Goal: Information Seeking & Learning: Check status

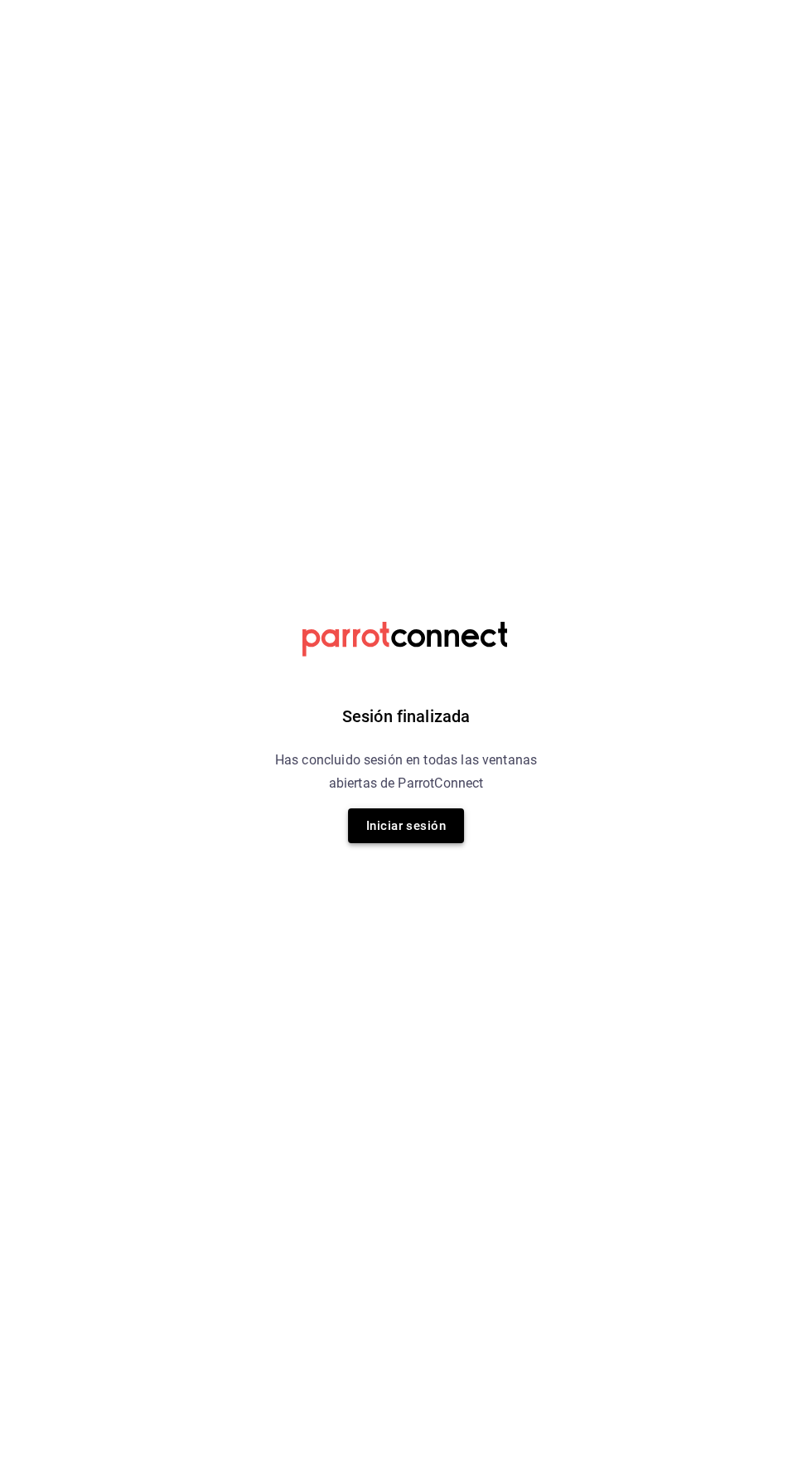
click at [380, 833] on button "Iniciar sesión" at bounding box center [406, 825] width 116 height 35
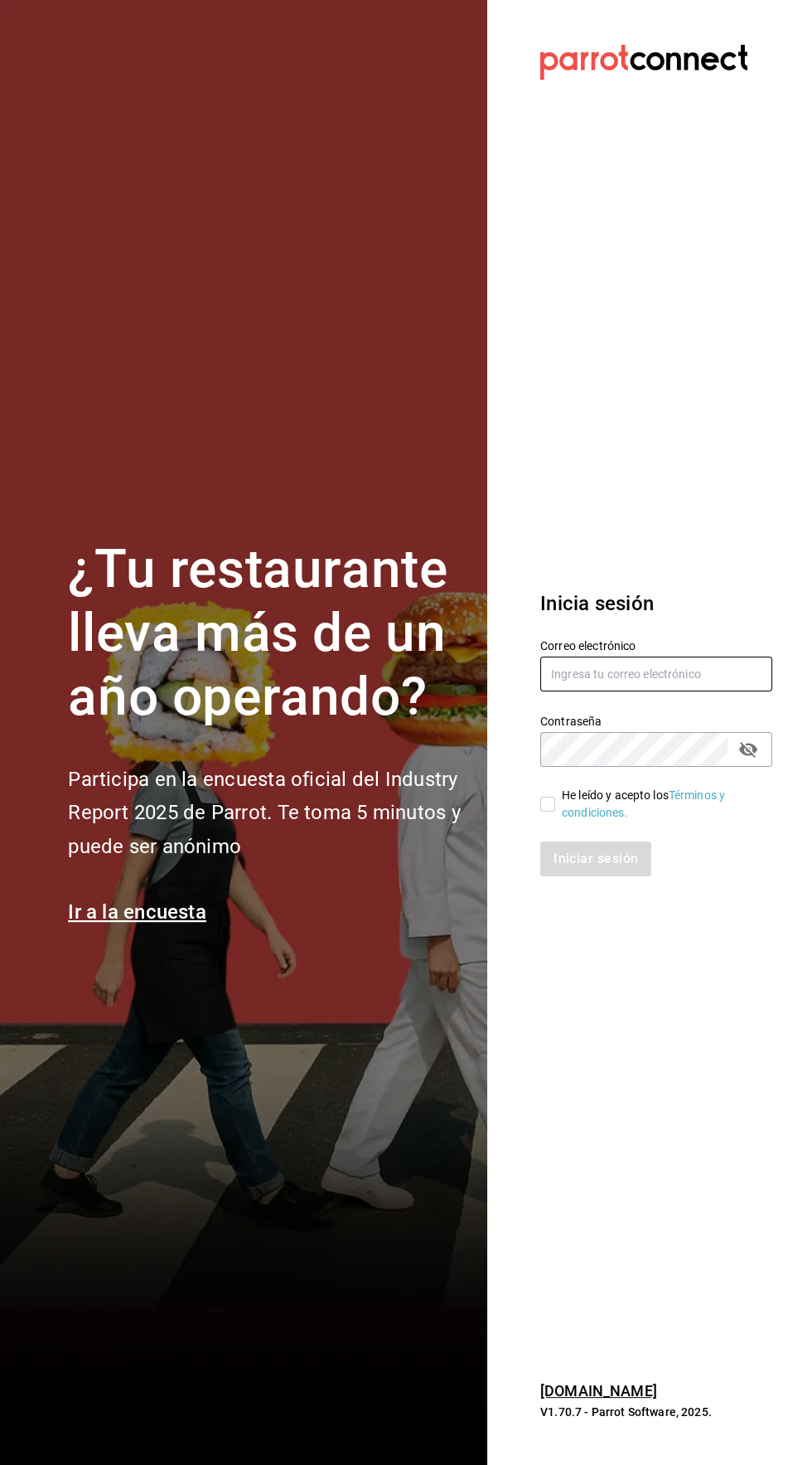
click at [579, 691] on input "text" at bounding box center [656, 673] width 232 height 35
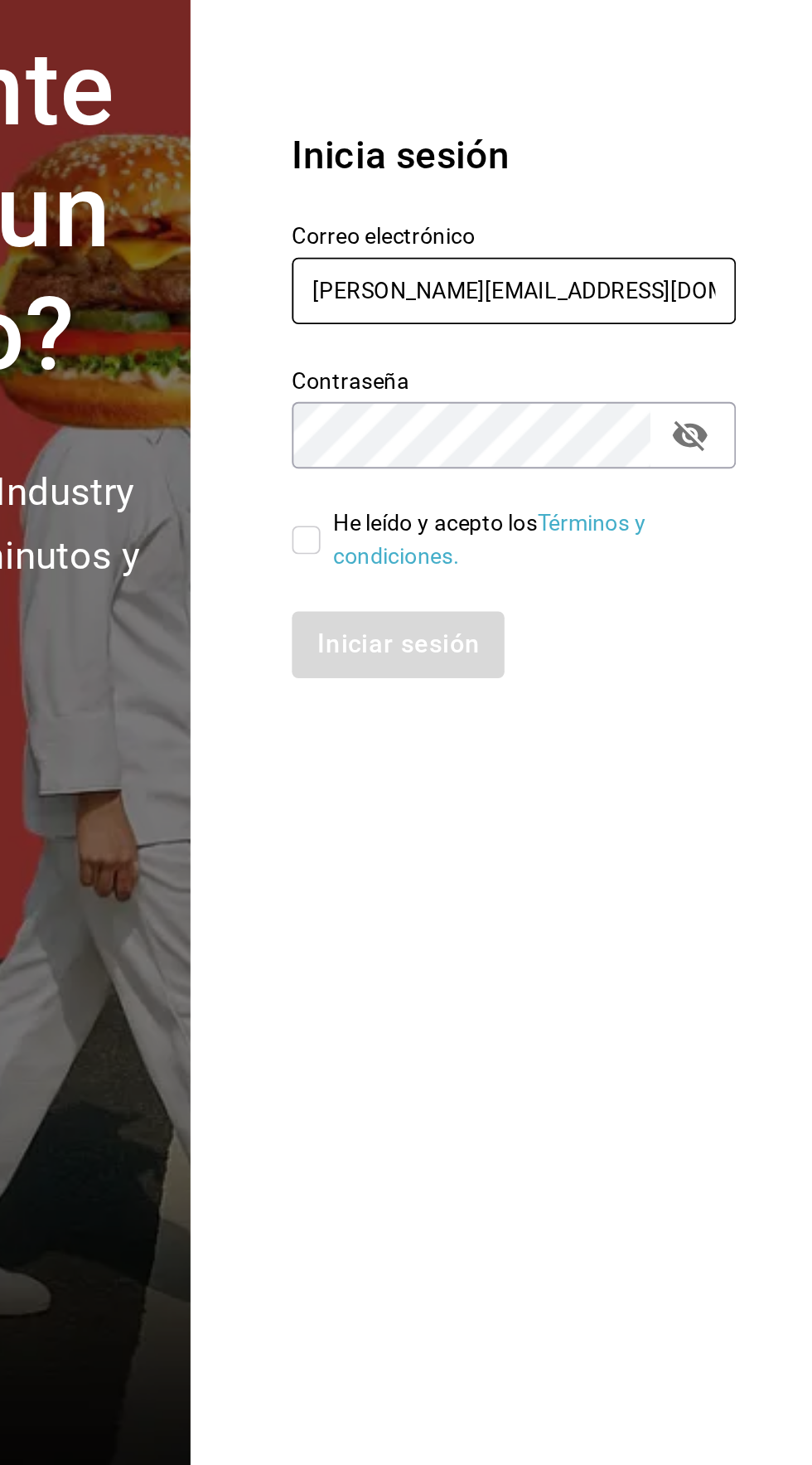
type input "roberto.gmz17@gmail.com"
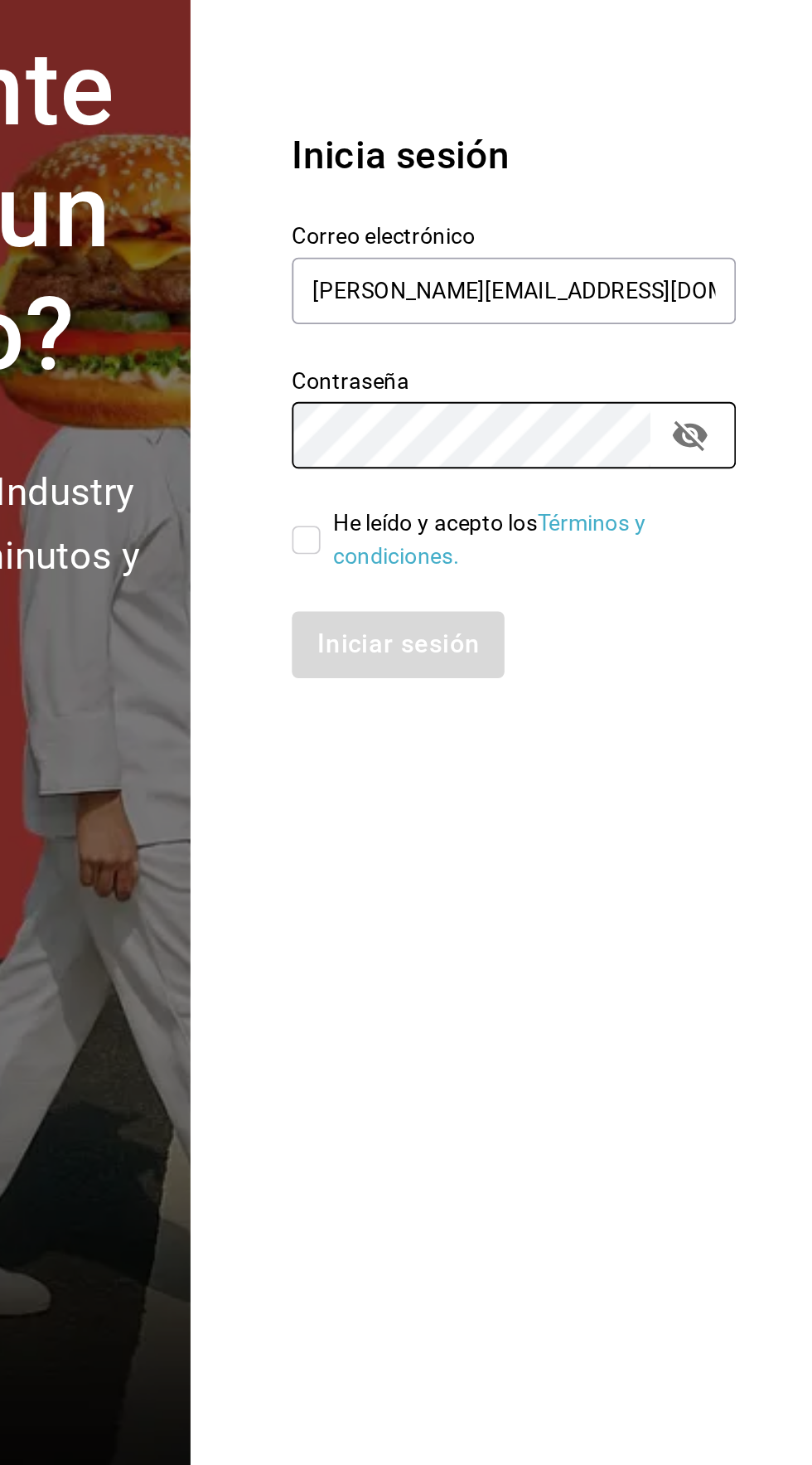
click at [552, 812] on input "He leído y acepto los Términos y condiciones." at bounding box center [547, 804] width 15 height 15
checkbox input "true"
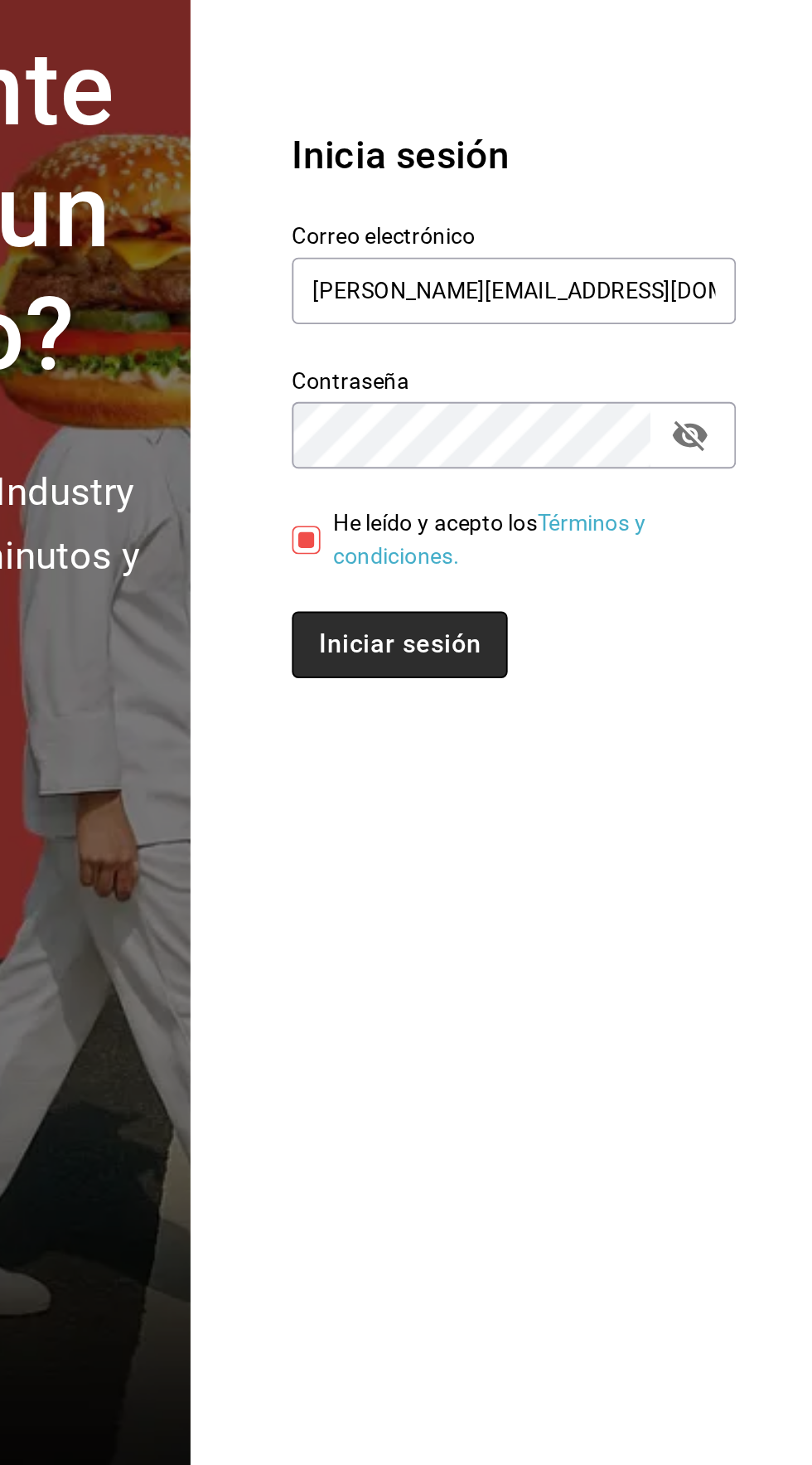
click at [583, 877] on button "Iniciar sesión" at bounding box center [597, 859] width 113 height 35
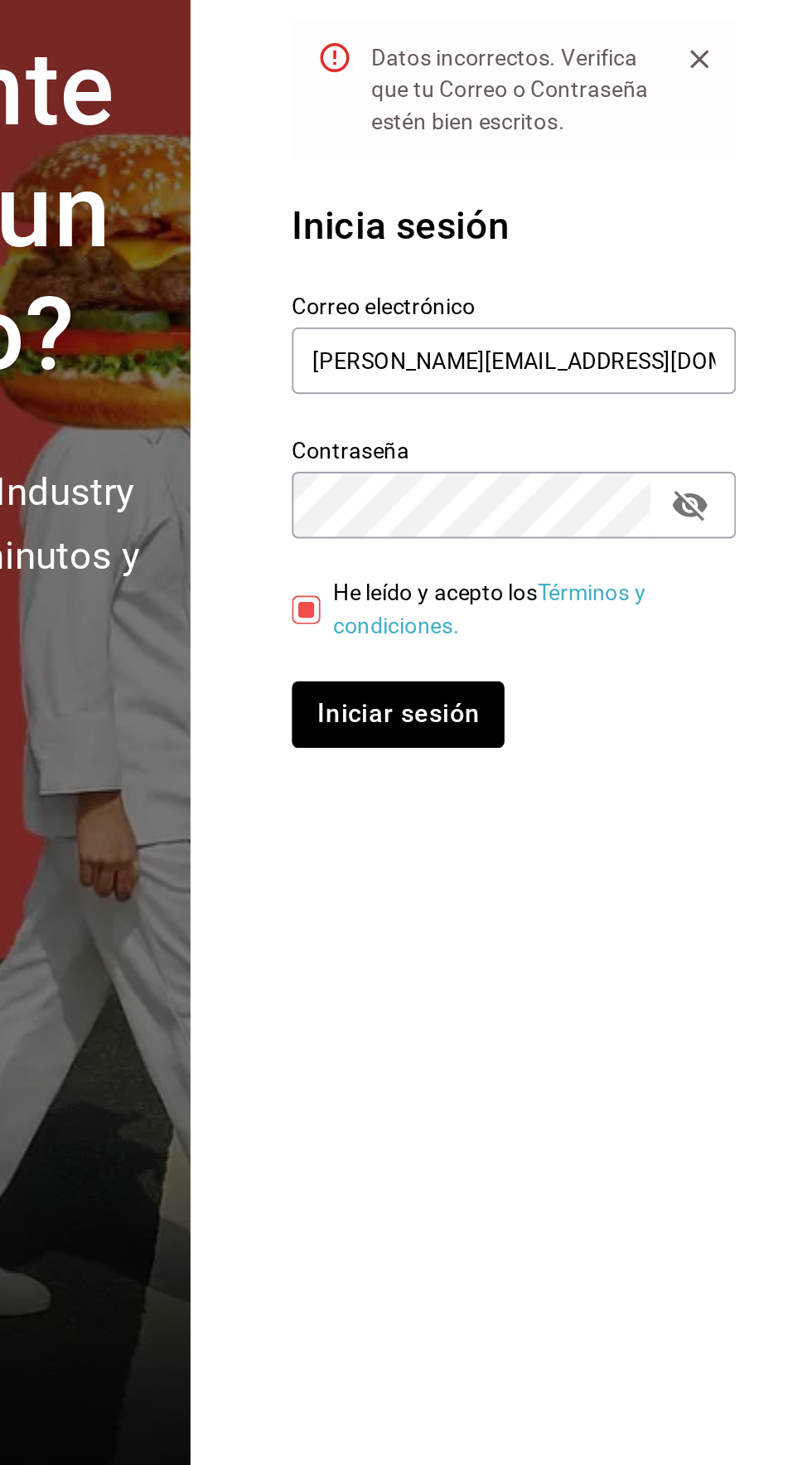
click at [754, 794] on icon "passwordField" at bounding box center [749, 787] width 18 height 16
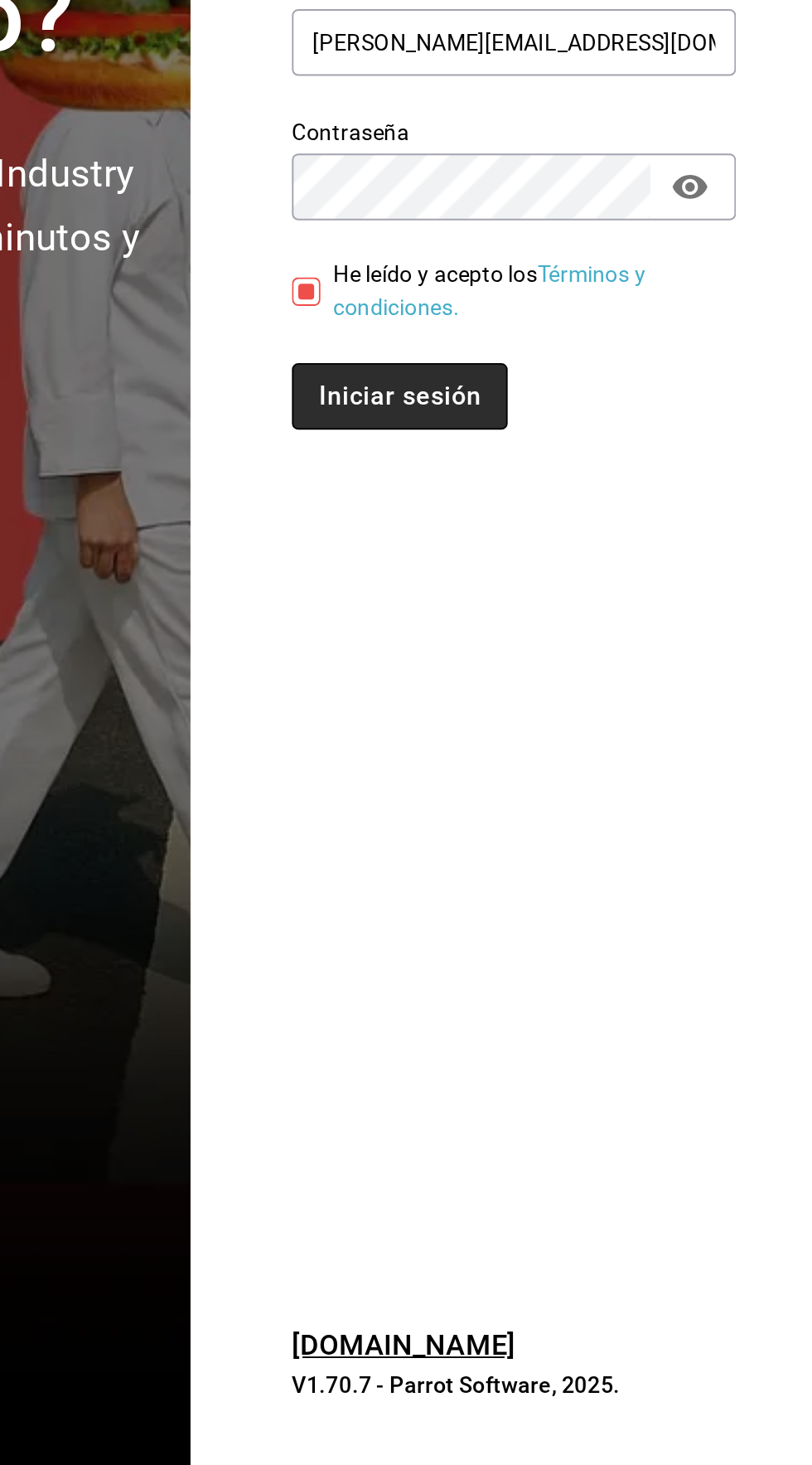
click at [580, 914] on button "Iniciar sesión" at bounding box center [597, 895] width 113 height 35
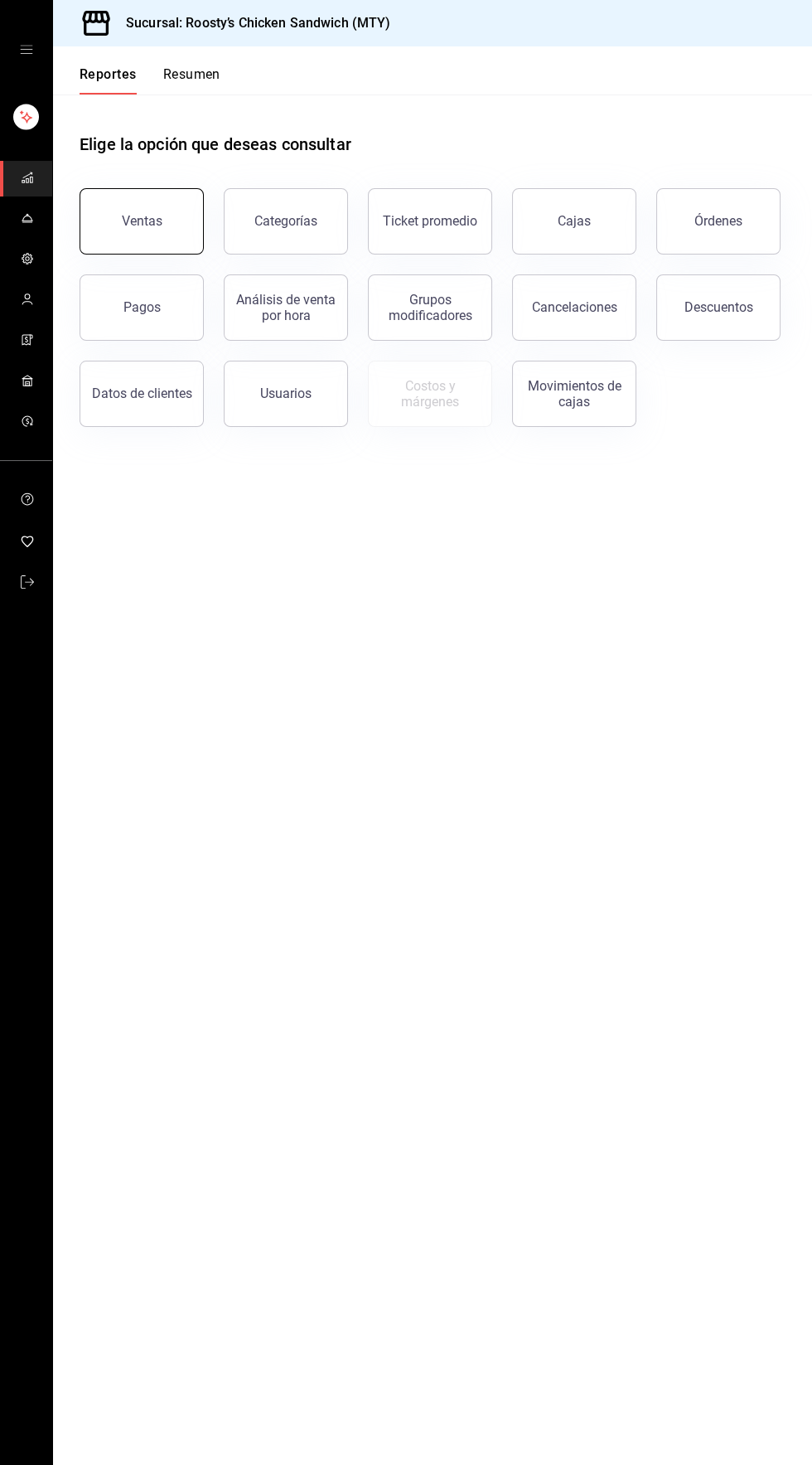
click at [112, 214] on button "Ventas" at bounding box center [141, 221] width 124 height 66
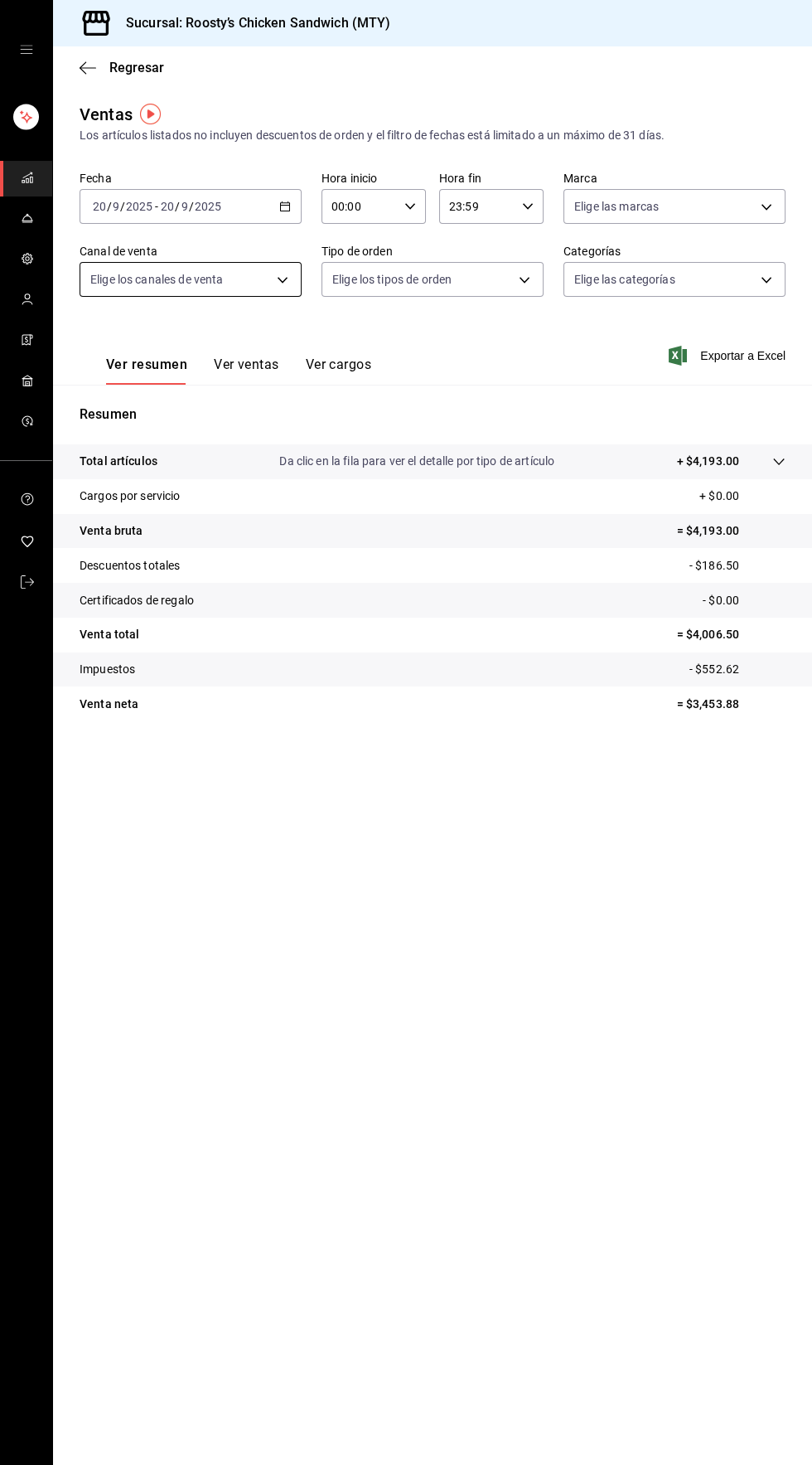
click at [107, 279] on body "Sucursal: Roosty’s Chicken Sandwich (MTY) Regresar Ventas Los artículos listado…" at bounding box center [406, 732] width 812 height 1465
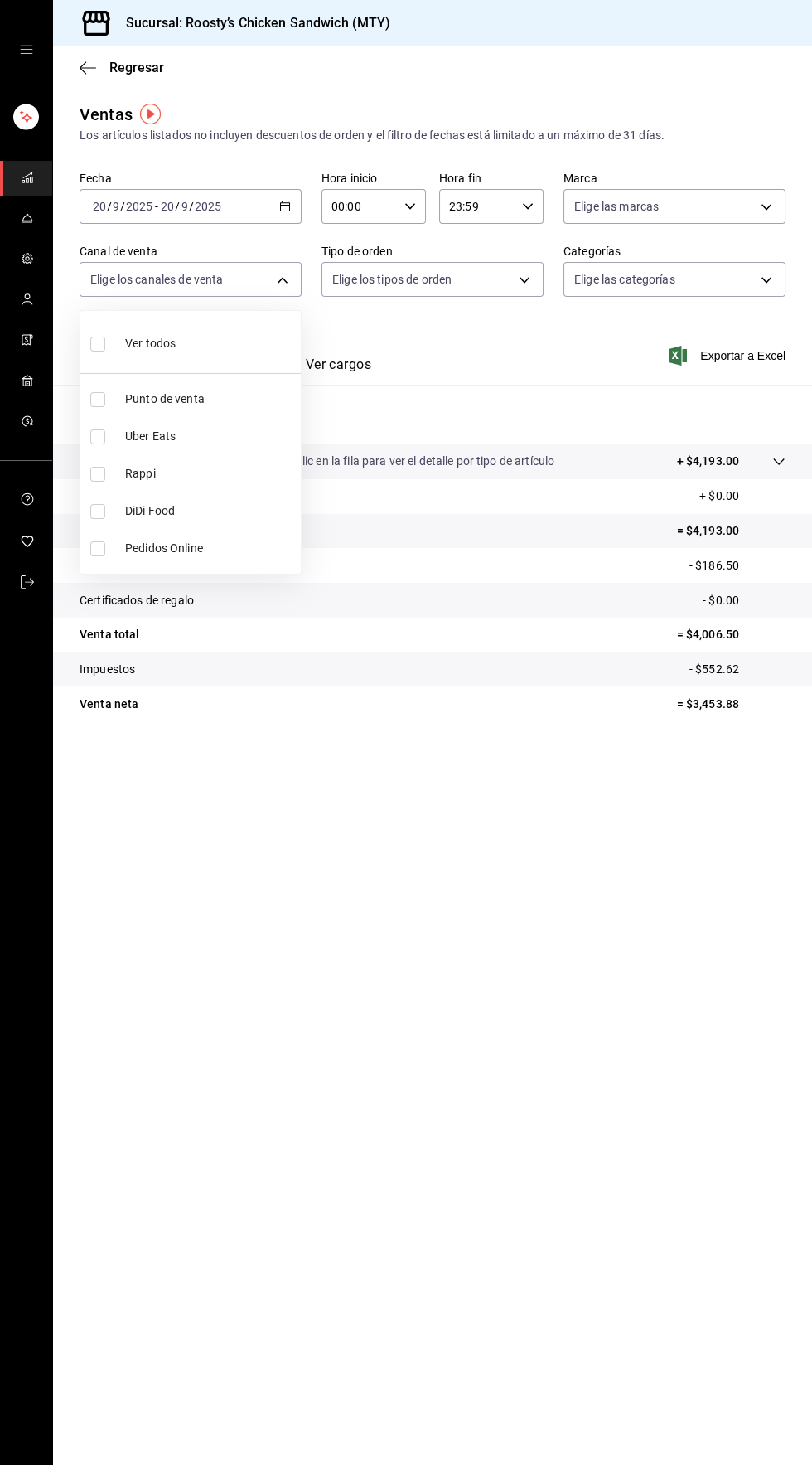
click at [84, 472] on li "Rappi" at bounding box center [190, 474] width 220 height 38
type input "RAPPI"
checkbox input "true"
click at [544, 1145] on div at bounding box center [406, 732] width 812 height 1465
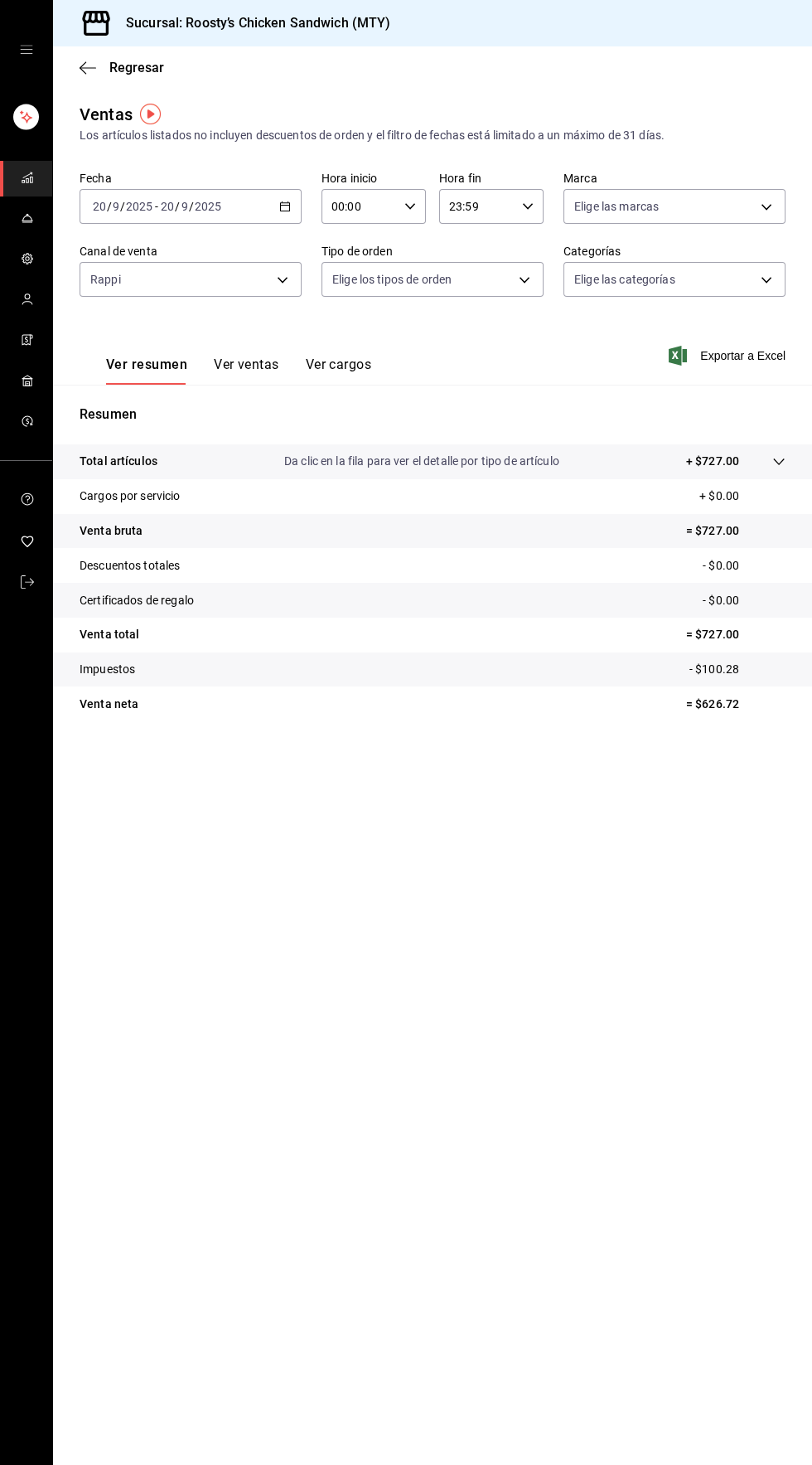
click at [98, 204] on input "20" at bounding box center [99, 206] width 15 height 13
click at [113, 368] on span "Mes actual" at bounding box center [158, 369] width 129 height 18
click at [286, 205] on icon "button" at bounding box center [286, 206] width 12 height 12
click at [112, 405] on span "Rango de fechas" at bounding box center [158, 407] width 129 height 18
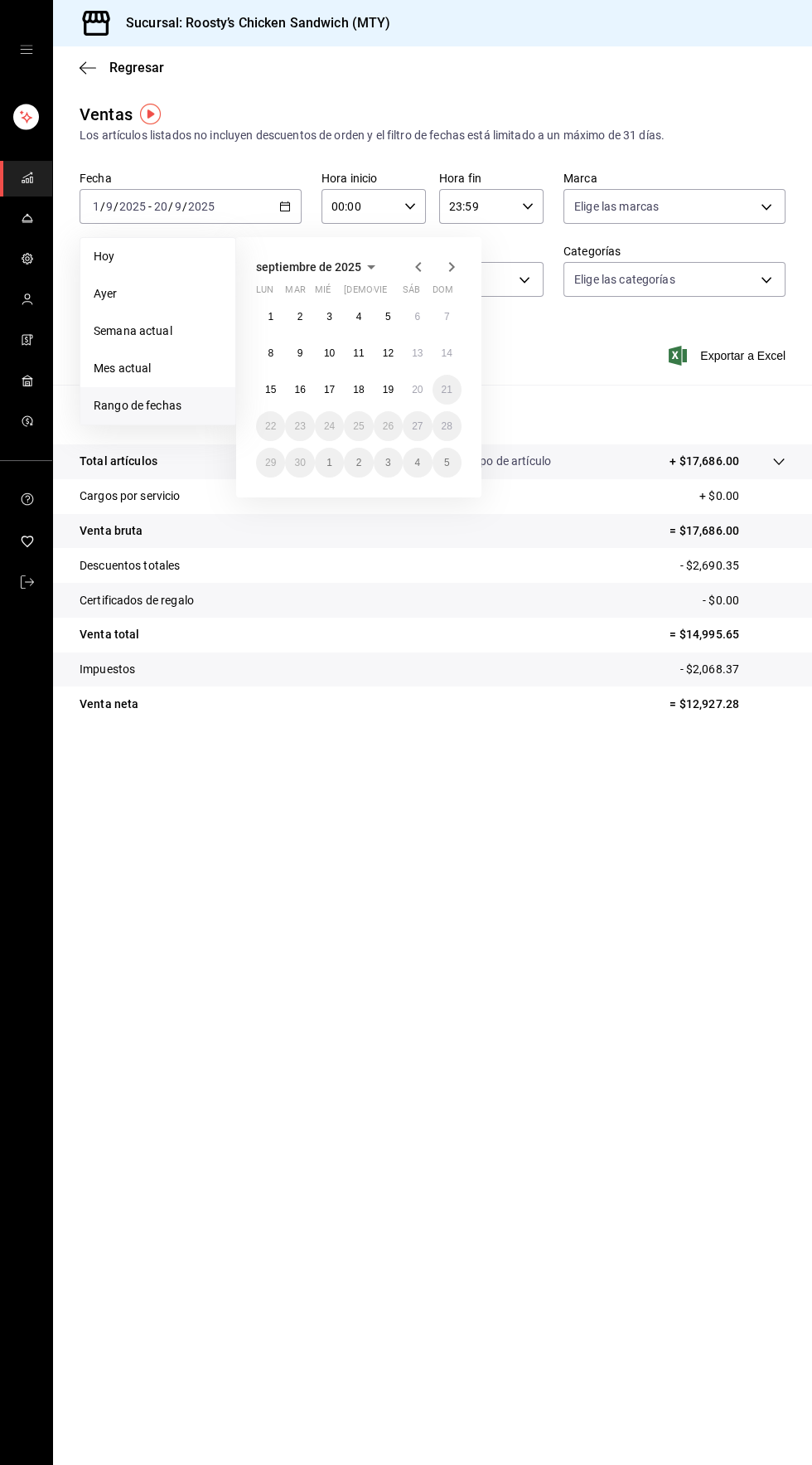
click at [417, 266] on icon "button" at bounding box center [418, 267] width 20 height 20
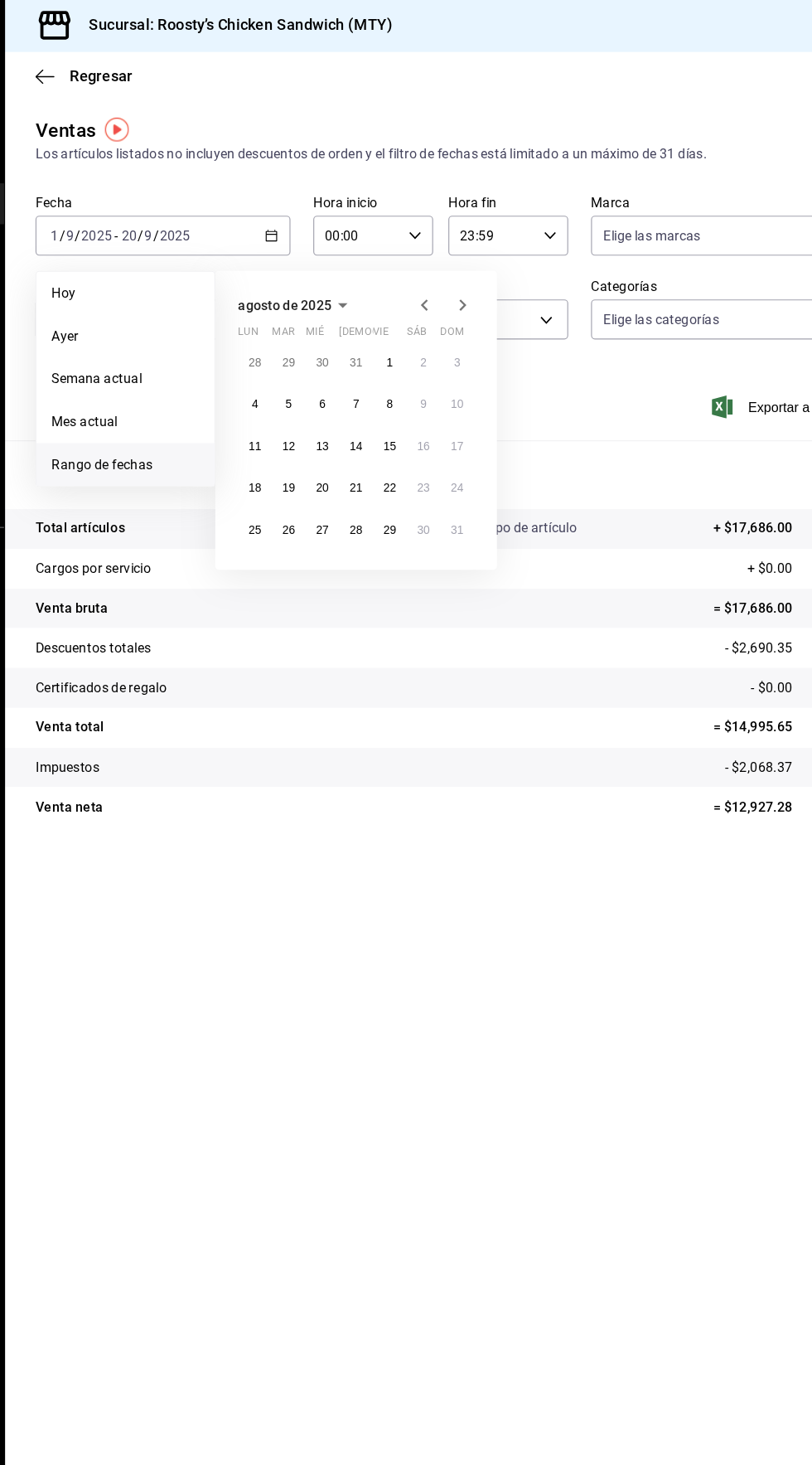
click at [411, 261] on icon "button" at bounding box center [418, 267] width 20 height 20
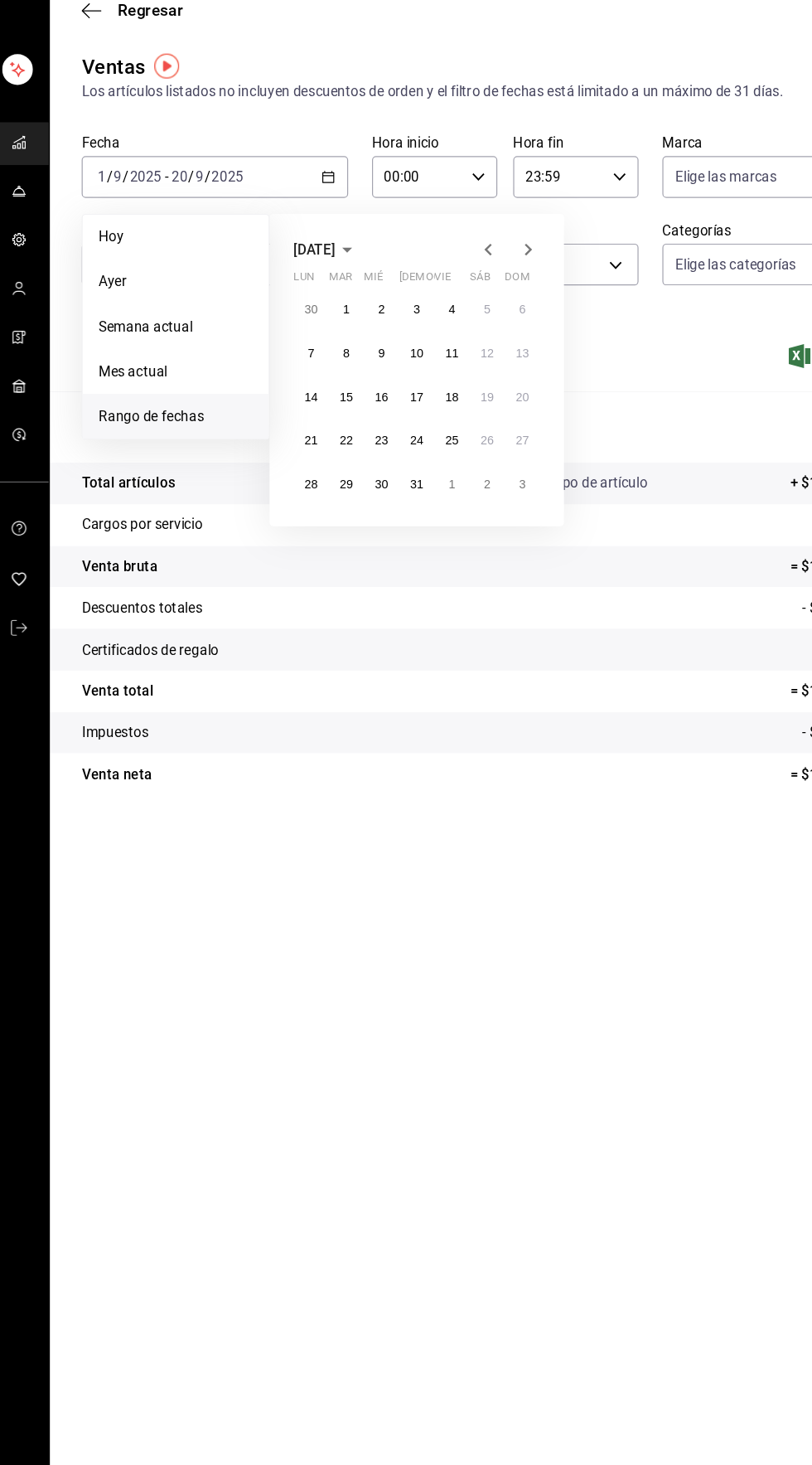
click at [415, 262] on icon "button" at bounding box center [418, 267] width 20 height 20
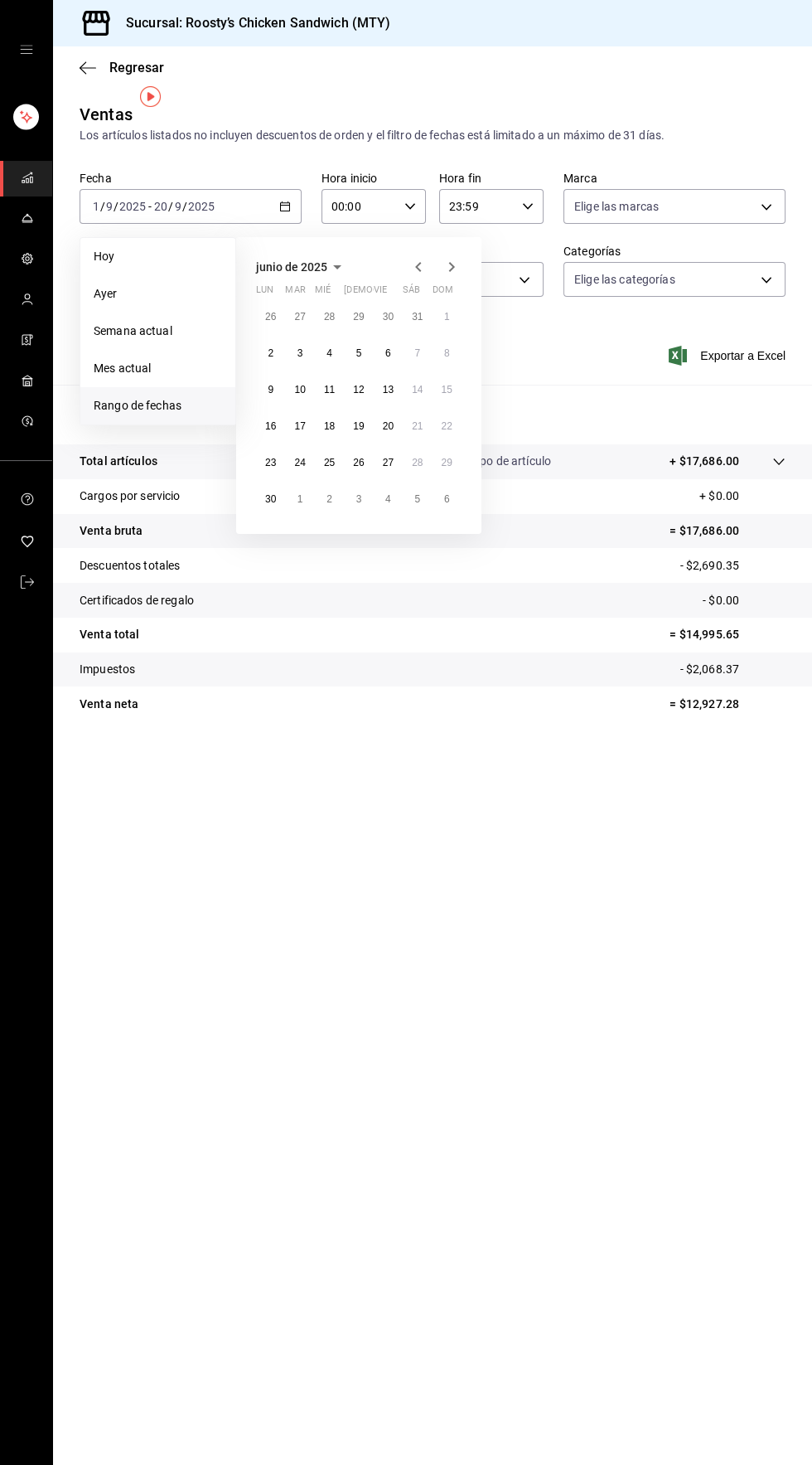
click at [495, 245] on div "[DATE] lun mar mié jue vie sáb dom 26 27 28 29 30 31 1 2 3 4 5 6 7 8 9 10 11 12…" at bounding box center [381, 379] width 290 height 310
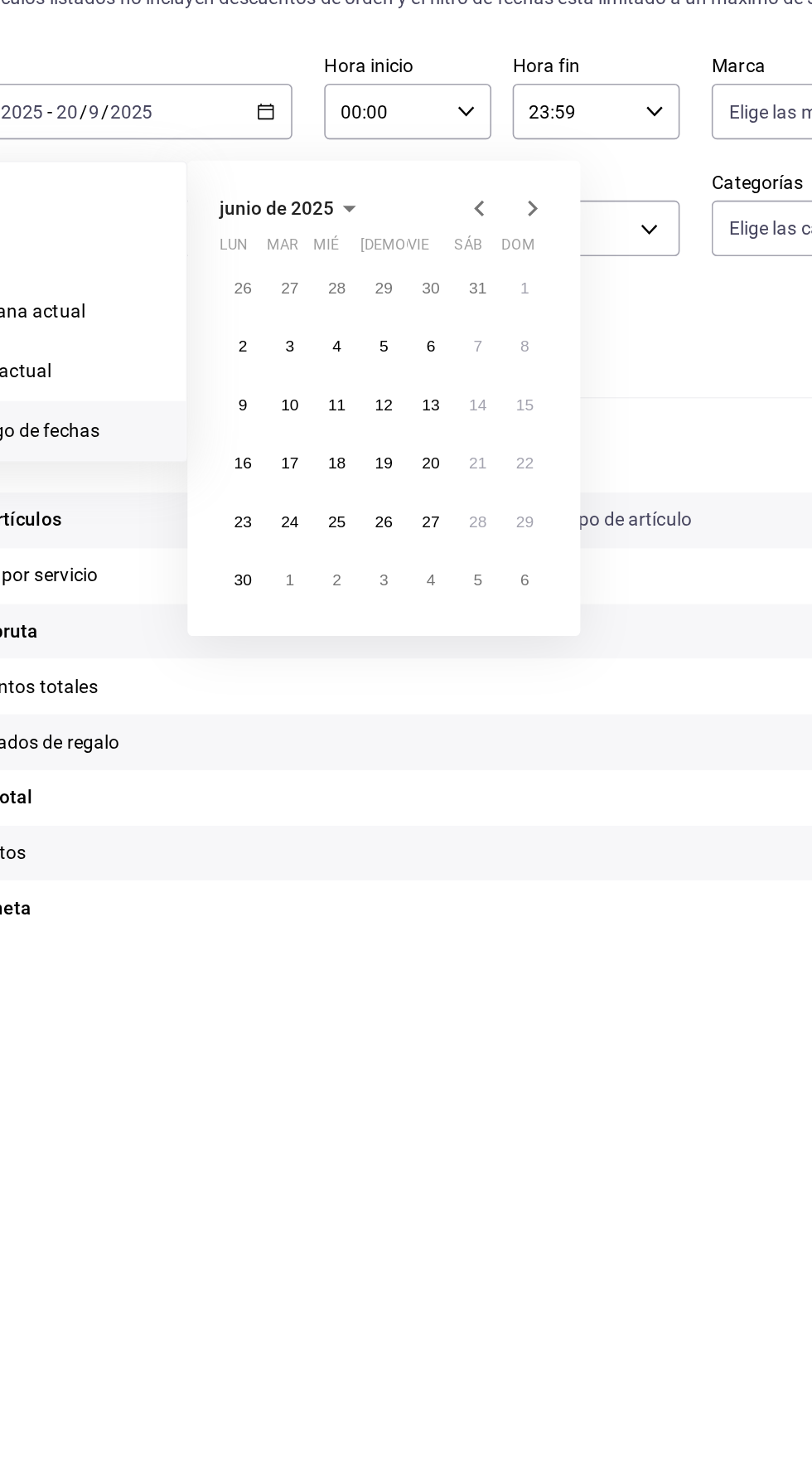
scroll to position [16, 0]
click at [417, 257] on icon "button" at bounding box center [418, 267] width 20 height 20
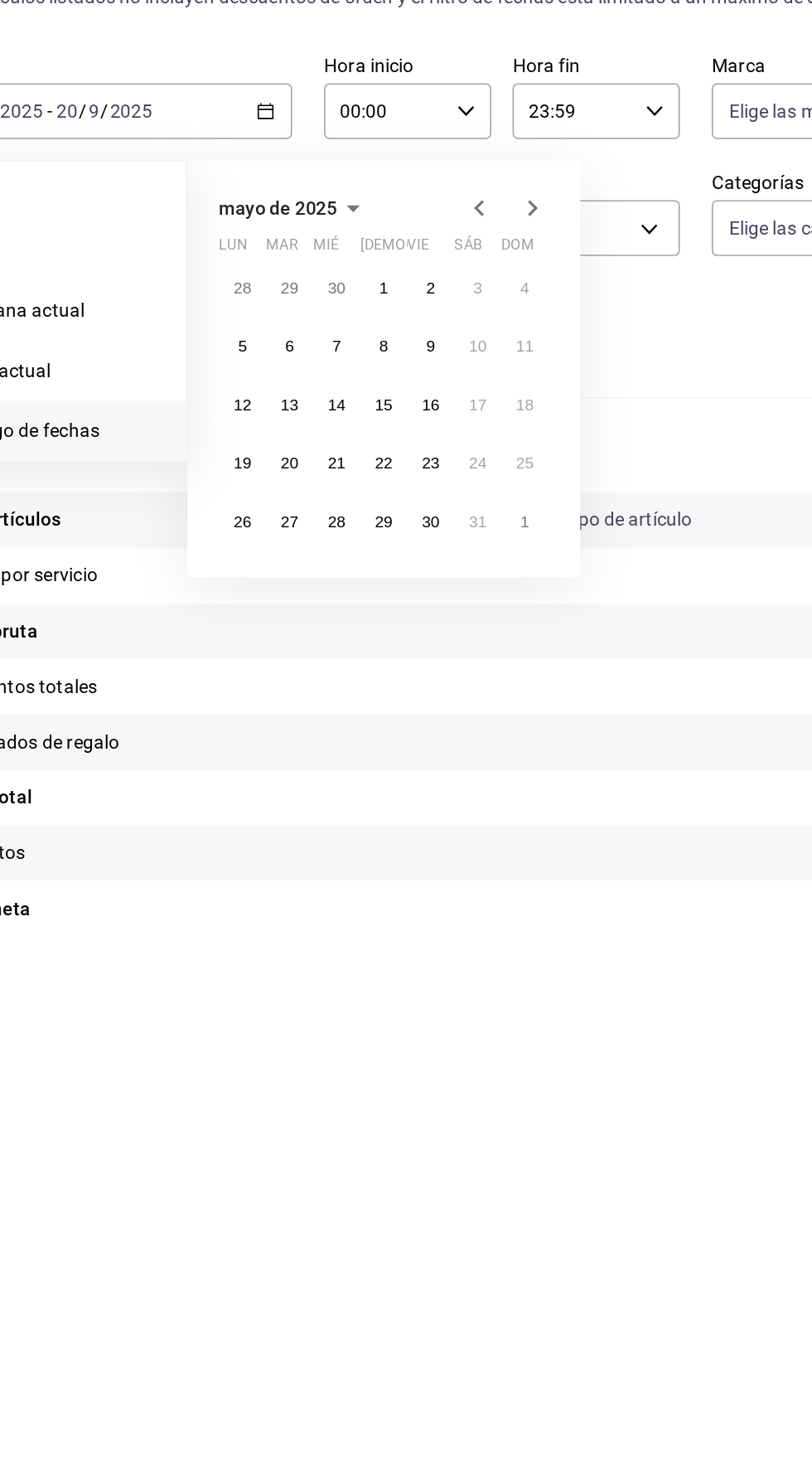
click at [417, 262] on icon "button" at bounding box center [418, 267] width 6 height 10
click at [417, 257] on icon "button" at bounding box center [418, 267] width 20 height 20
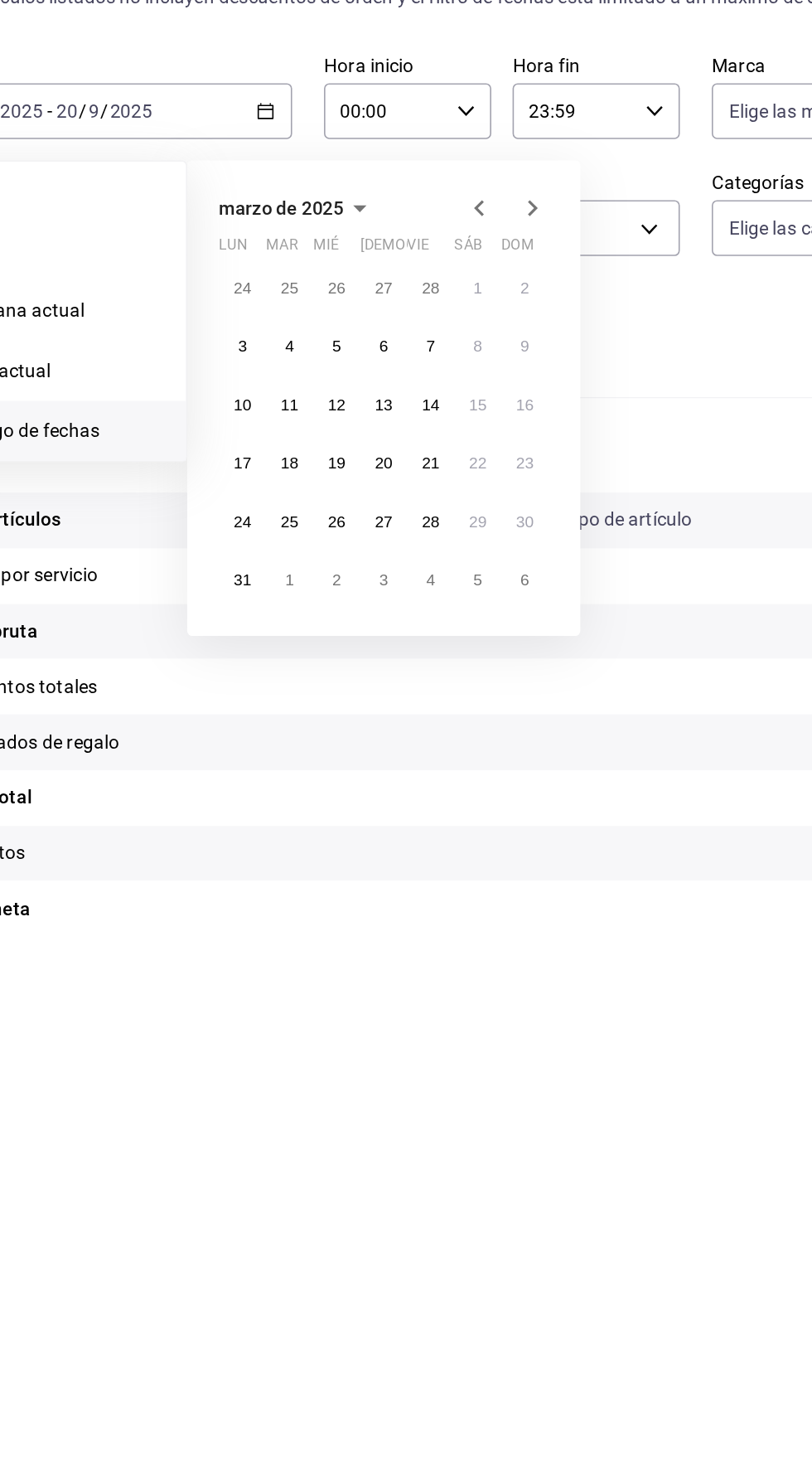
click at [417, 257] on icon "button" at bounding box center [418, 267] width 20 height 20
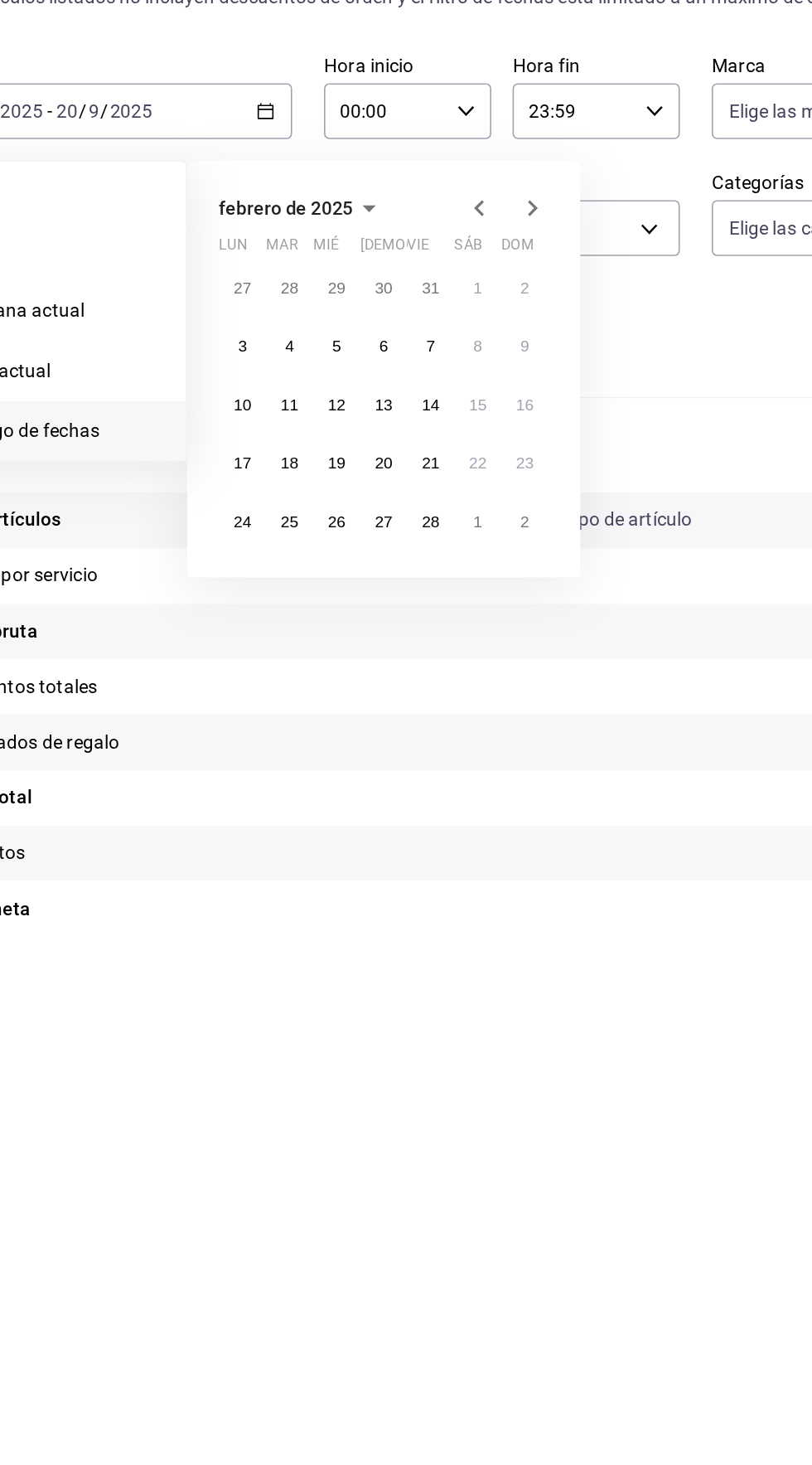
click at [417, 257] on icon "button" at bounding box center [418, 267] width 20 height 20
click at [329, 311] on abbr "1" at bounding box center [329, 317] width 6 height 12
click at [392, 457] on abbr "31" at bounding box center [388, 463] width 11 height 12
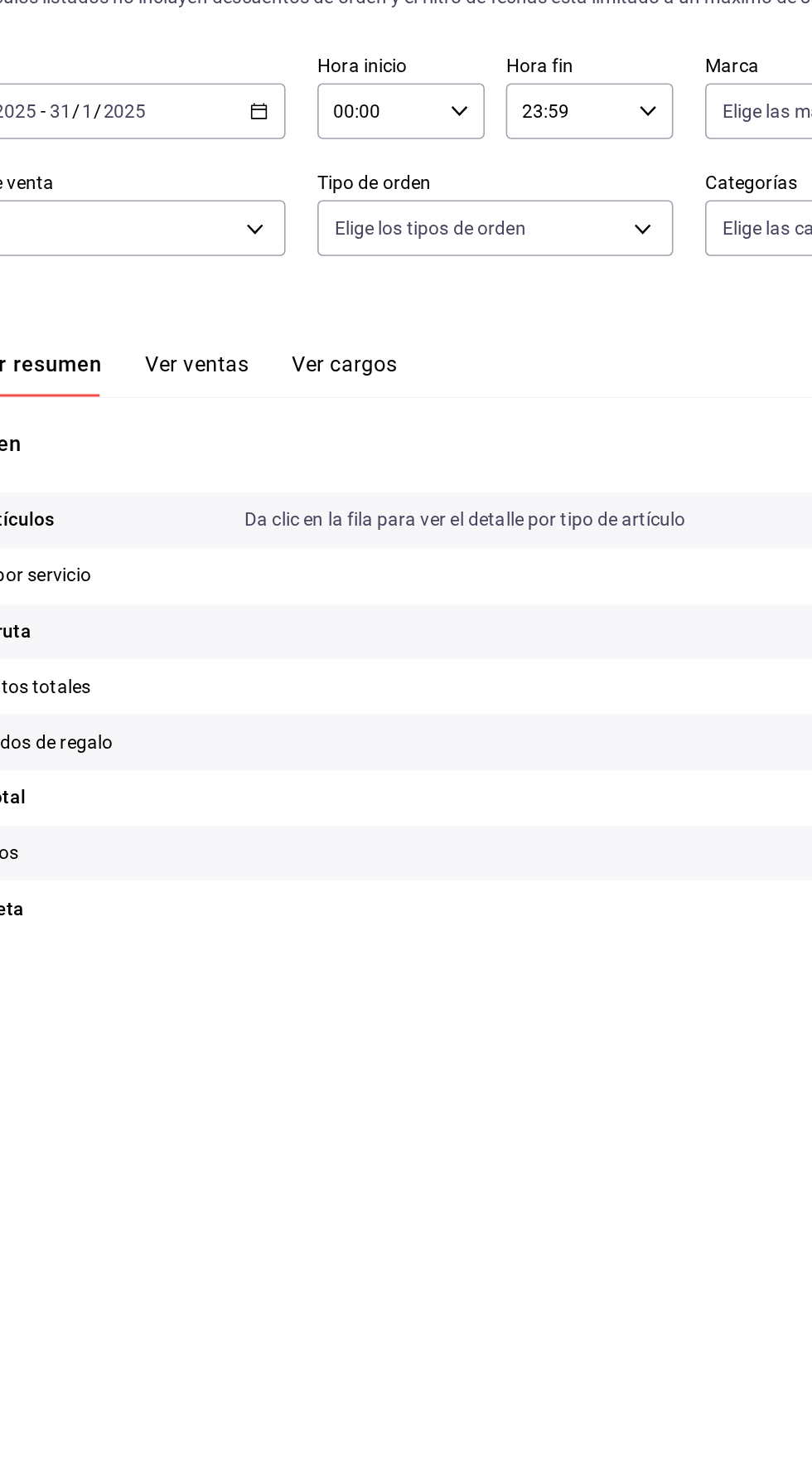
click at [286, 200] on icon "button" at bounding box center [286, 206] width 12 height 12
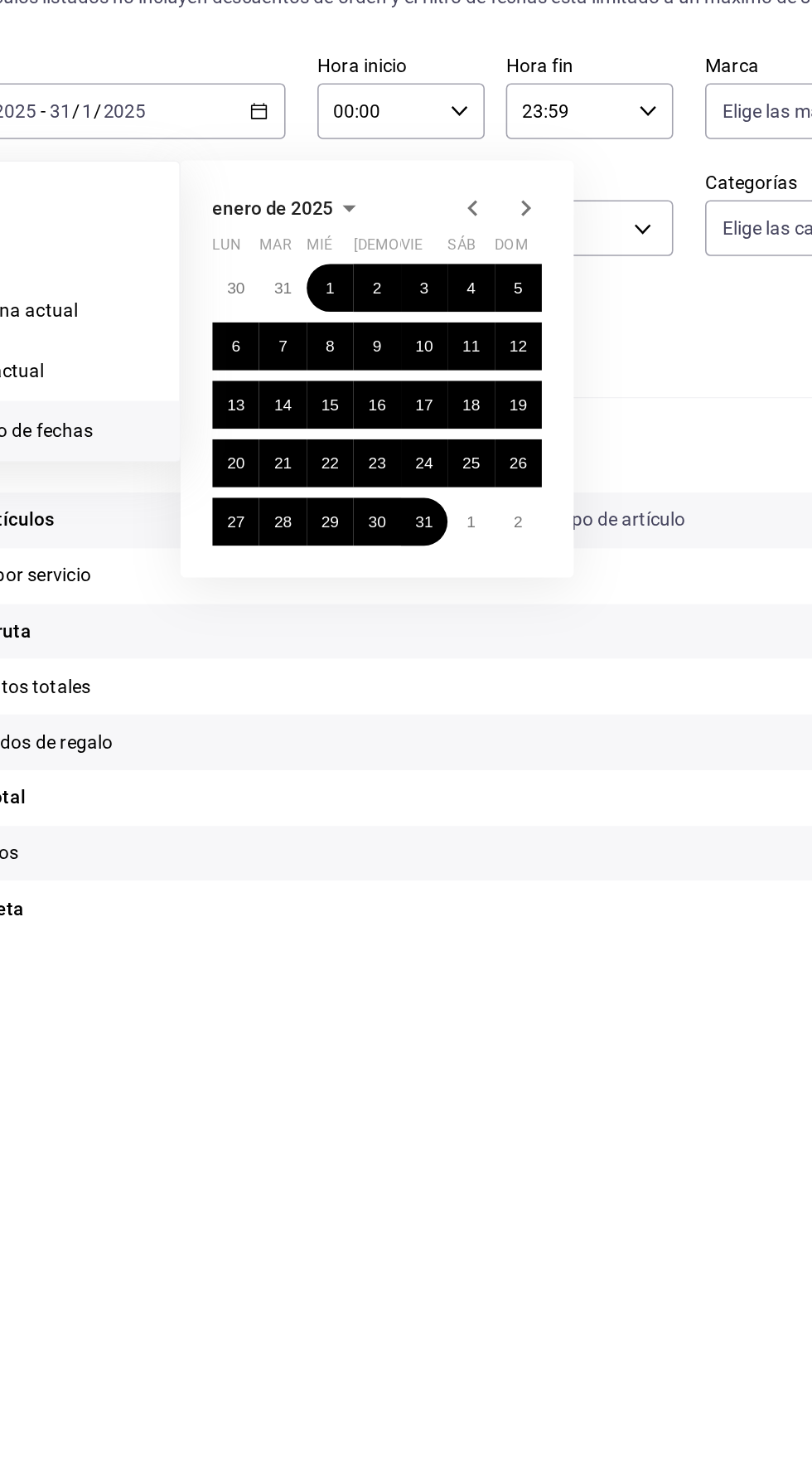
click at [452, 257] on icon "button" at bounding box center [452, 267] width 20 height 20
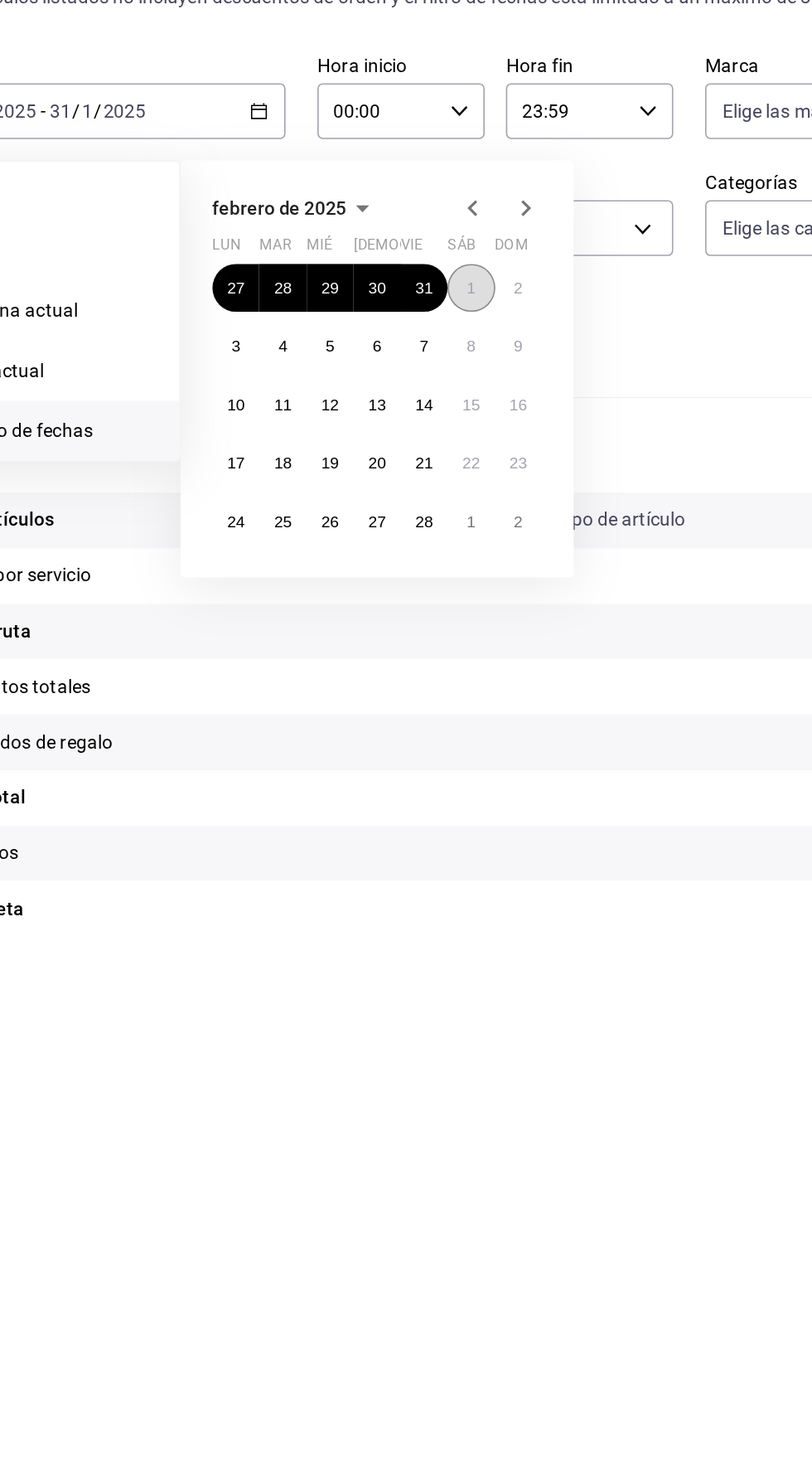
click at [417, 311] on abbr "1" at bounding box center [417, 317] width 6 height 12
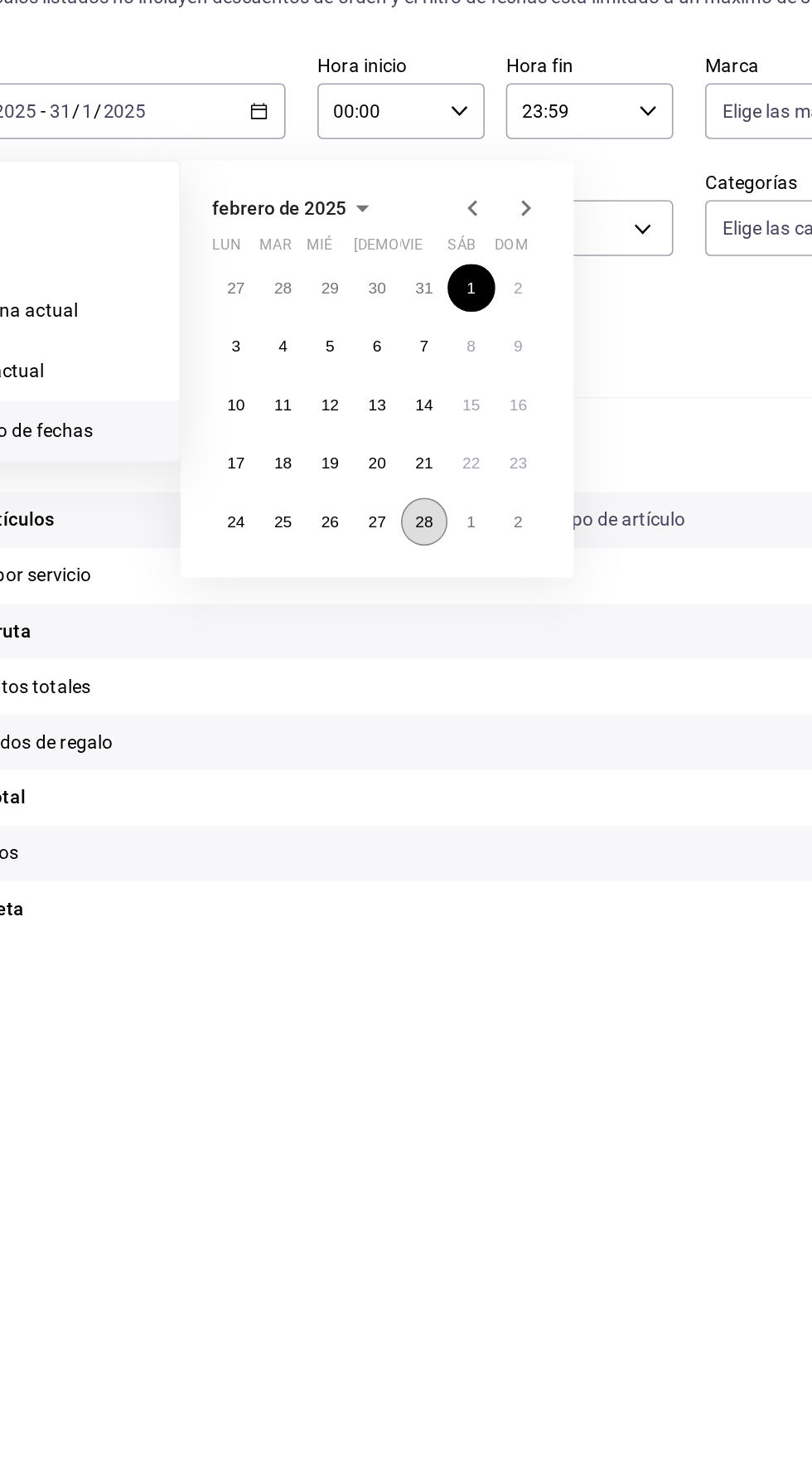
click at [388, 457] on abbr "28" at bounding box center [388, 463] width 11 height 12
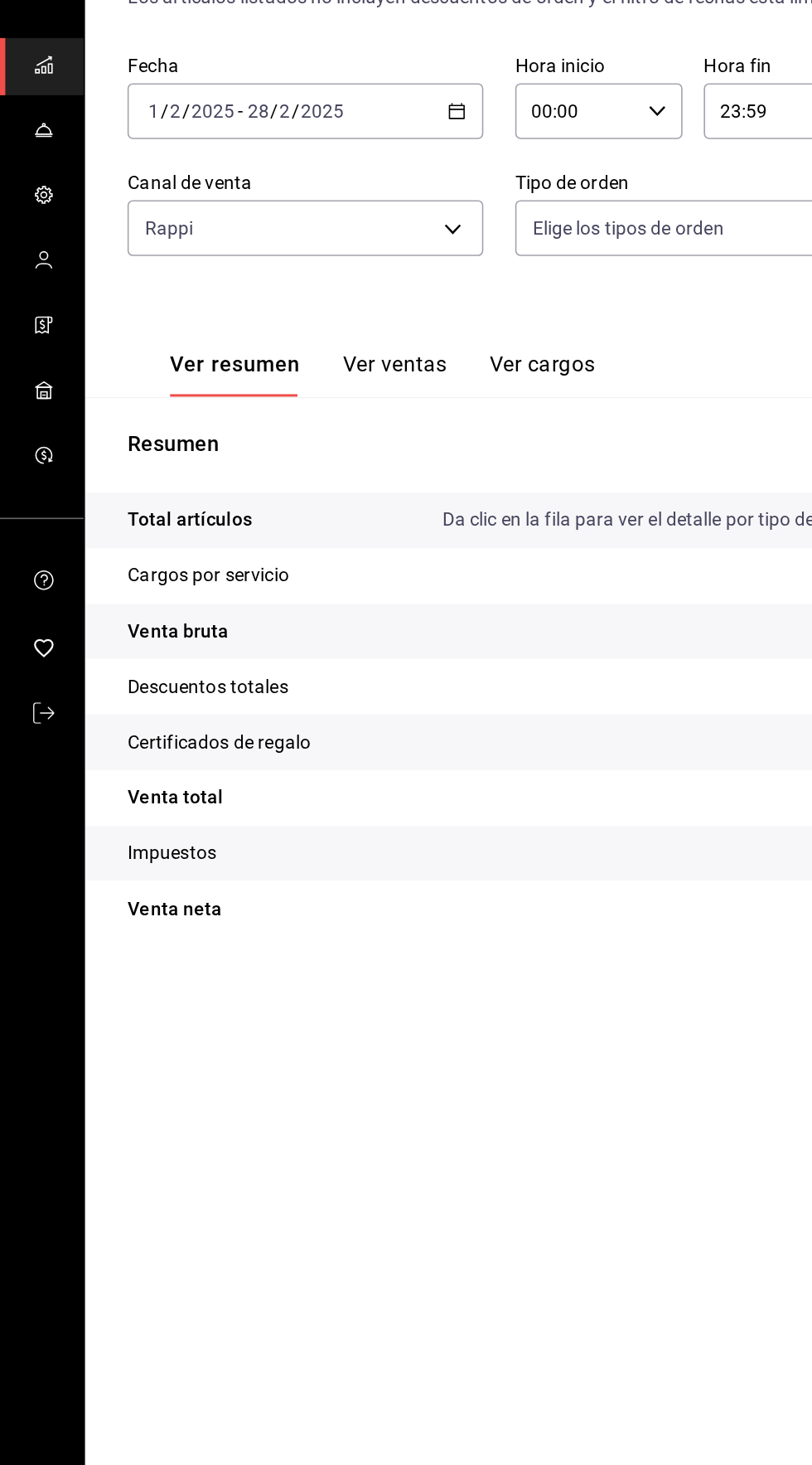
click at [286, 202] on \(Stroke\) "button" at bounding box center [286, 206] width 10 height 9
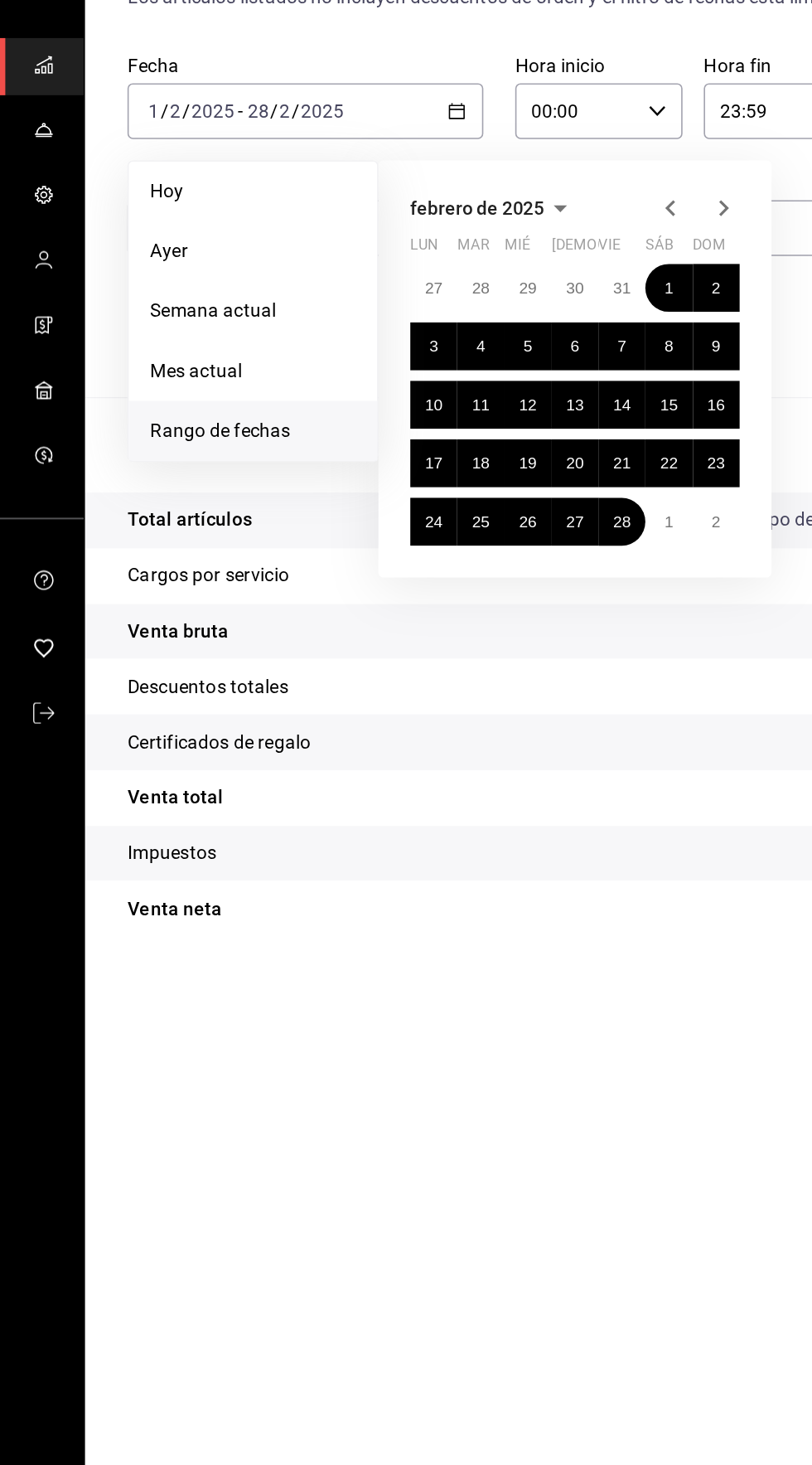
click at [452, 262] on icon "button" at bounding box center [452, 267] width 6 height 10
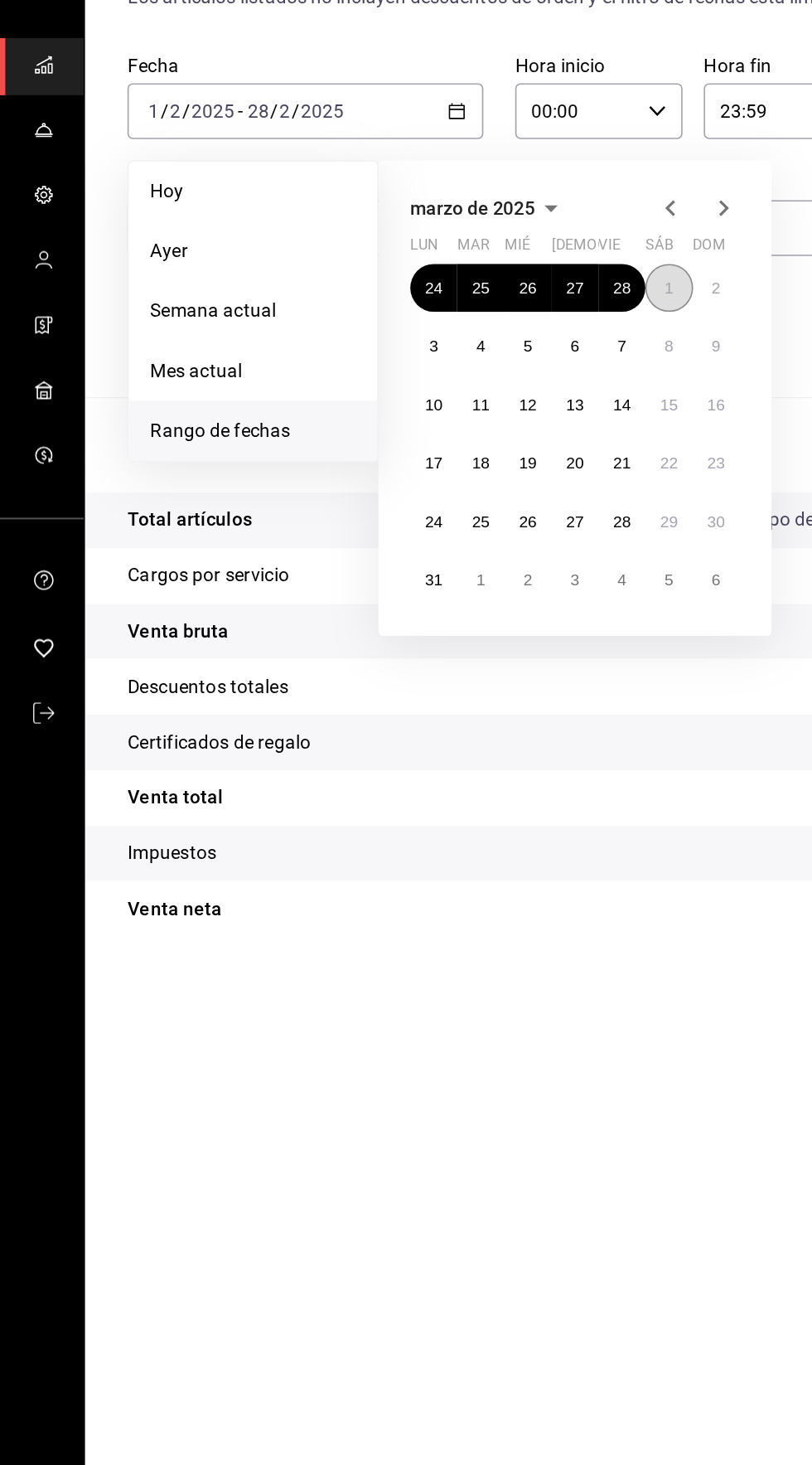
click at [417, 311] on abbr "1" at bounding box center [417, 317] width 6 height 12
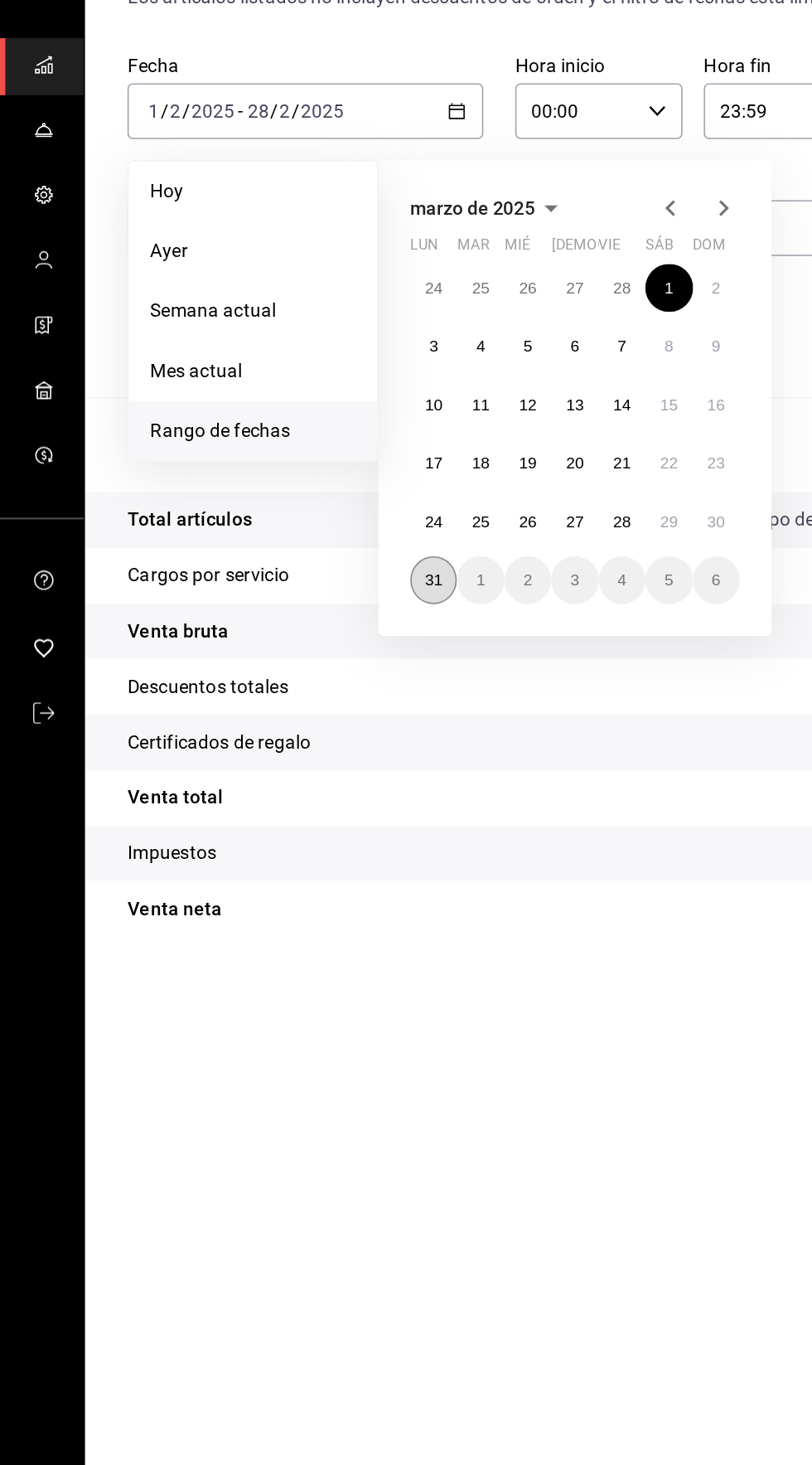
click at [272, 493] on abbr "31" at bounding box center [271, 499] width 11 height 12
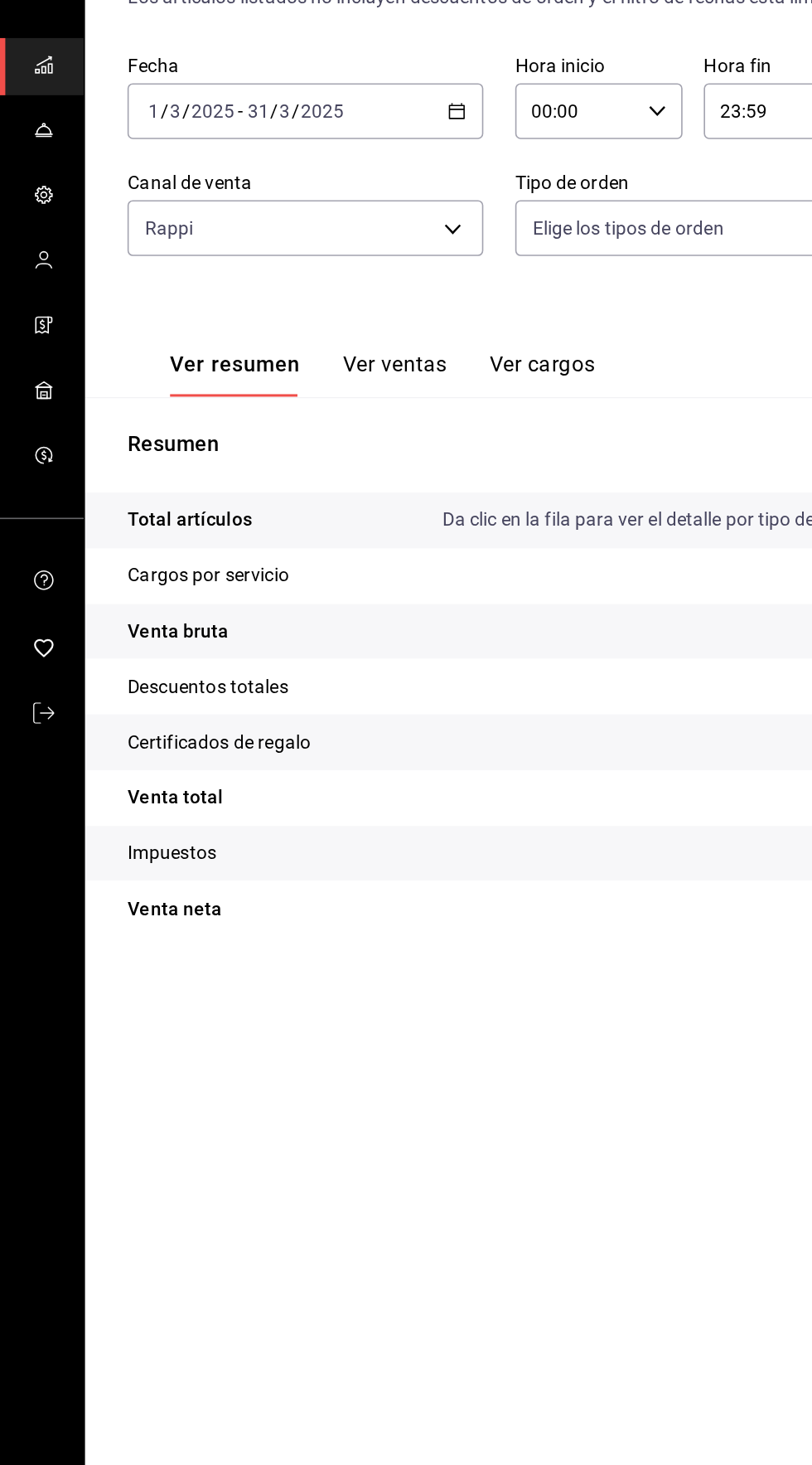
click at [286, 200] on icon "button" at bounding box center [286, 206] width 12 height 12
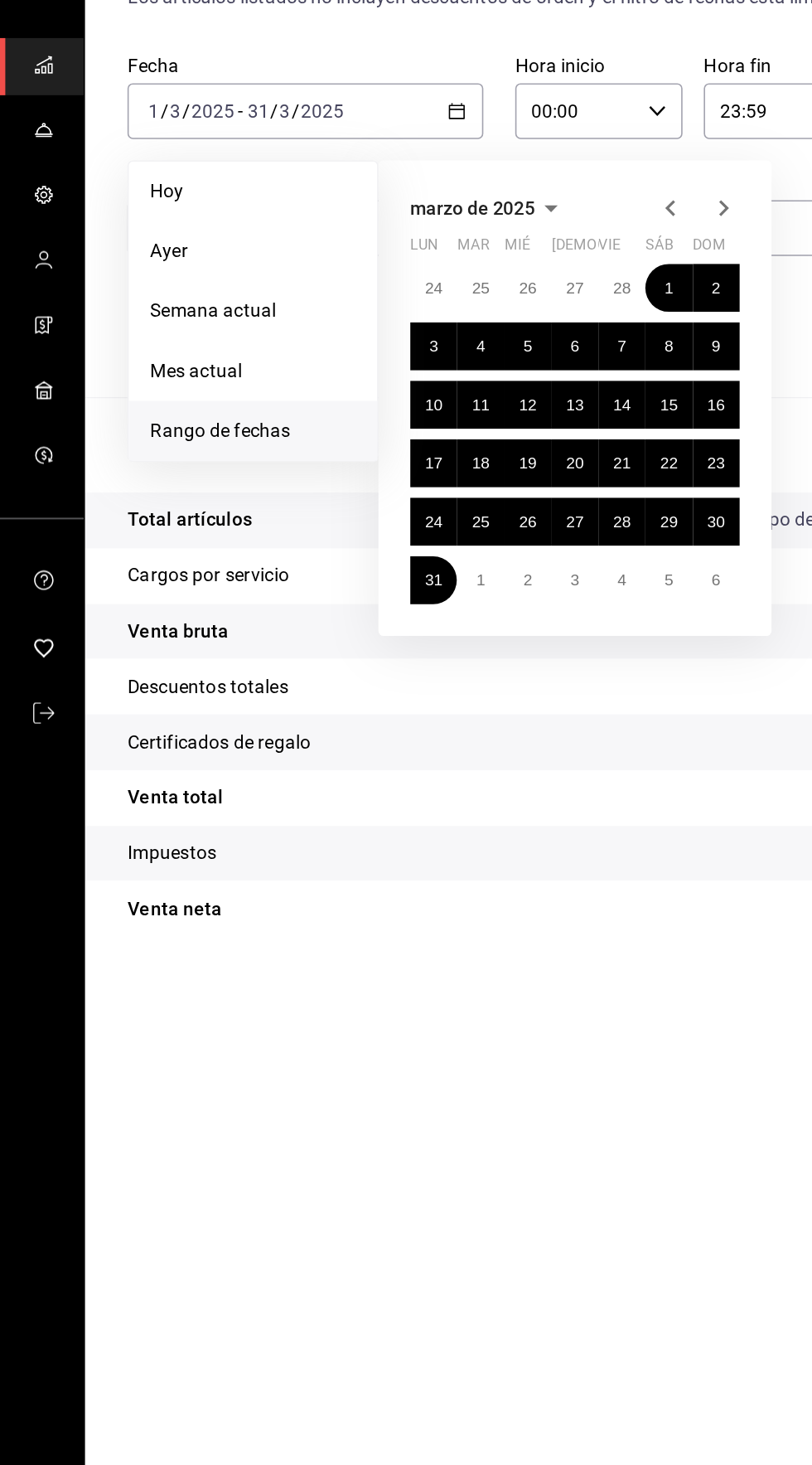
click at [452, 257] on icon "button" at bounding box center [452, 267] width 20 height 20
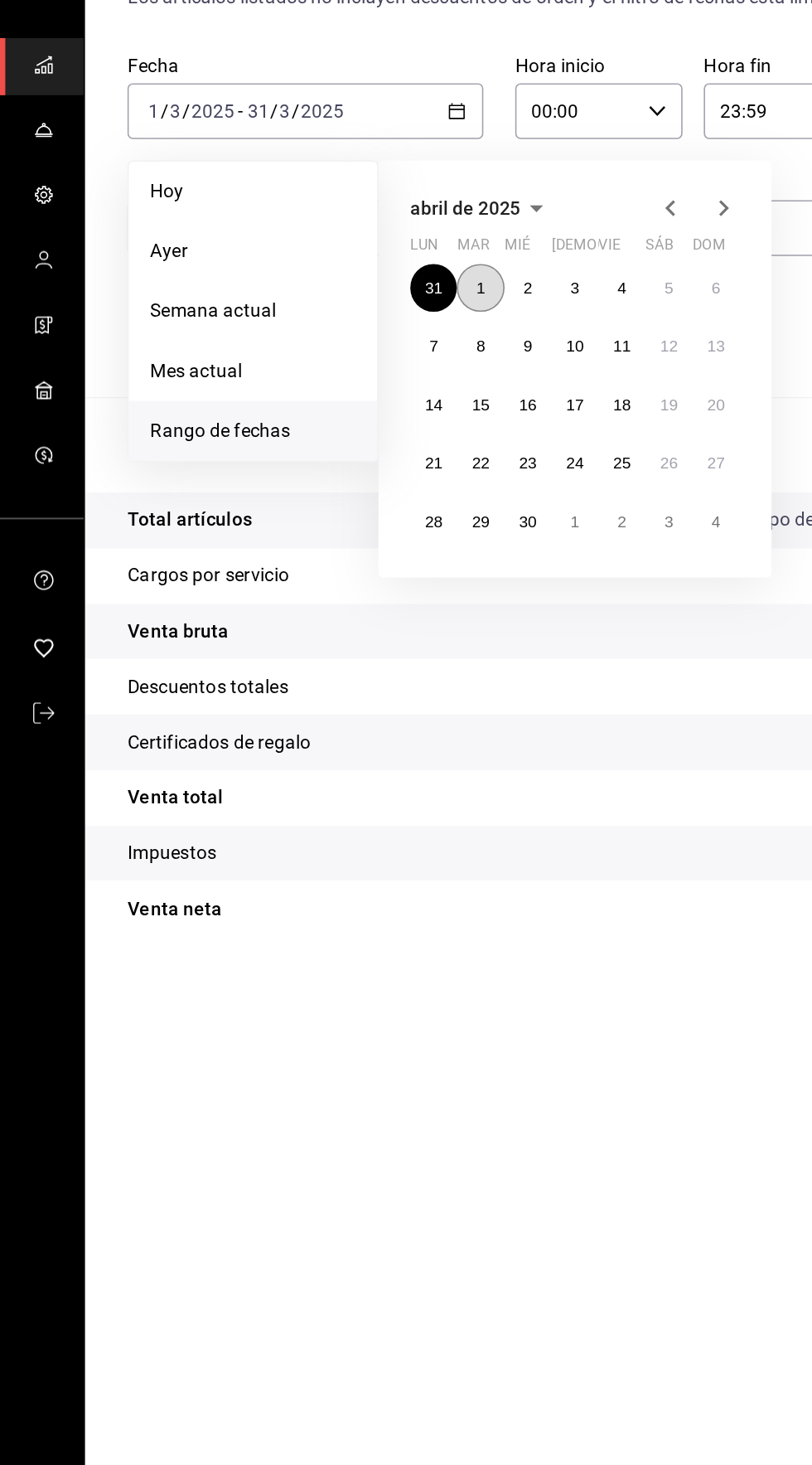
click at [299, 311] on abbr "1" at bounding box center [300, 317] width 6 height 12
click at [331, 457] on abbr "30" at bounding box center [329, 463] width 11 height 12
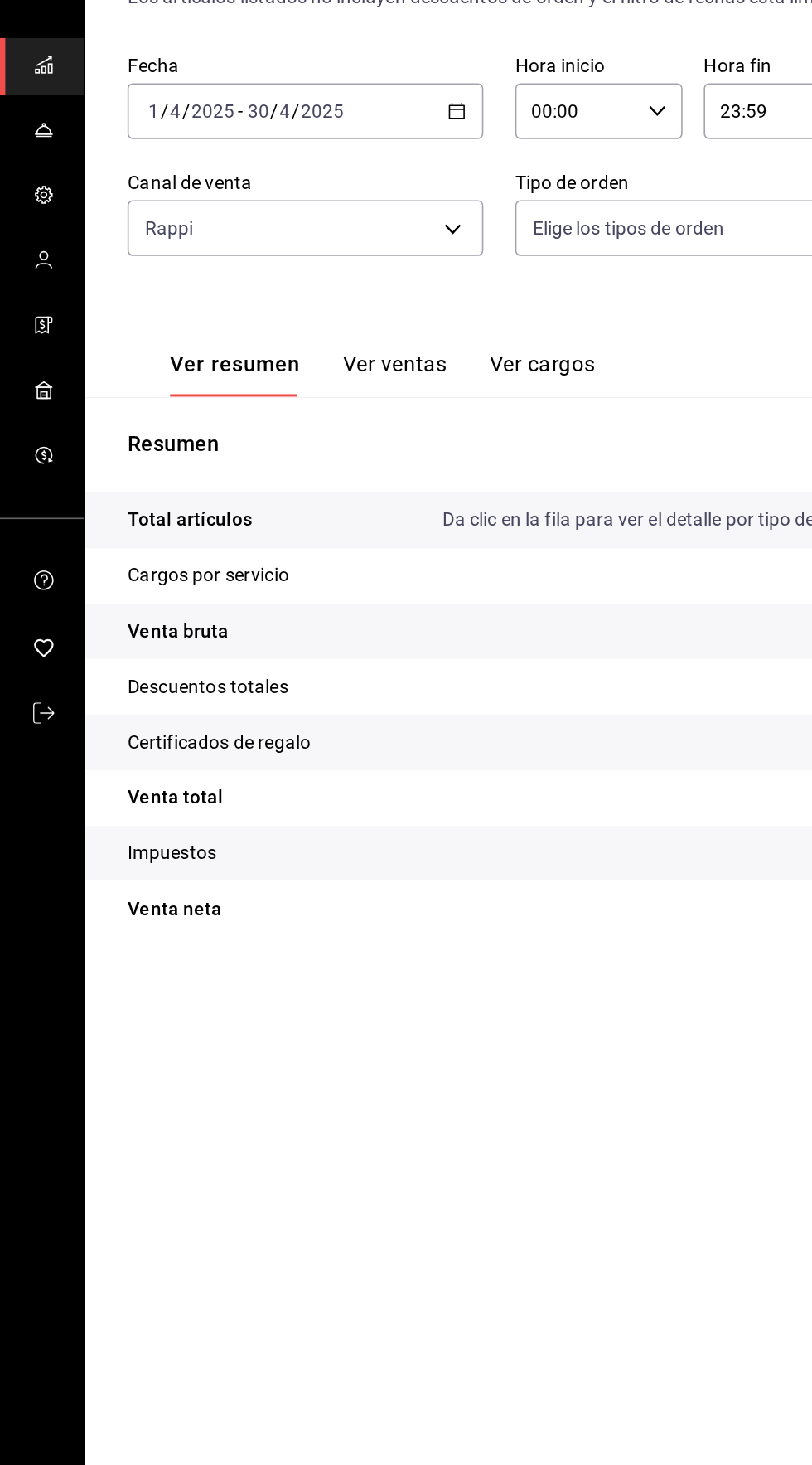
click at [286, 200] on icon "button" at bounding box center [286, 206] width 12 height 12
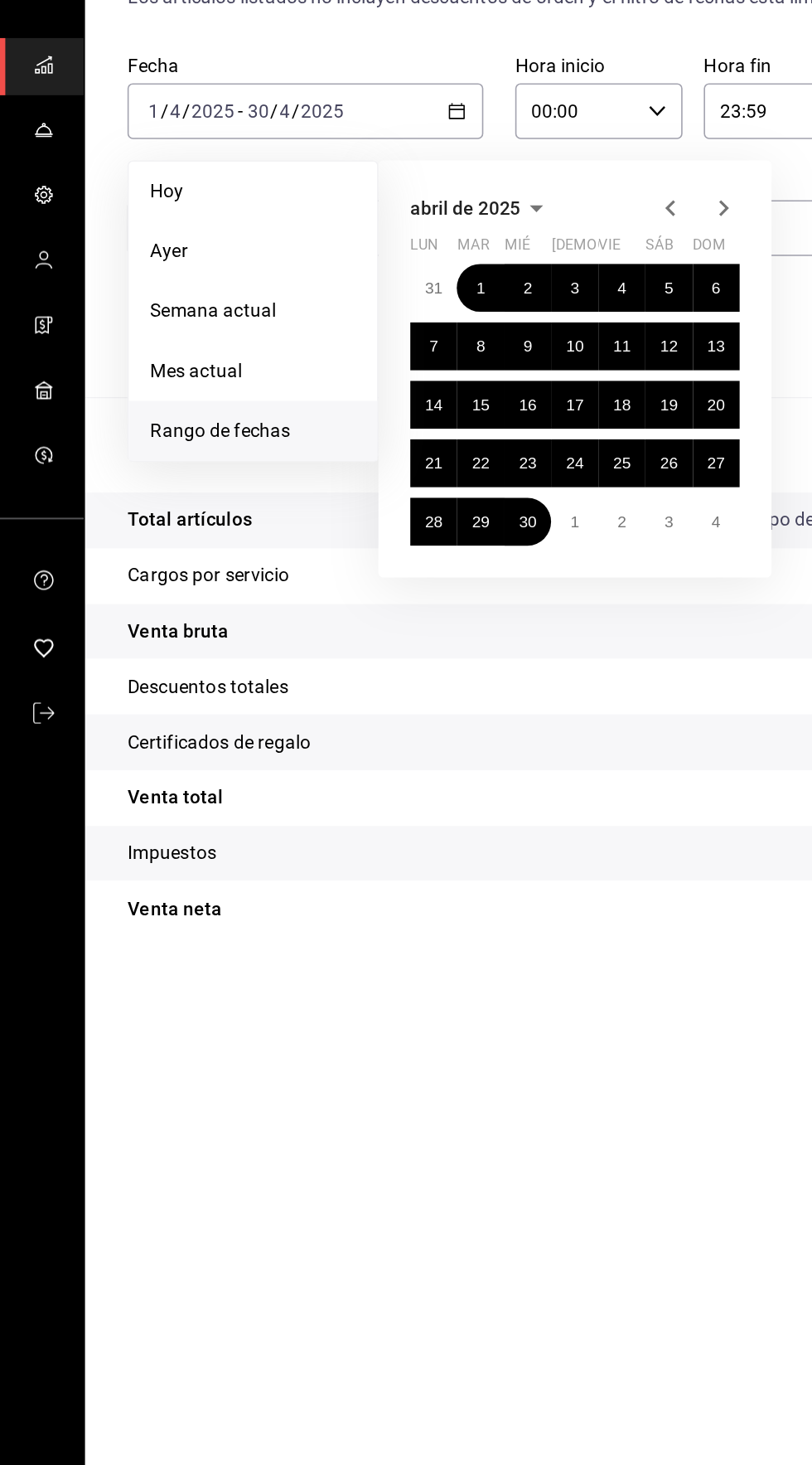
click at [417, 257] on icon "button" at bounding box center [418, 267] width 20 height 20
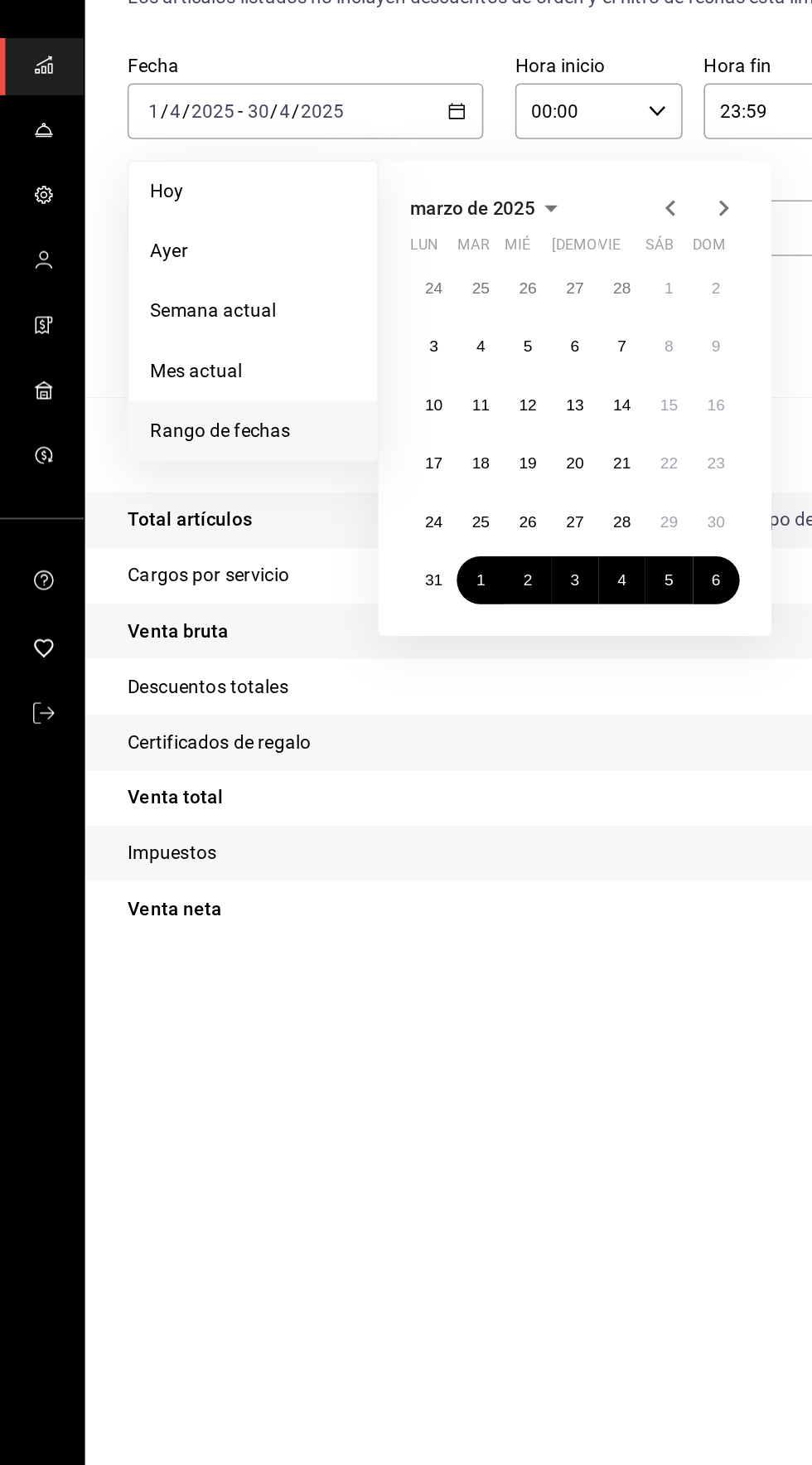
click at [451, 257] on icon "button" at bounding box center [452, 267] width 20 height 20
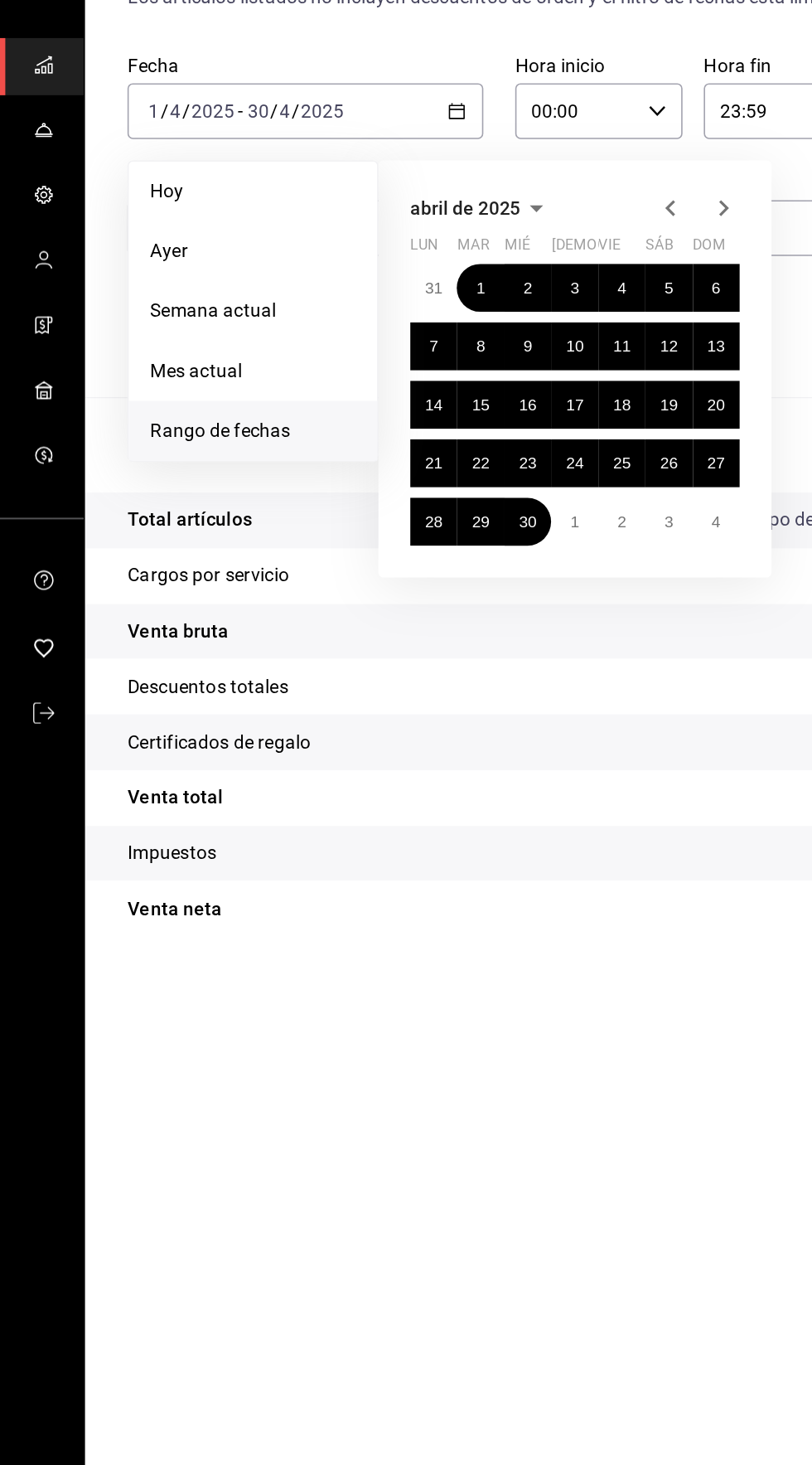
click at [452, 257] on icon "button" at bounding box center [452, 267] width 20 height 20
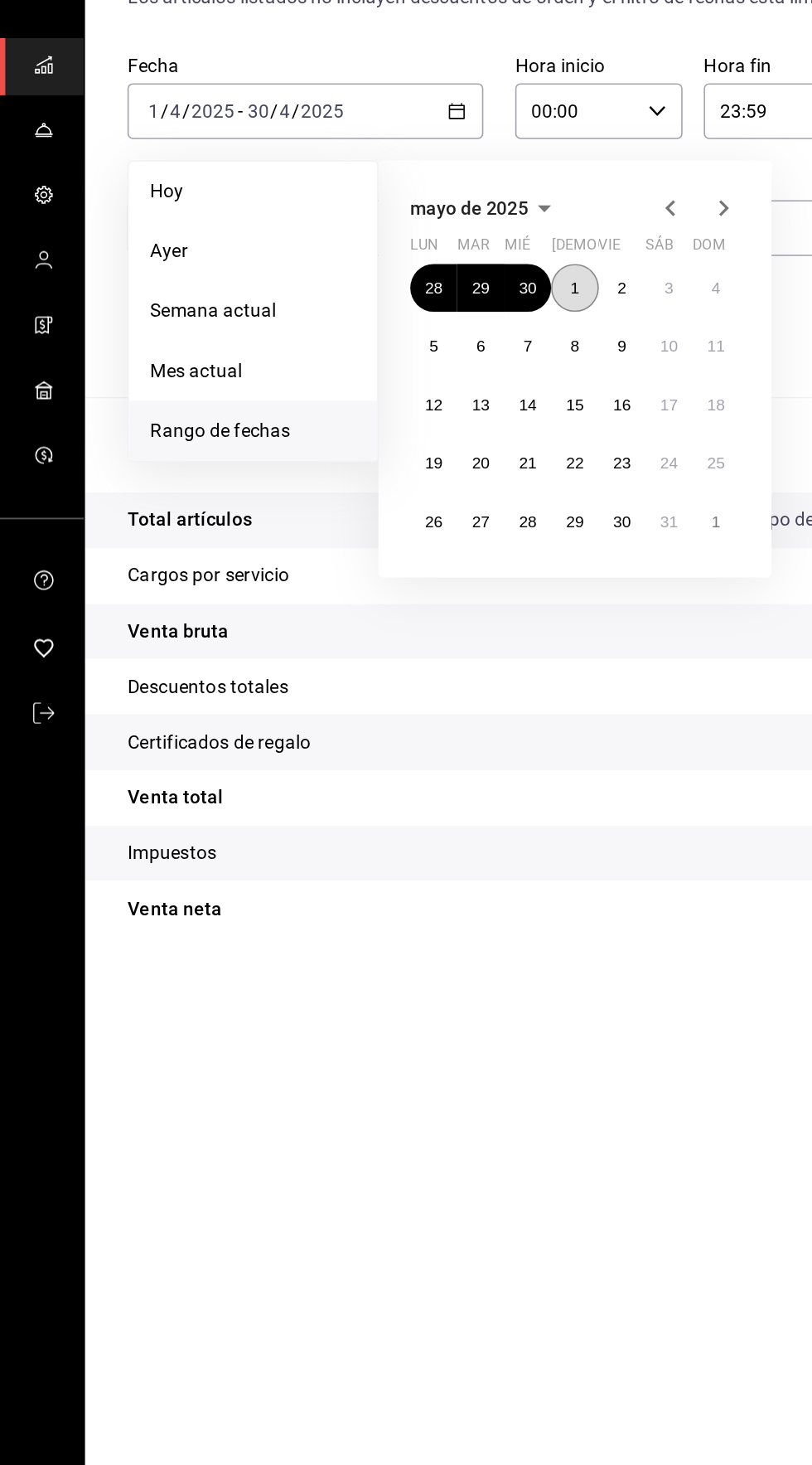
click at [359, 311] on abbr "1" at bounding box center [360, 317] width 6 height 12
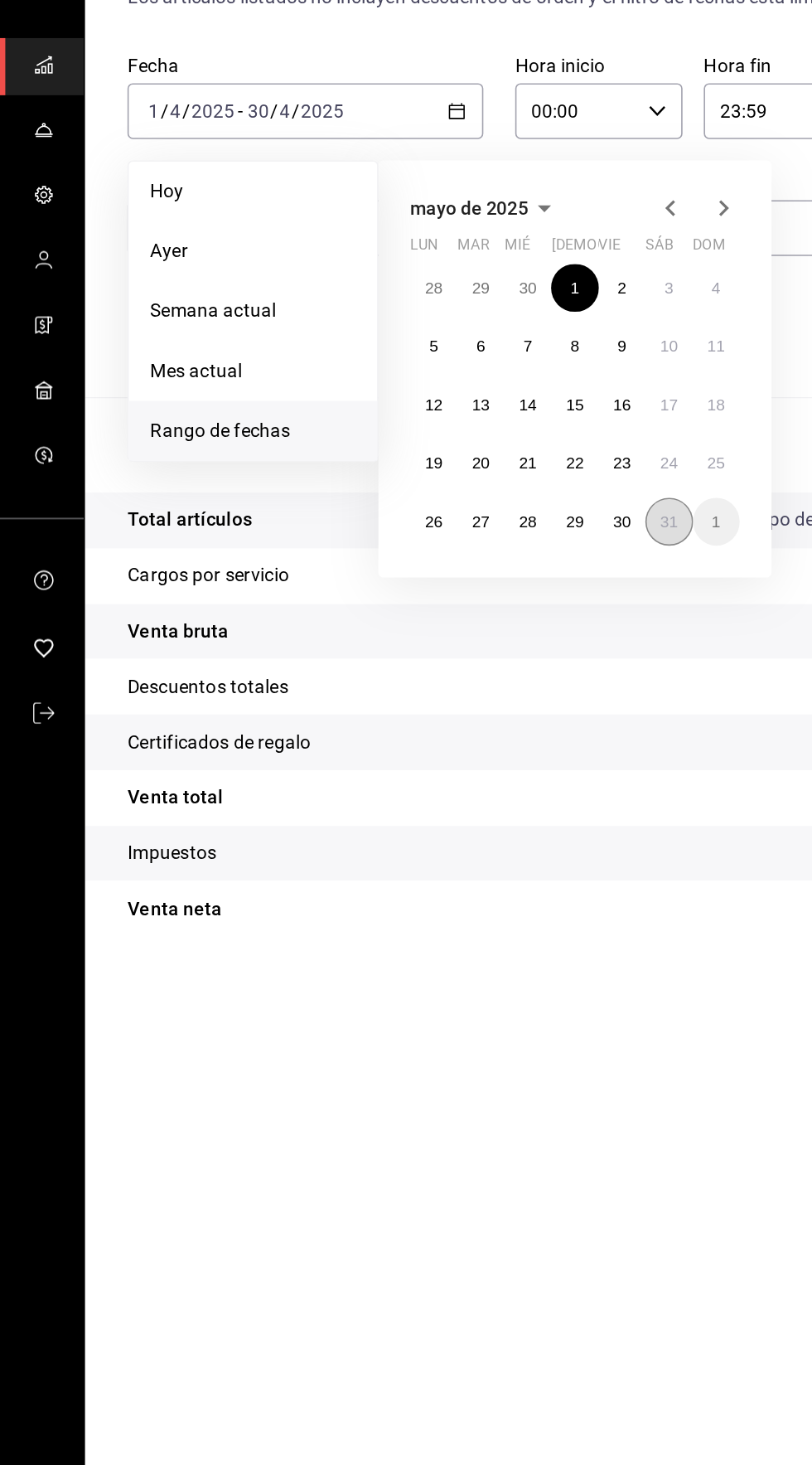
click at [417, 457] on abbr "31" at bounding box center [417, 463] width 11 height 12
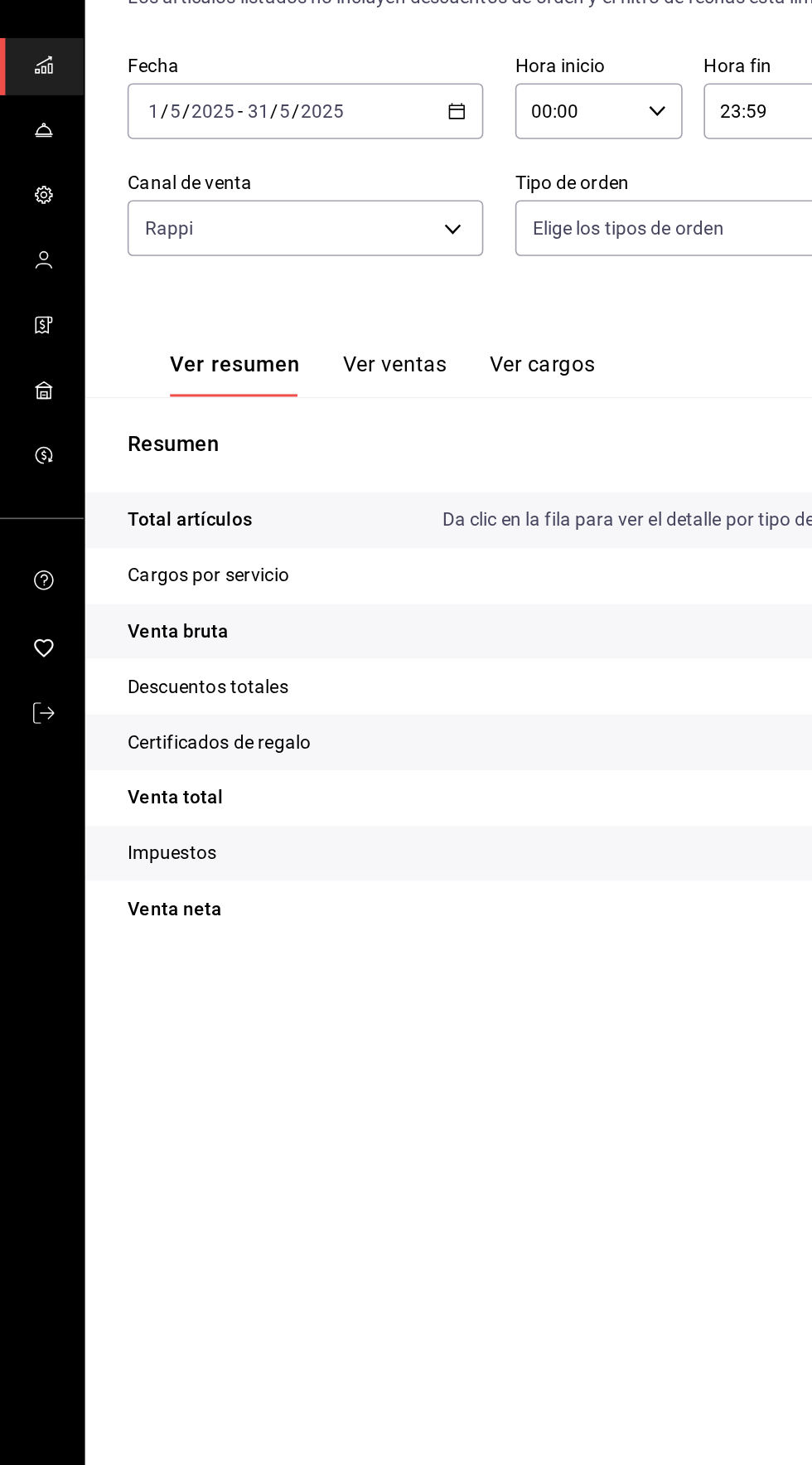
click at [286, 200] on icon "button" at bounding box center [286, 206] width 12 height 12
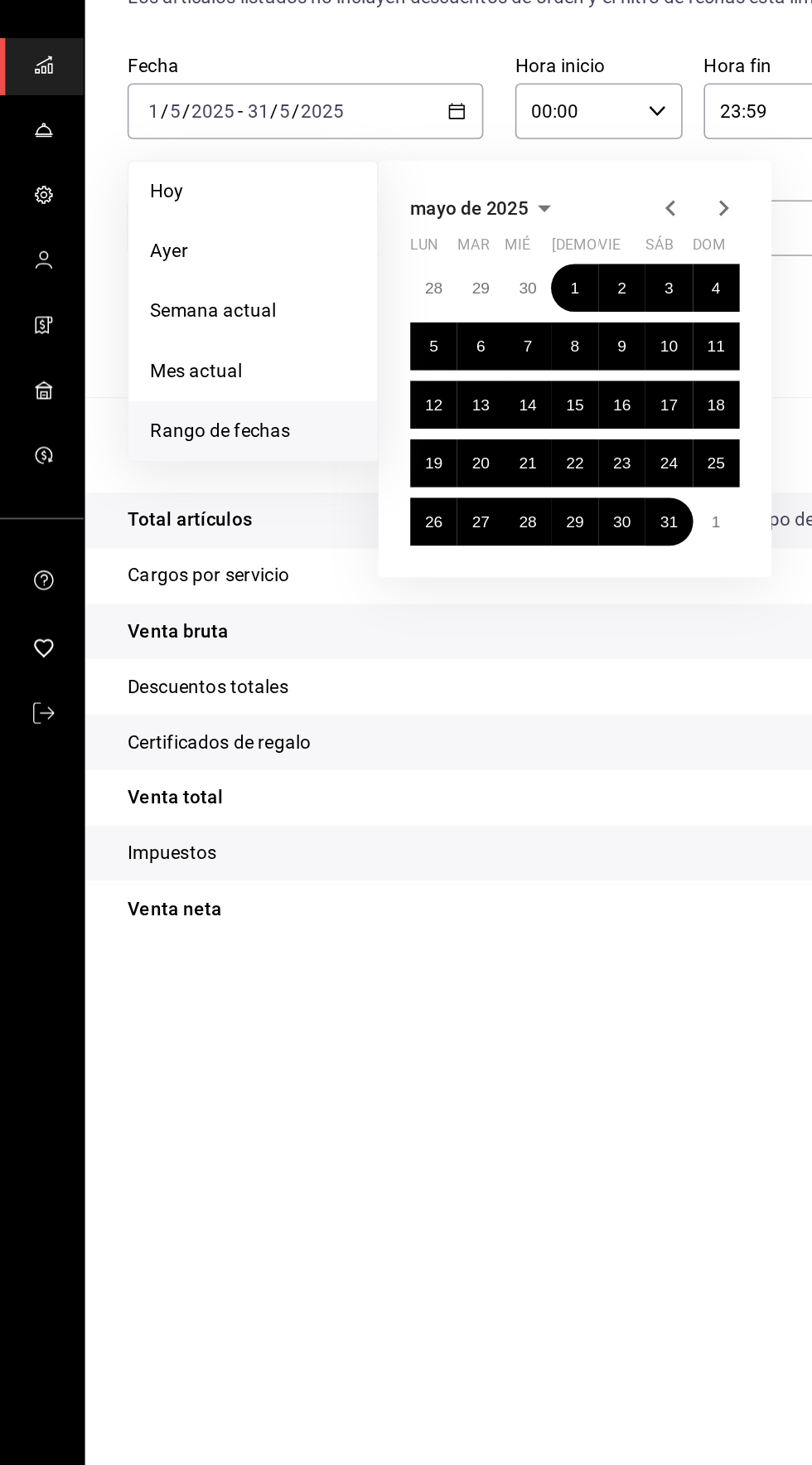
click at [450, 257] on icon "button" at bounding box center [452, 267] width 20 height 20
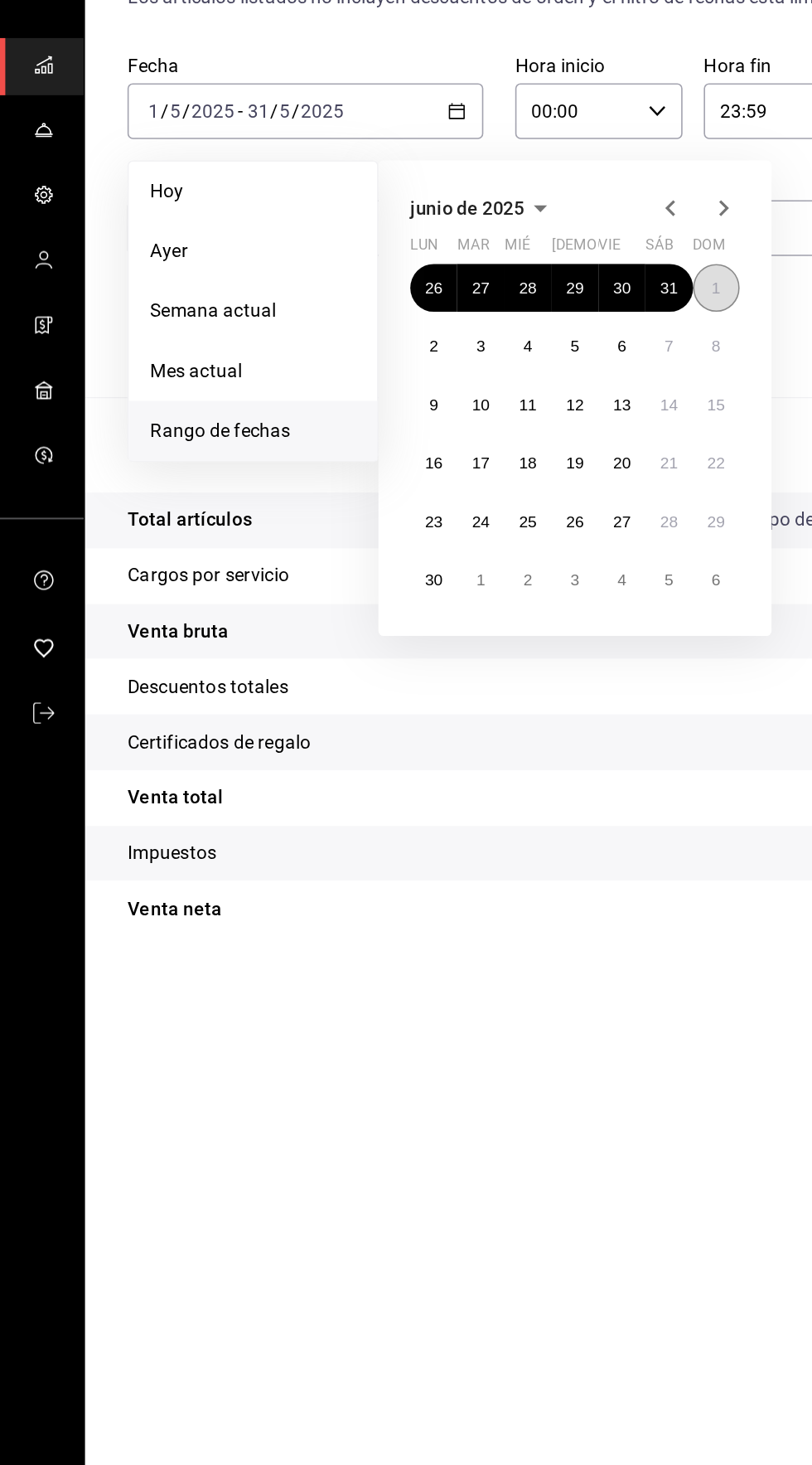
click at [447, 311] on abbr "1" at bounding box center [447, 317] width 6 height 12
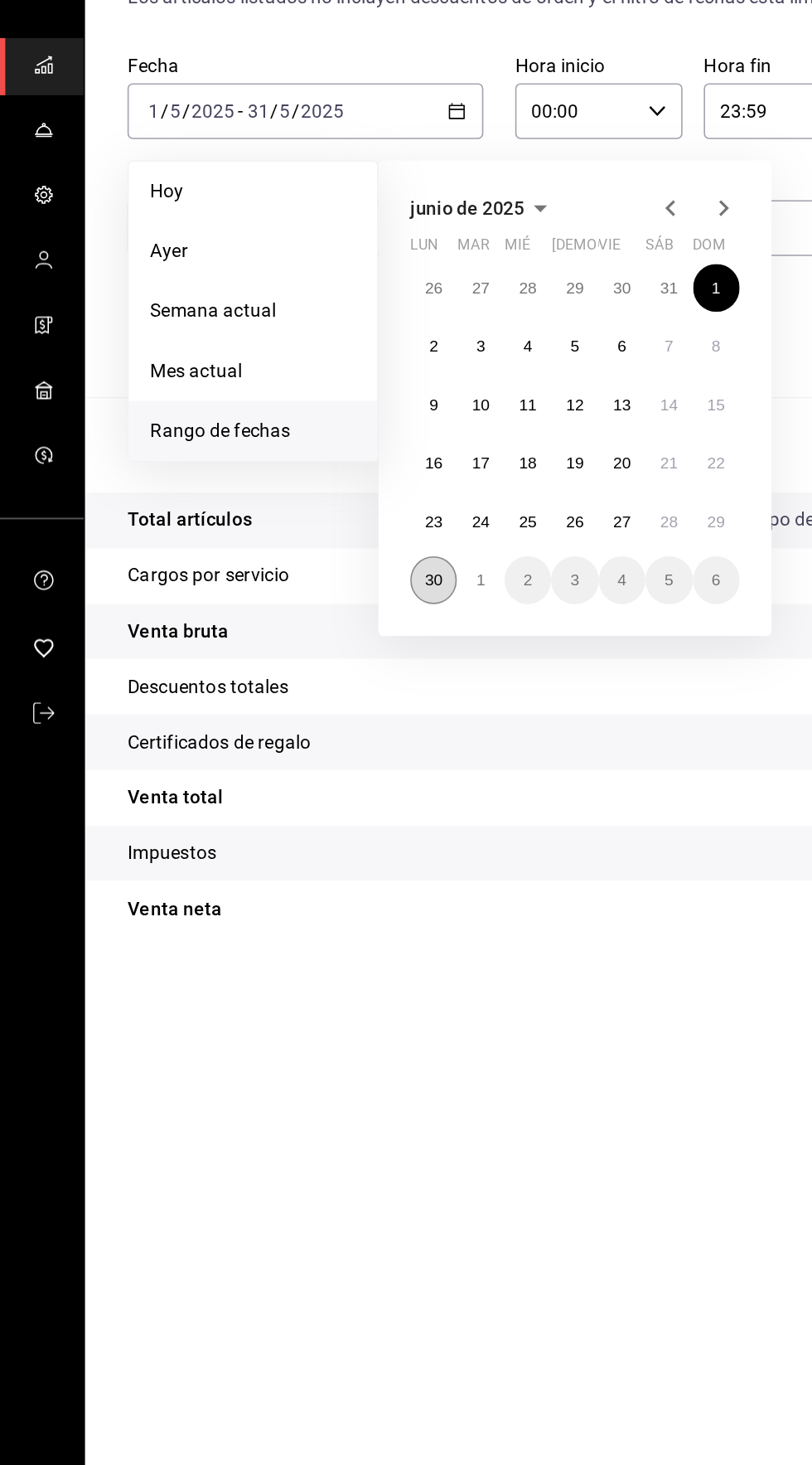
click at [284, 484] on button "30" at bounding box center [270, 499] width 29 height 30
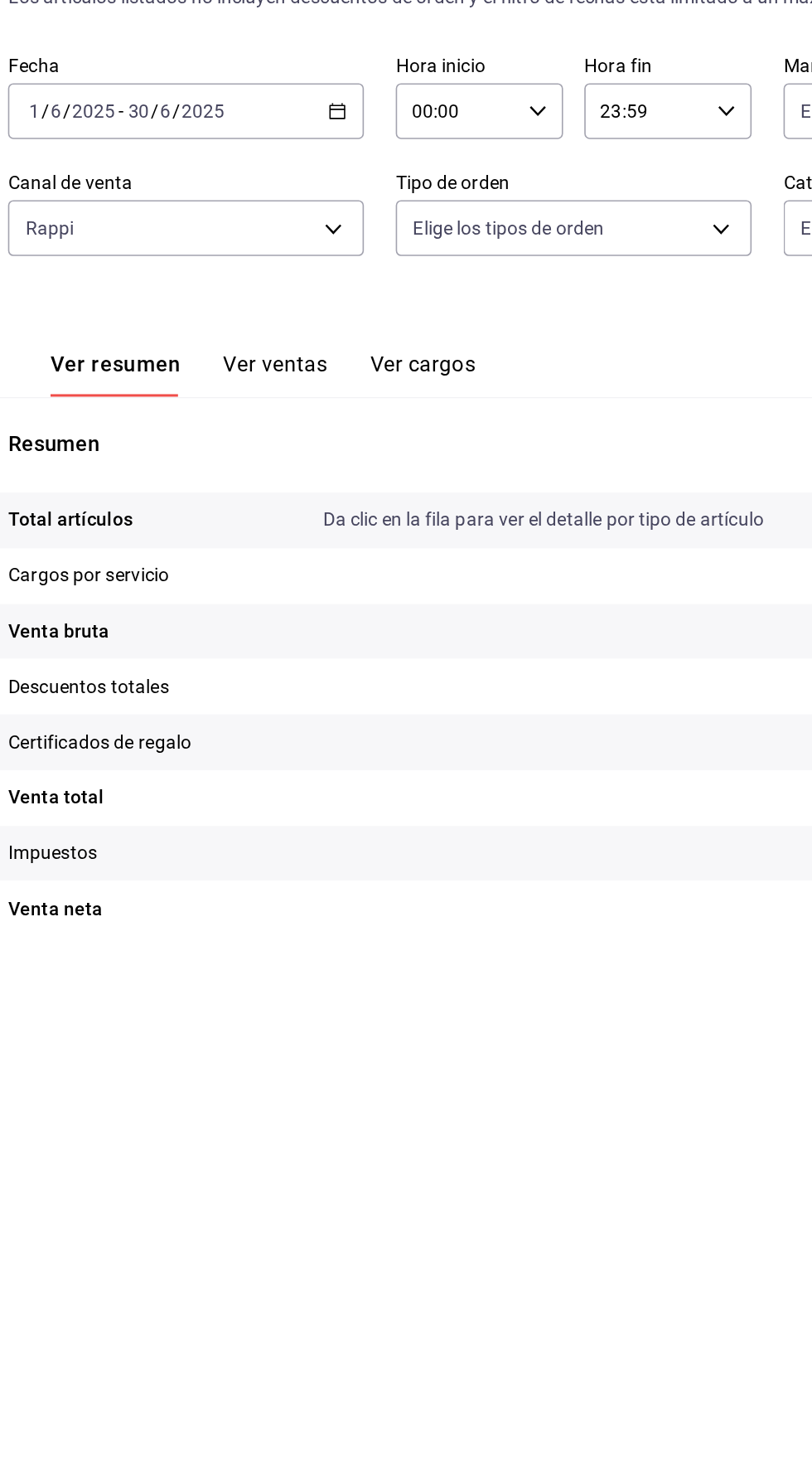
click at [288, 201] on \(Stroke\) "button" at bounding box center [288, 201] width 1 height 1
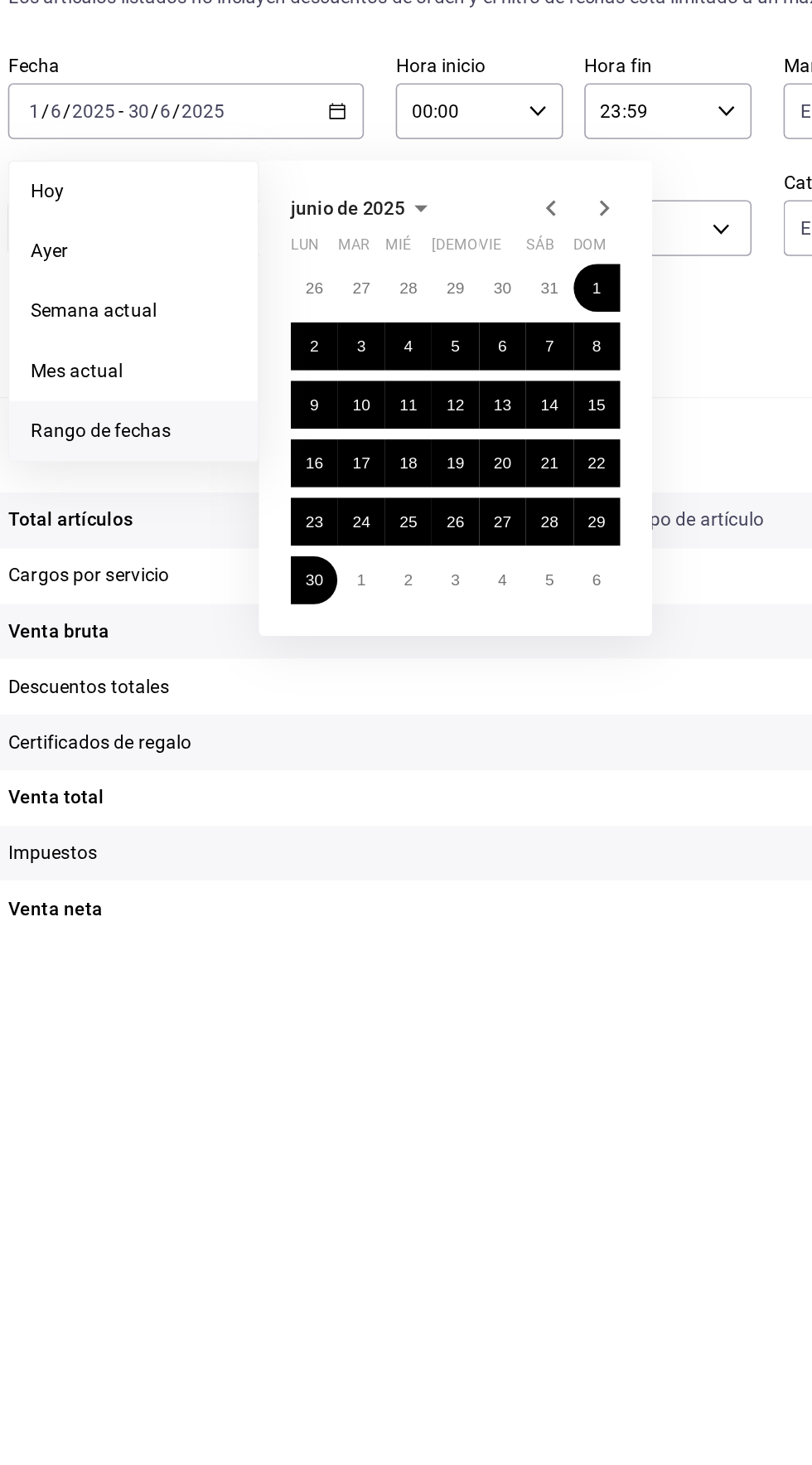
click at [452, 262] on icon "button" at bounding box center [452, 267] width 6 height 10
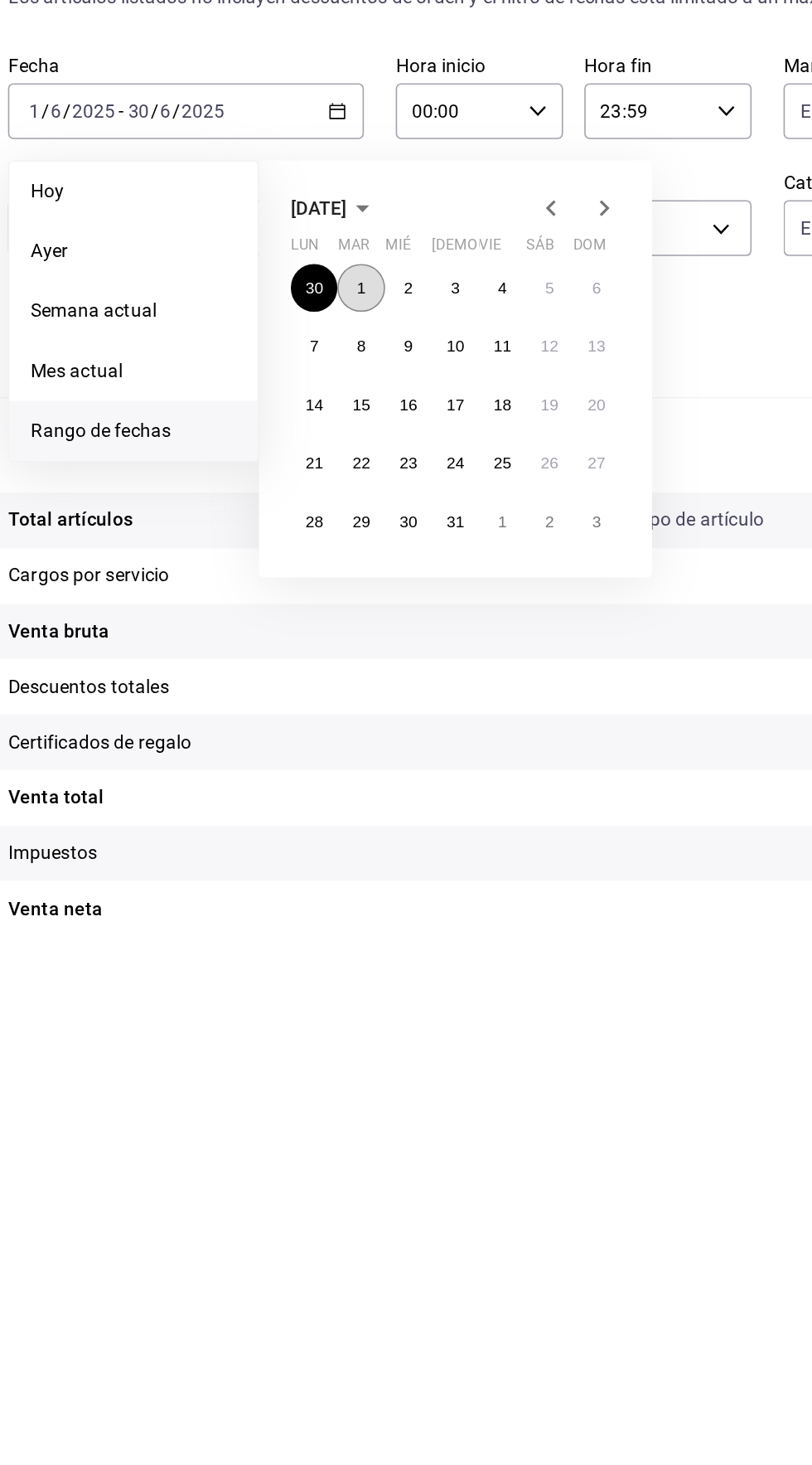
click at [299, 311] on abbr "1" at bounding box center [300, 317] width 6 height 12
click at [358, 457] on abbr "31" at bounding box center [358, 463] width 11 height 12
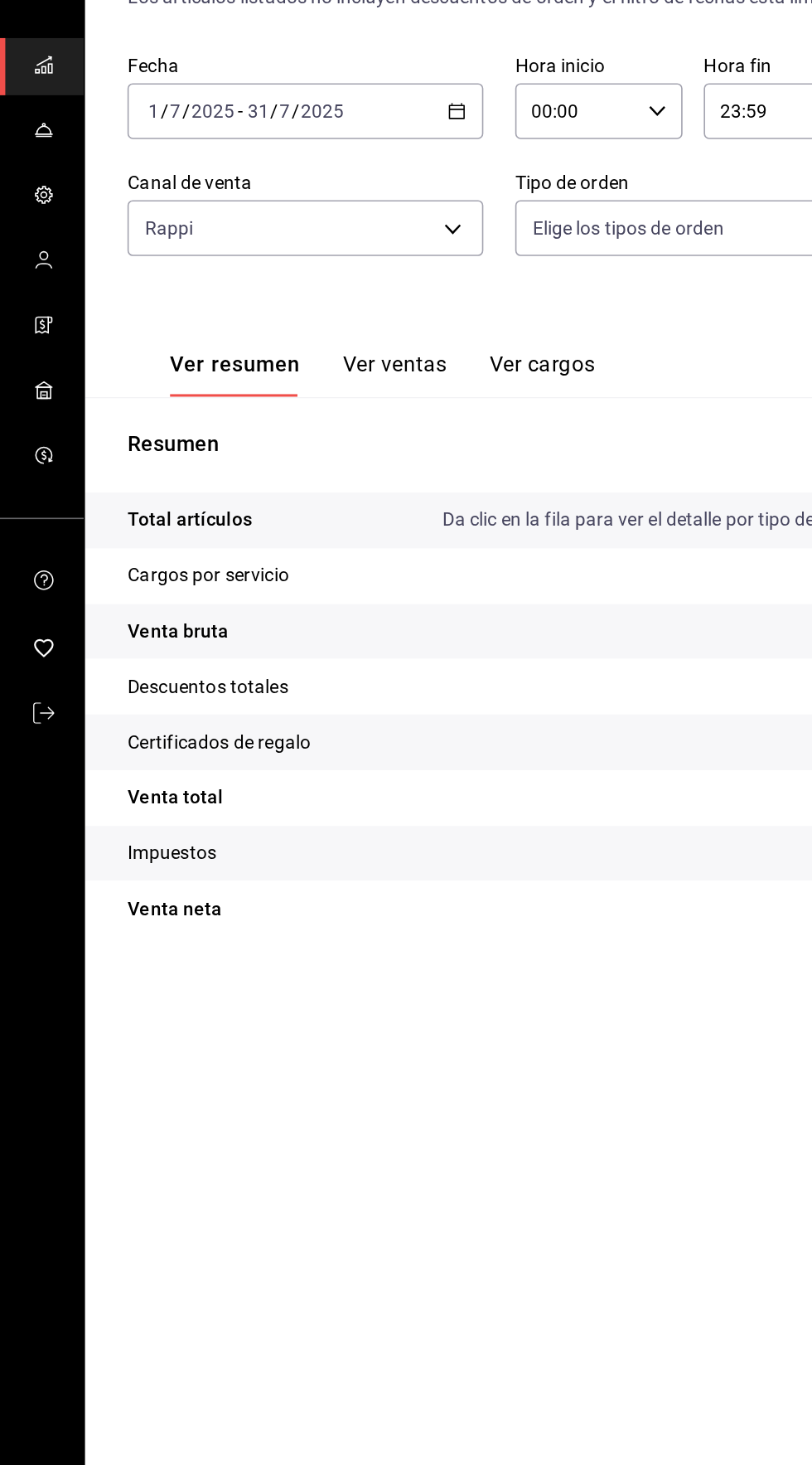
click at [282, 201] on \(Stroke\) "button" at bounding box center [282, 201] width 1 height 1
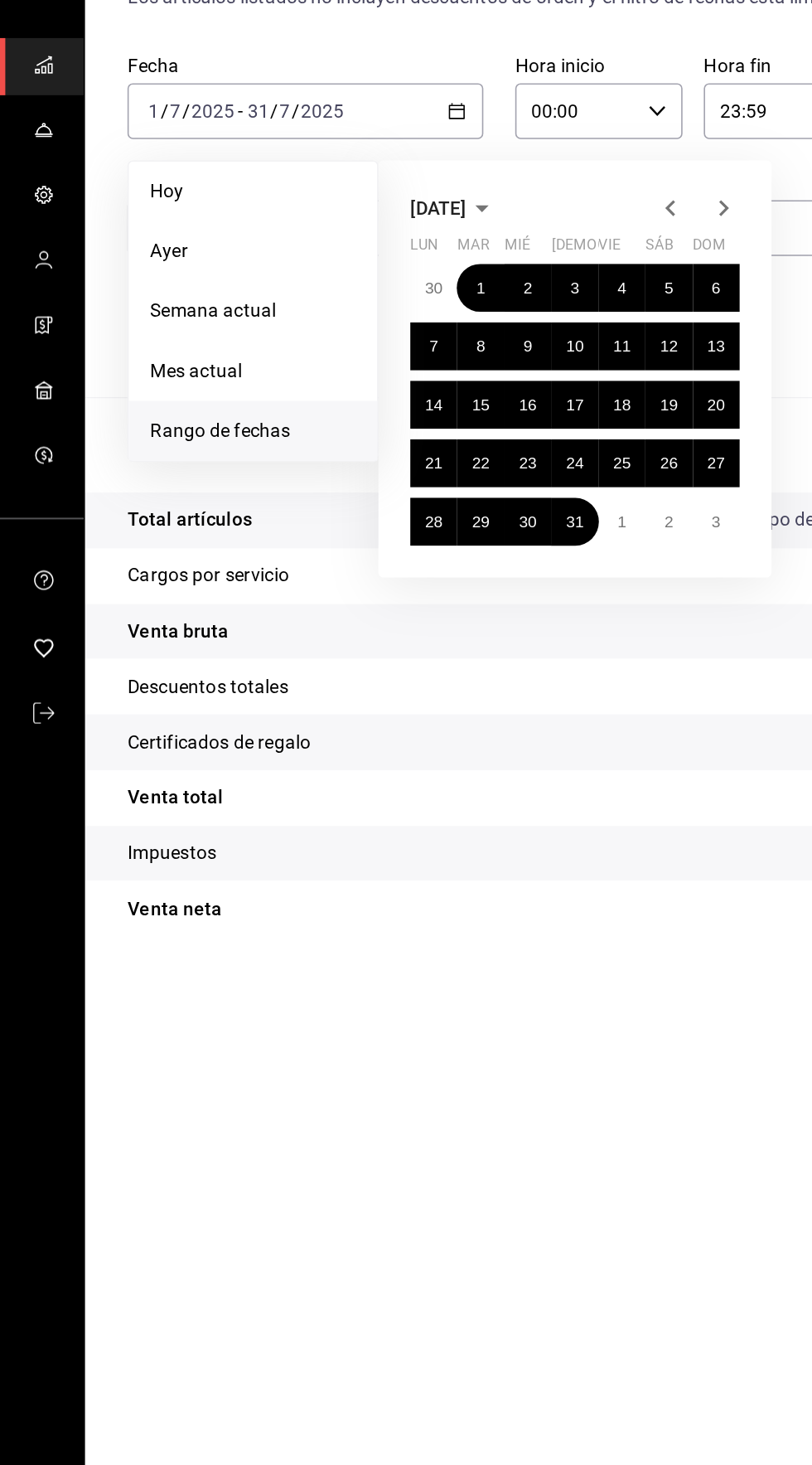
click at [452, 257] on icon "button" at bounding box center [452, 267] width 20 height 20
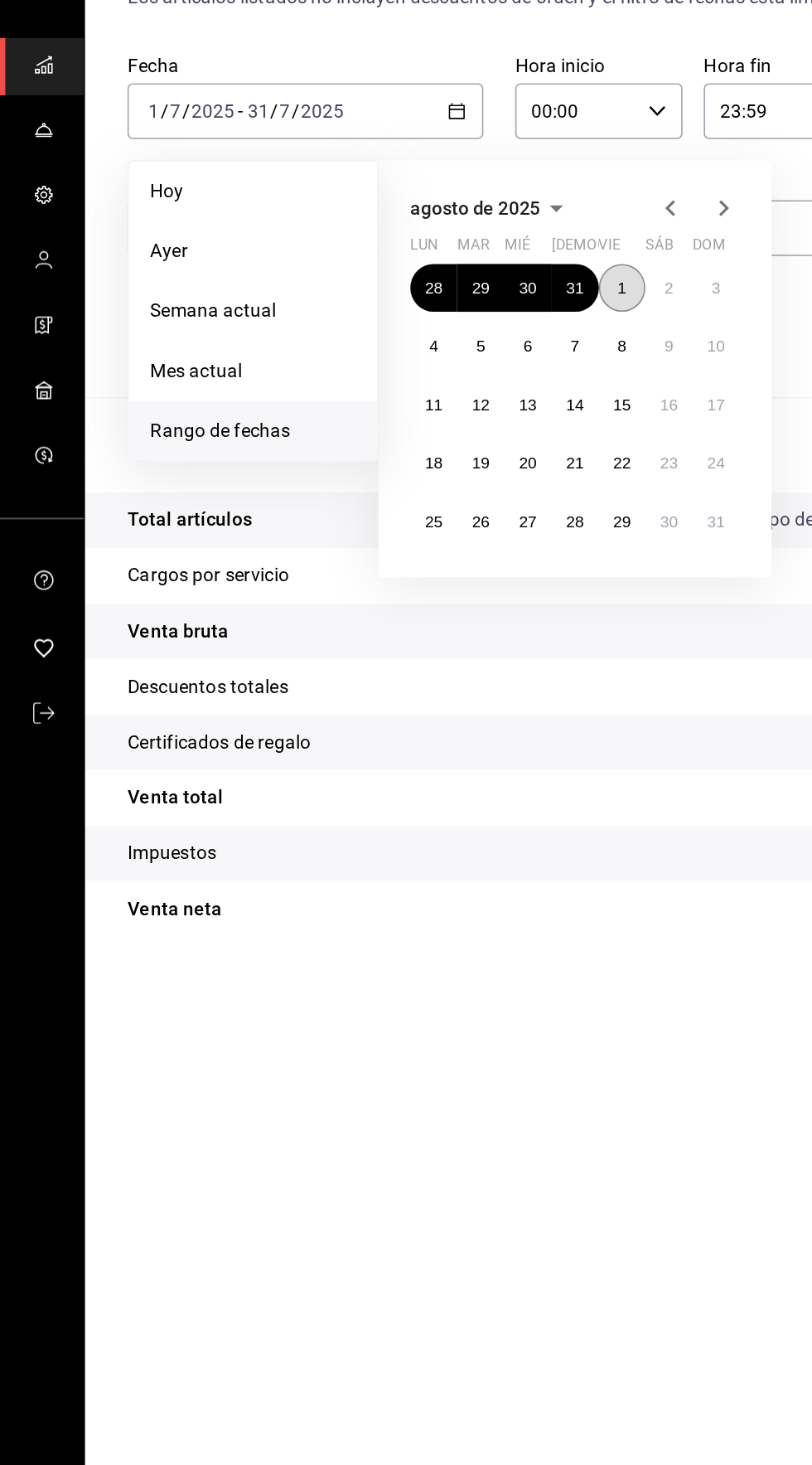
click at [388, 311] on abbr "1" at bounding box center [389, 317] width 6 height 12
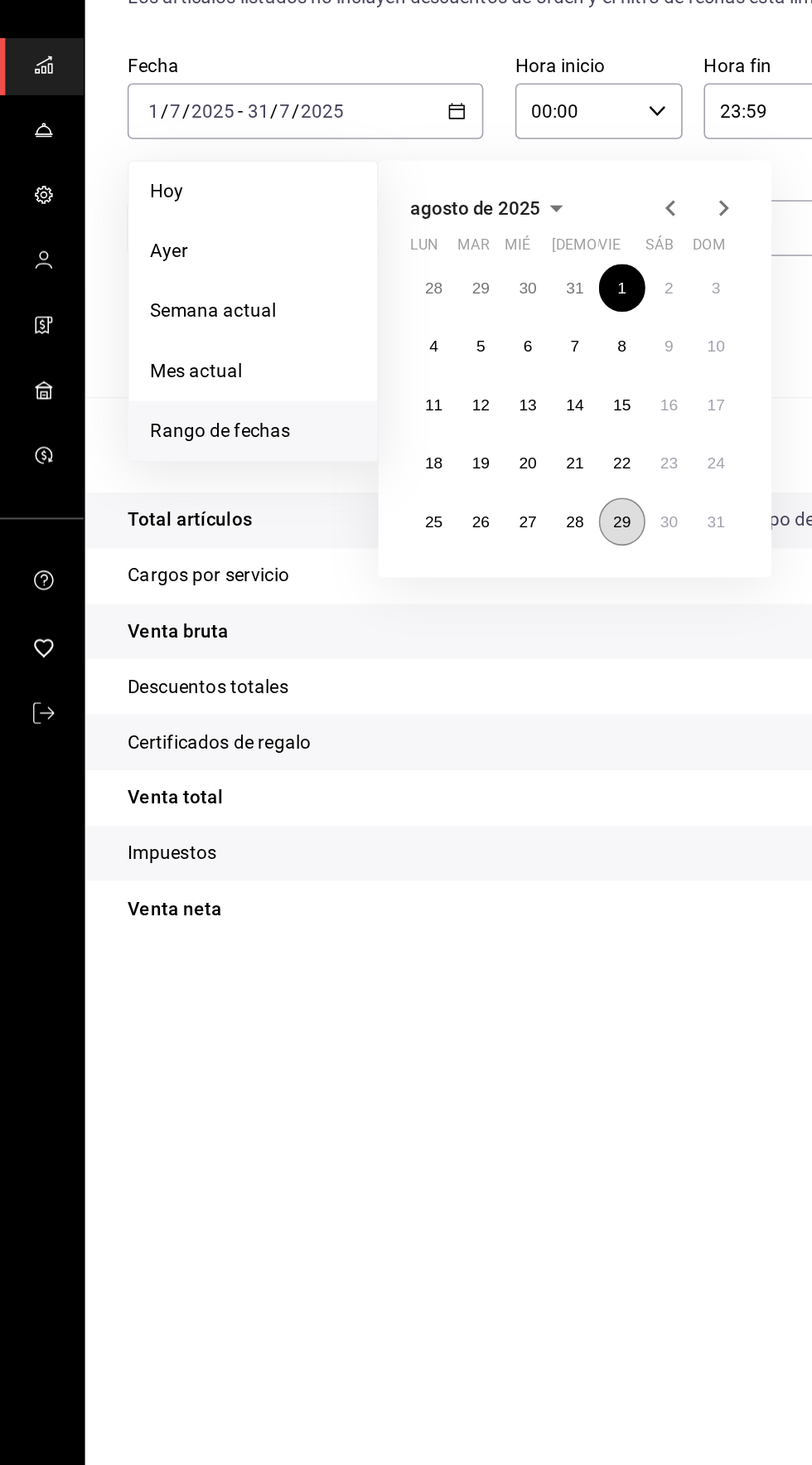
click at [388, 457] on abbr "29" at bounding box center [388, 463] width 11 height 12
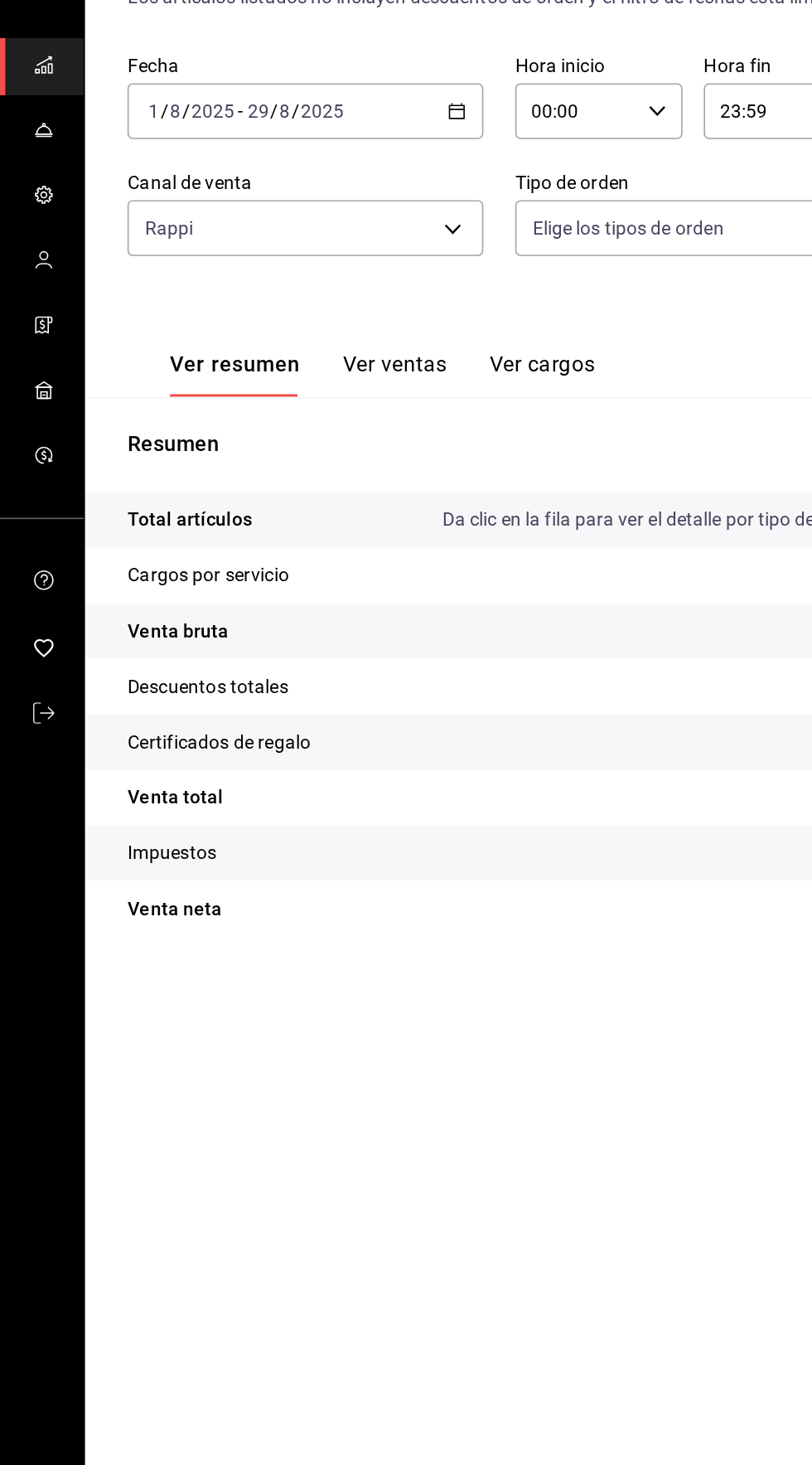
click at [215, 200] on div "[DATE] [DATE]" at bounding box center [183, 206] width 64 height 13
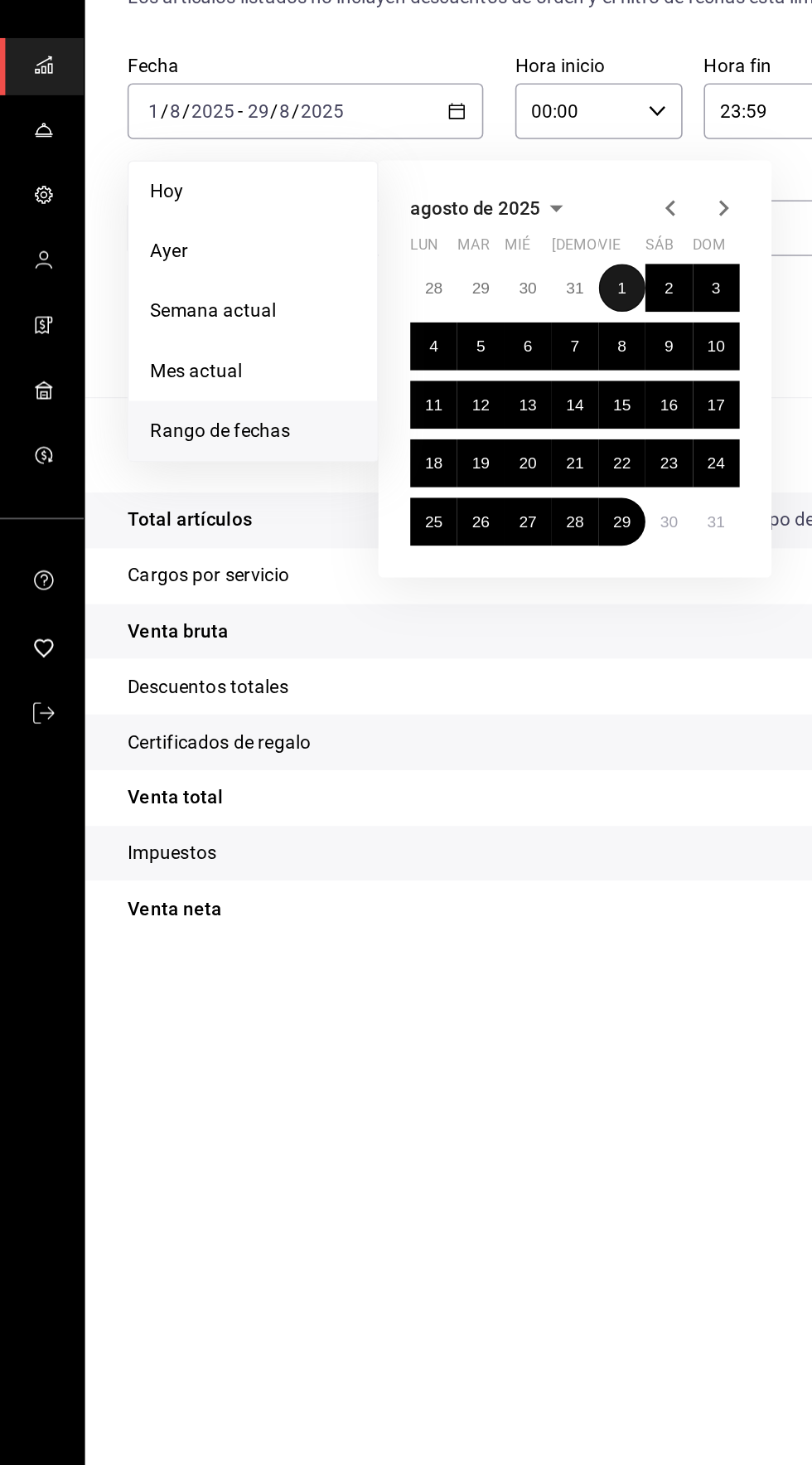
click at [388, 311] on abbr "1" at bounding box center [389, 317] width 6 height 12
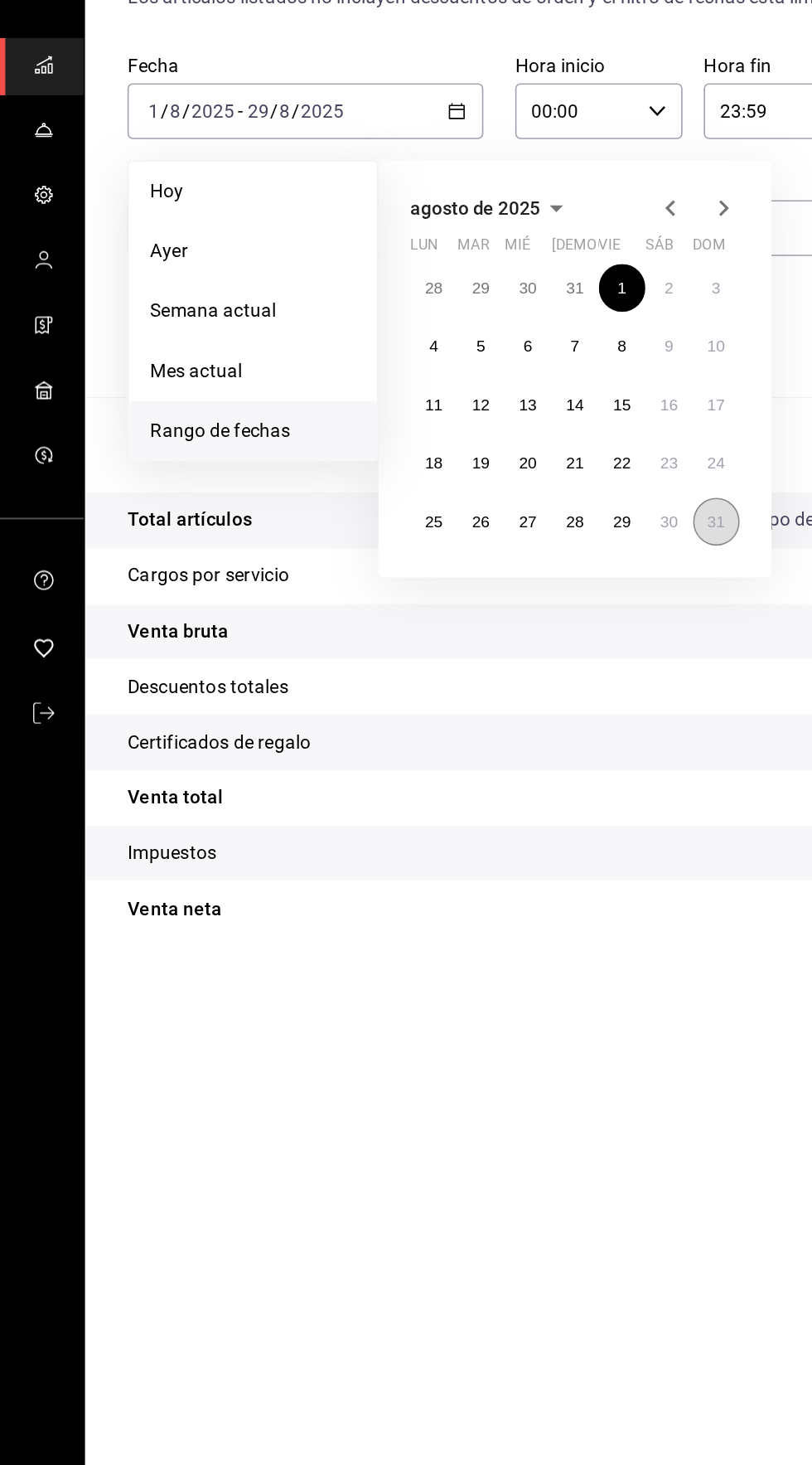
click at [447, 457] on abbr "31" at bounding box center [447, 463] width 11 height 12
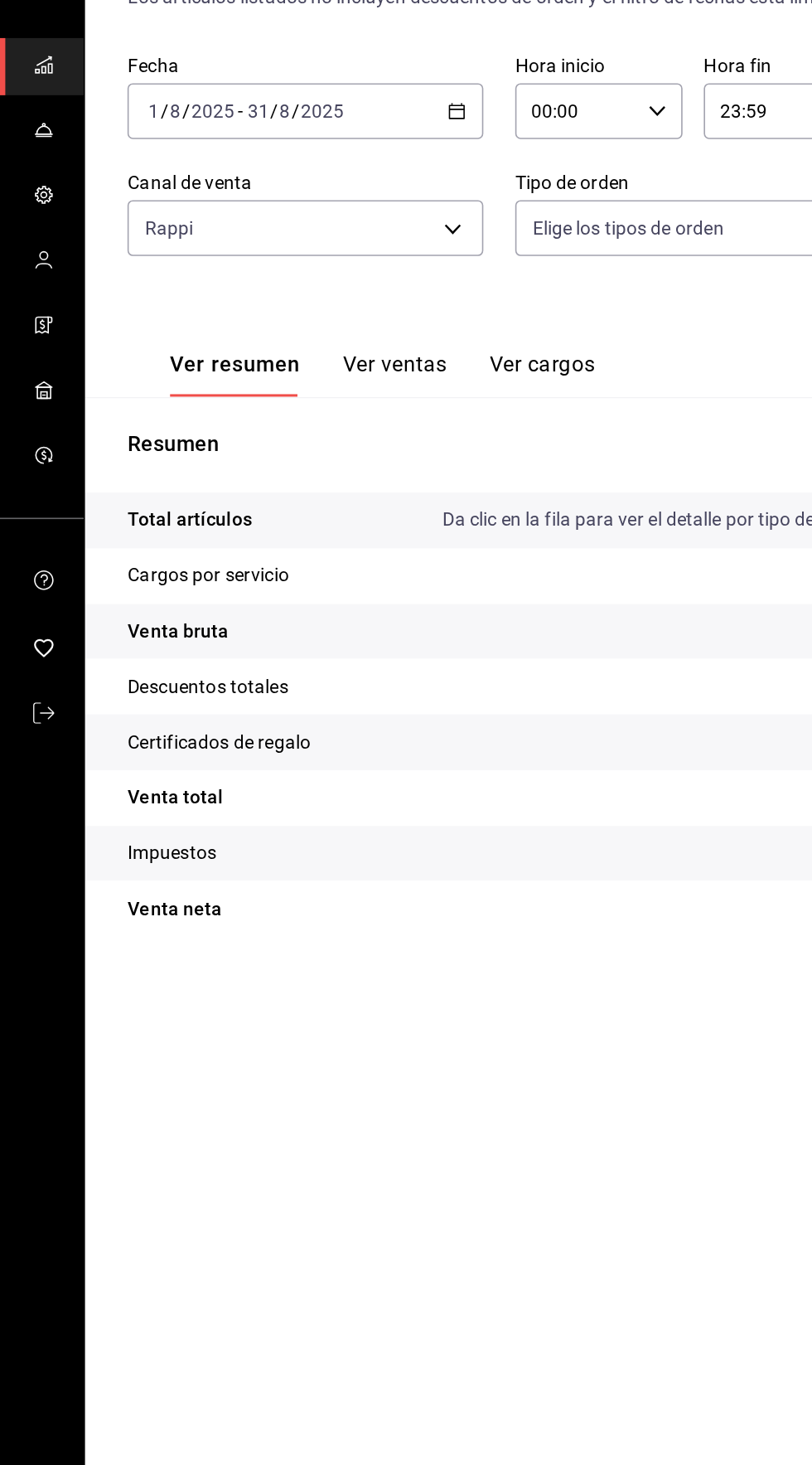
click at [290, 202] on \(Stroke\) "button" at bounding box center [286, 206] width 10 height 9
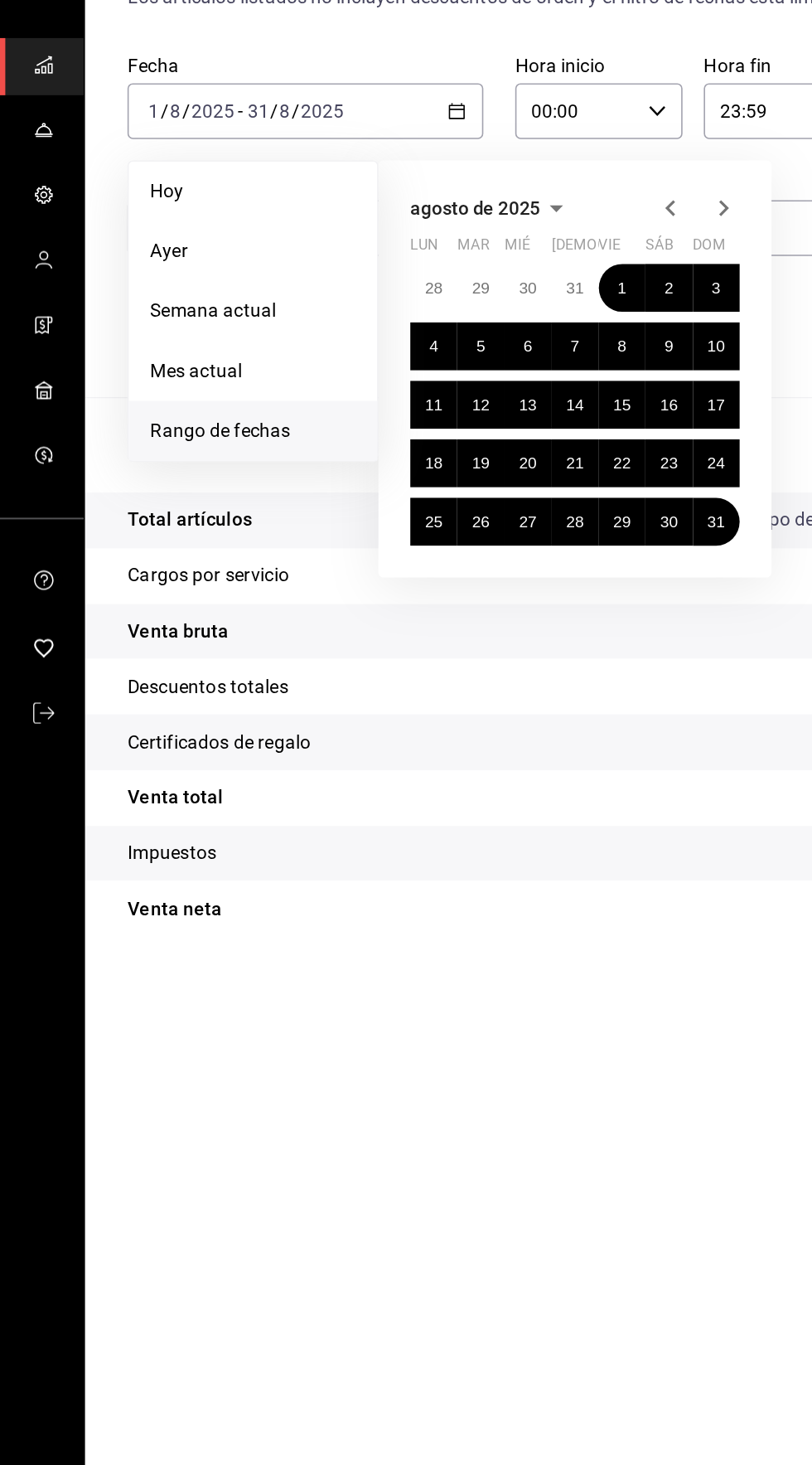
click at [456, 257] on icon "button" at bounding box center [452, 267] width 20 height 20
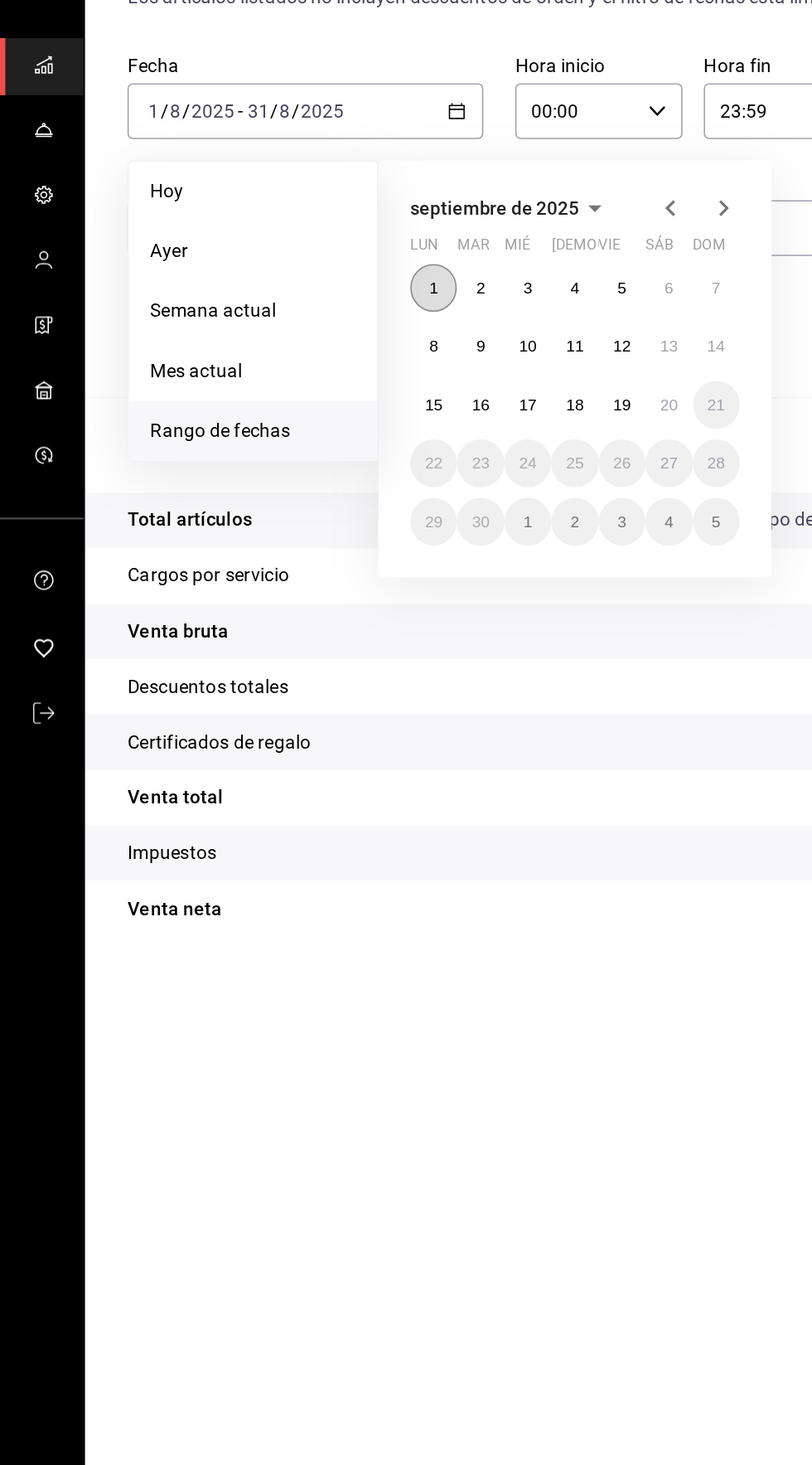
click at [271, 311] on abbr "1" at bounding box center [271, 317] width 6 height 12
click at [392, 840] on main "Regresar Ventas Los artículos listados no incluyen descuentos de orden y el fil…" at bounding box center [433, 756] width 759 height 1419
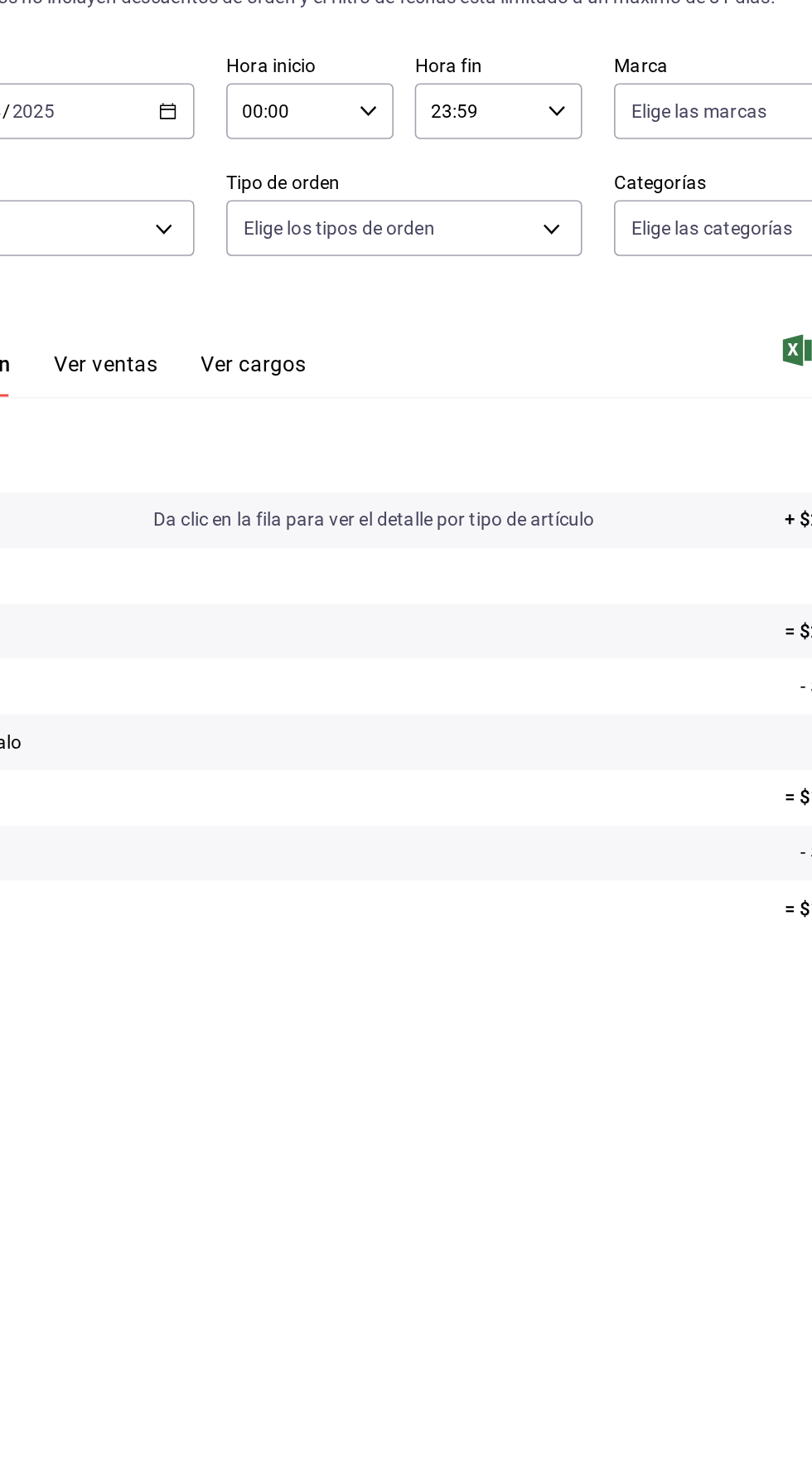
click at [288, 205] on \(Stroke\) "button" at bounding box center [285, 205] width 9 height 1
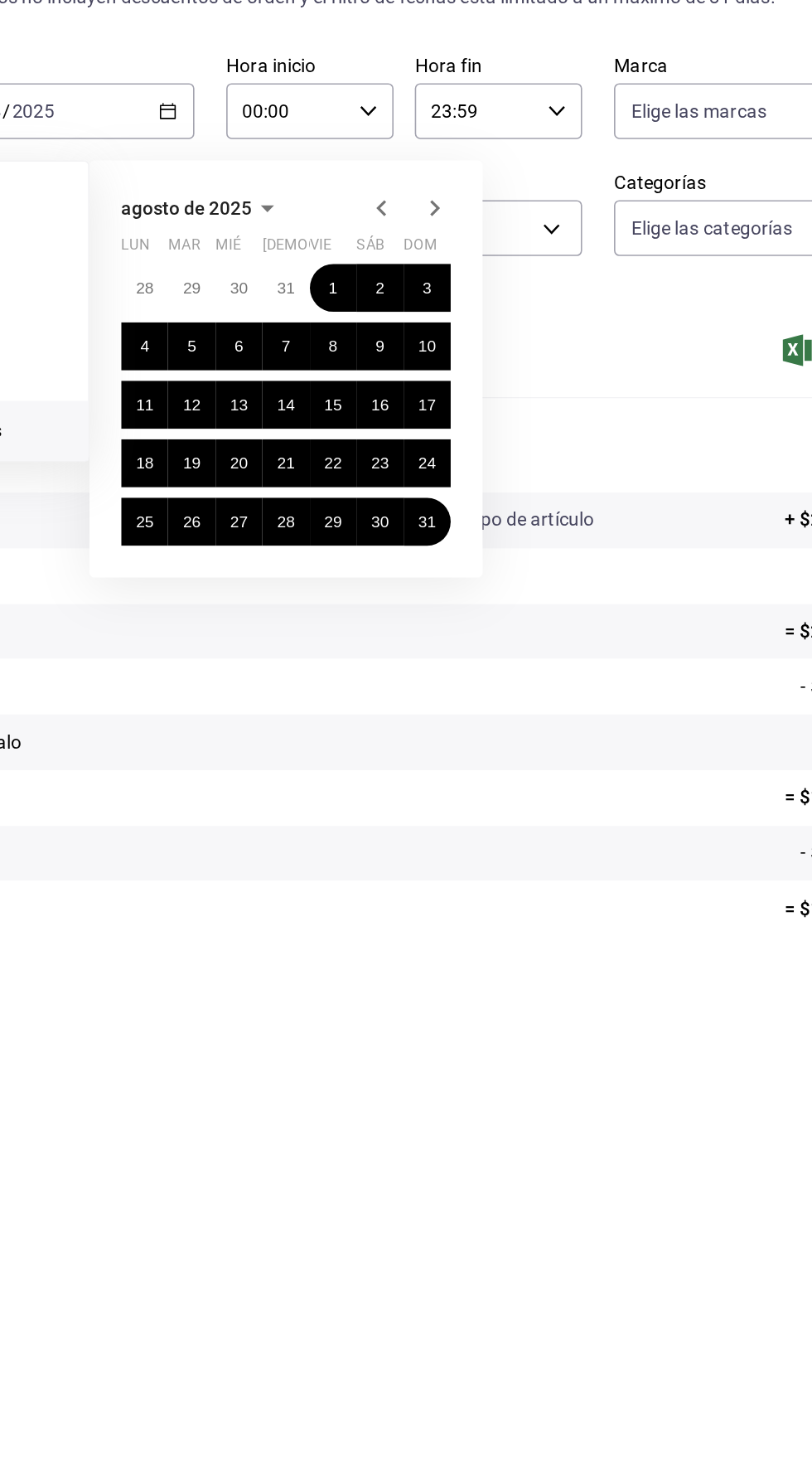
click at [417, 262] on icon "button" at bounding box center [418, 267] width 6 height 10
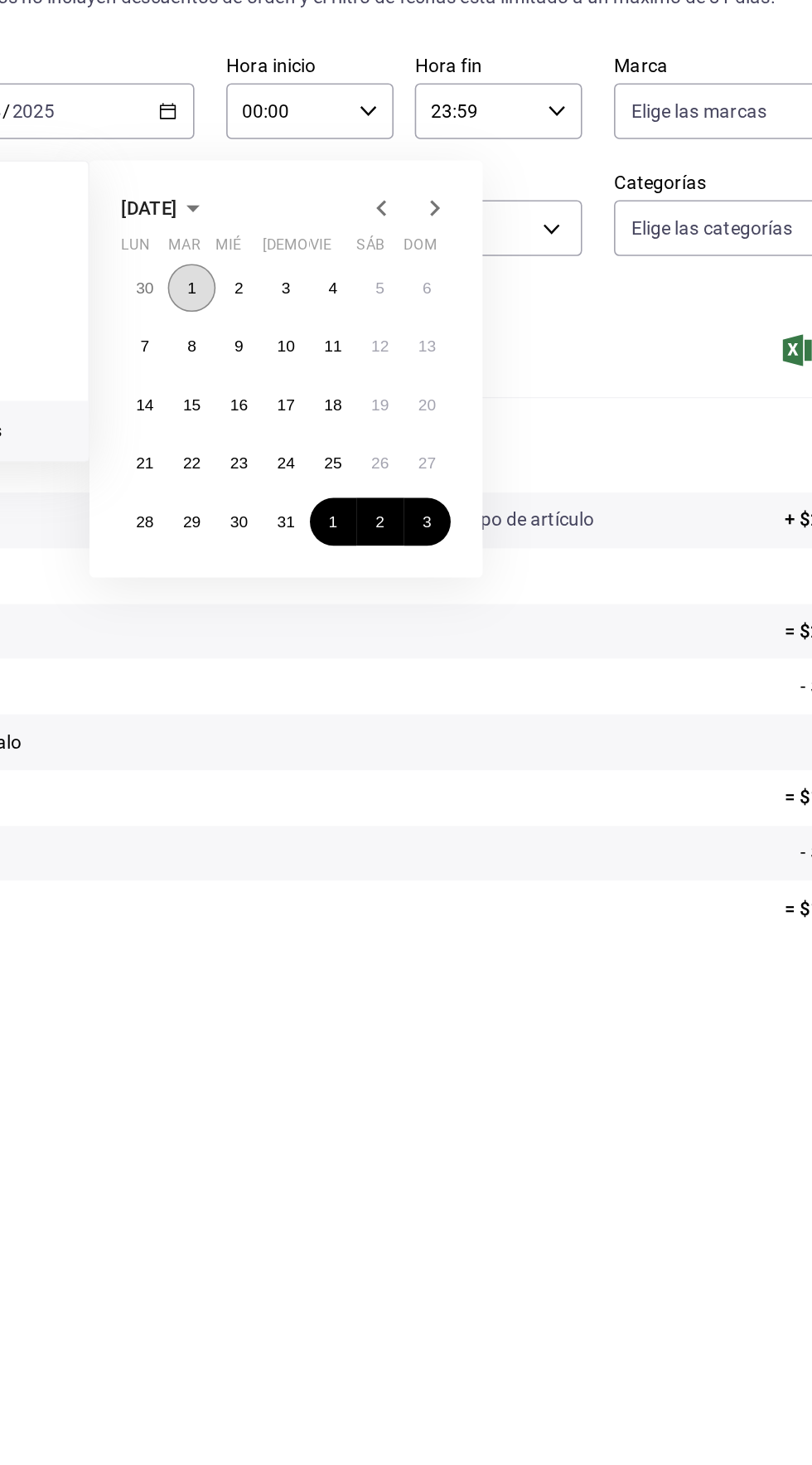
click at [299, 311] on abbr "1" at bounding box center [300, 317] width 6 height 12
click at [360, 457] on abbr "31" at bounding box center [358, 463] width 11 height 12
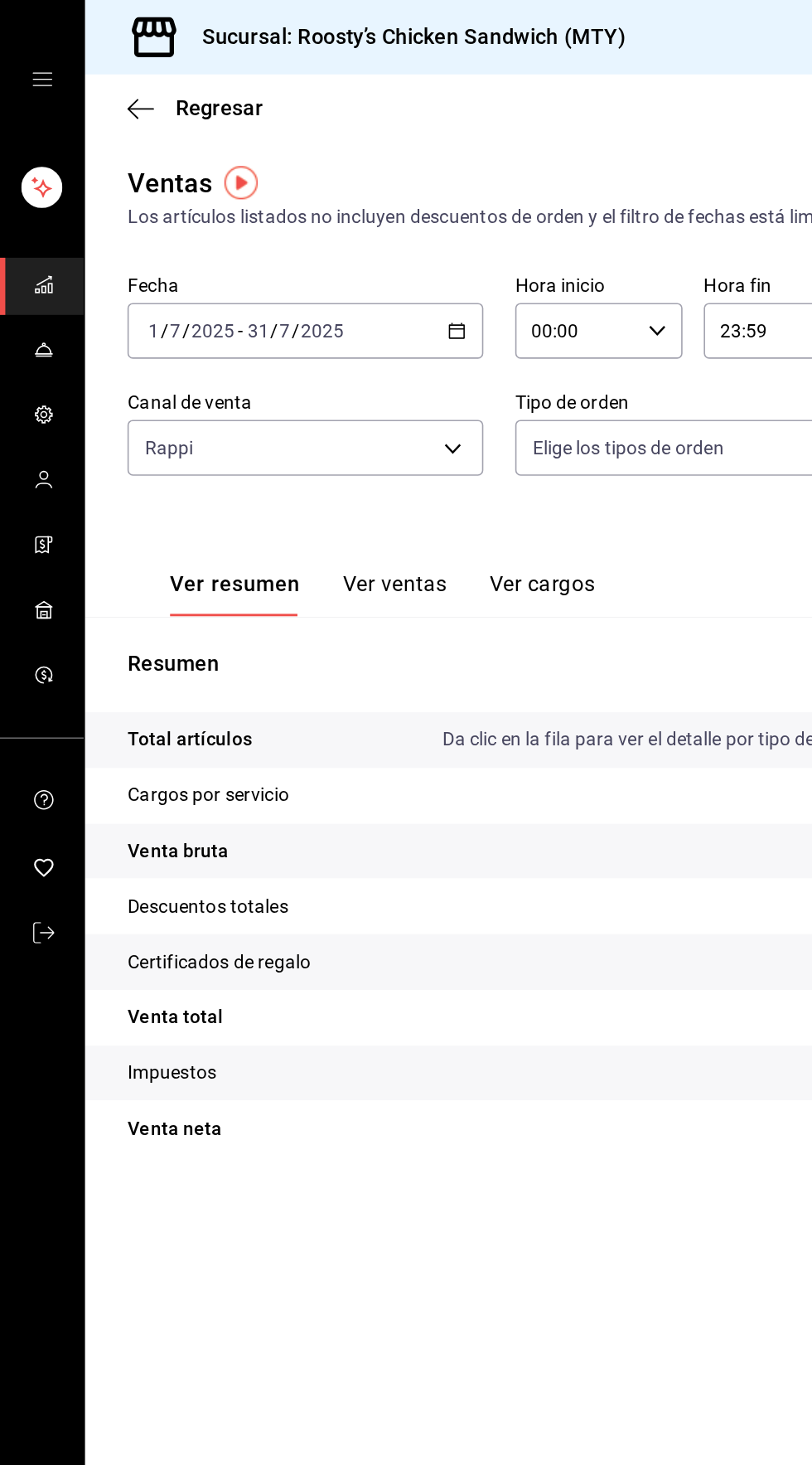
click at [282, 201] on \(Stroke\) "button" at bounding box center [282, 201] width 1 height 1
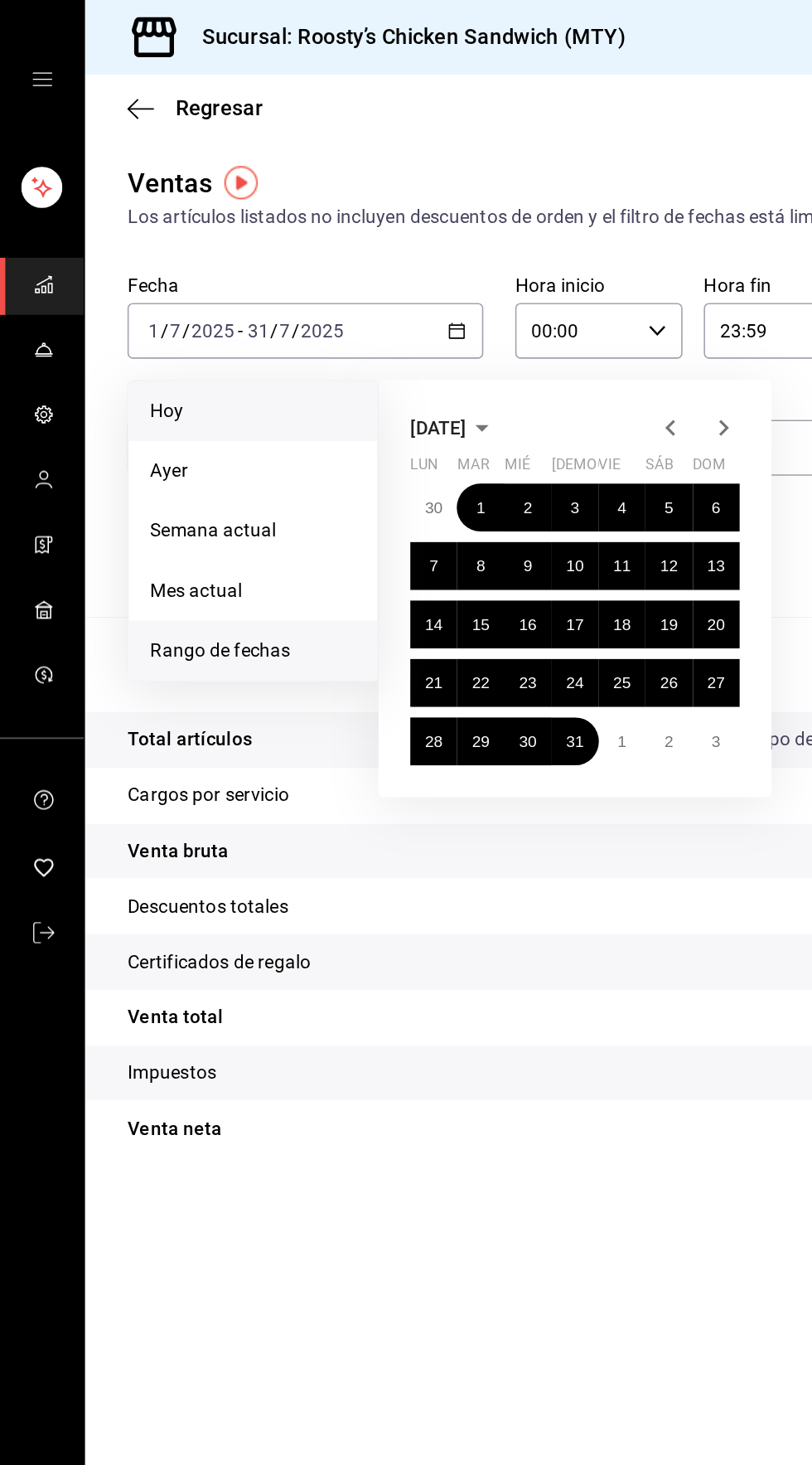
click at [90, 256] on li "Hoy" at bounding box center [158, 257] width 155 height 38
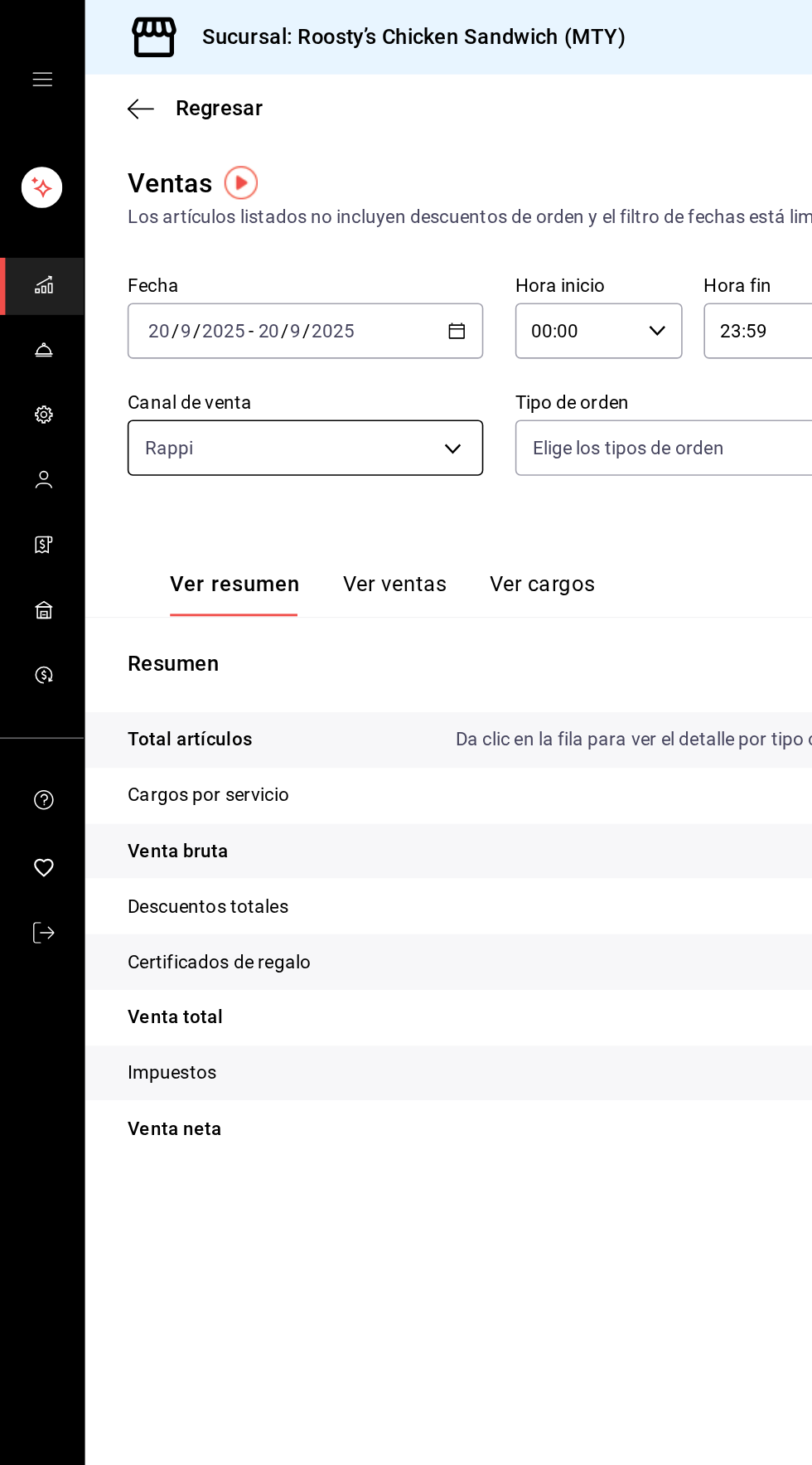
click at [128, 281] on body "Sucursal: Roosty’s Chicken Sandwich (MTY) Regresar Ventas Los artículos listado…" at bounding box center [406, 732] width 812 height 1465
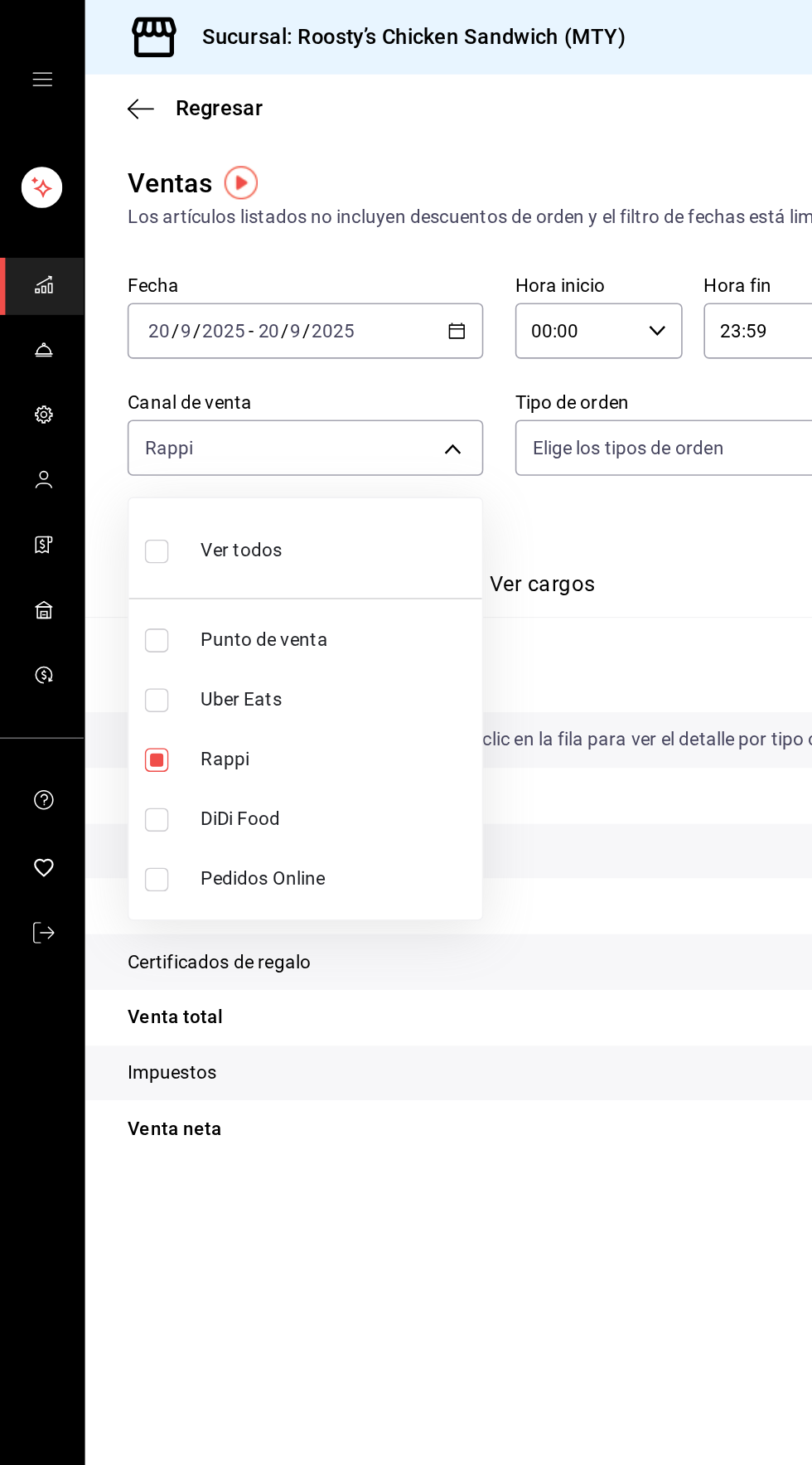
click at [407, 713] on div at bounding box center [406, 732] width 812 height 1465
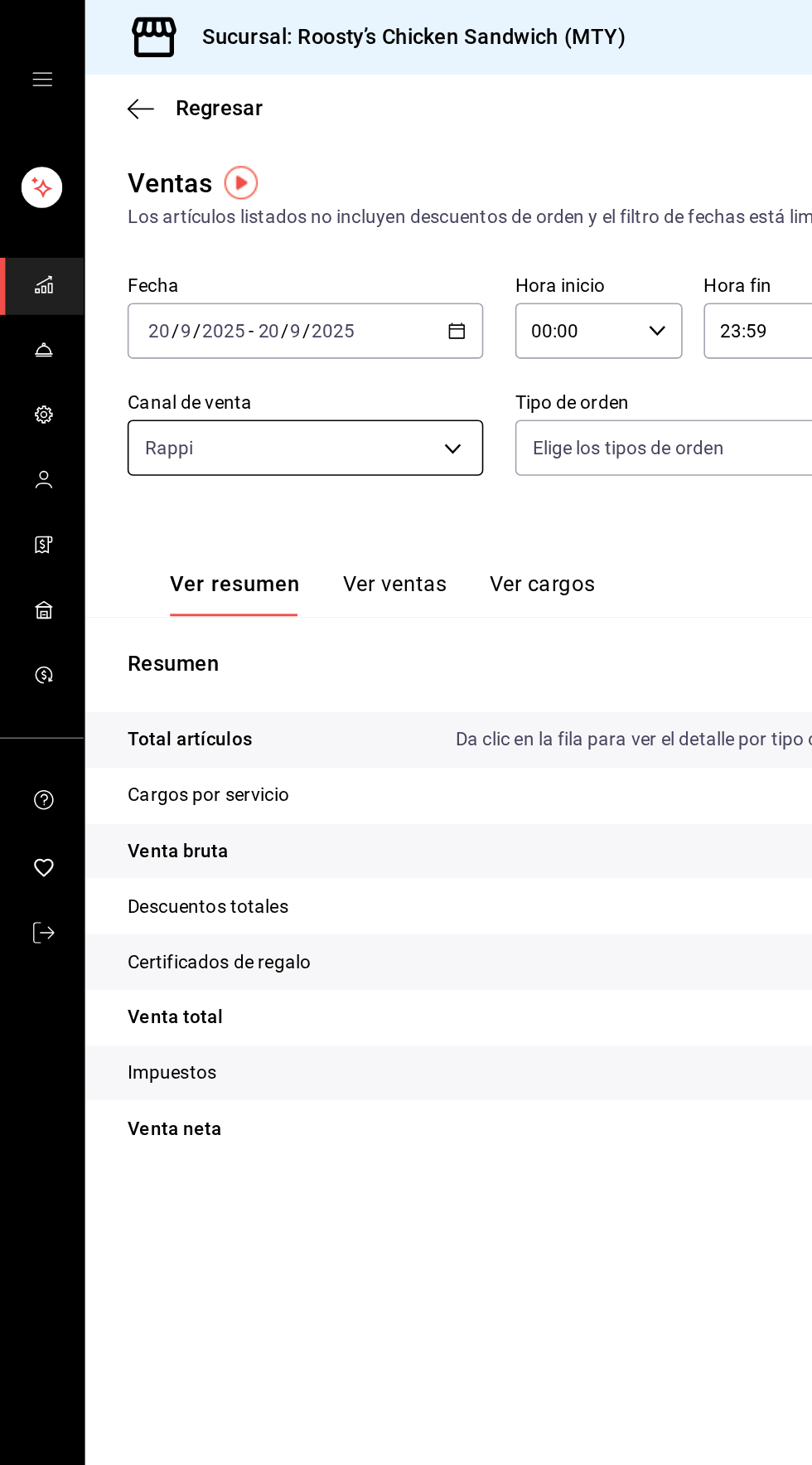
click at [112, 288] on body "Sucursal: Roosty’s Chicken Sandwich (MTY) Regresar Ventas Los artículos listado…" at bounding box center [406, 732] width 812 height 1465
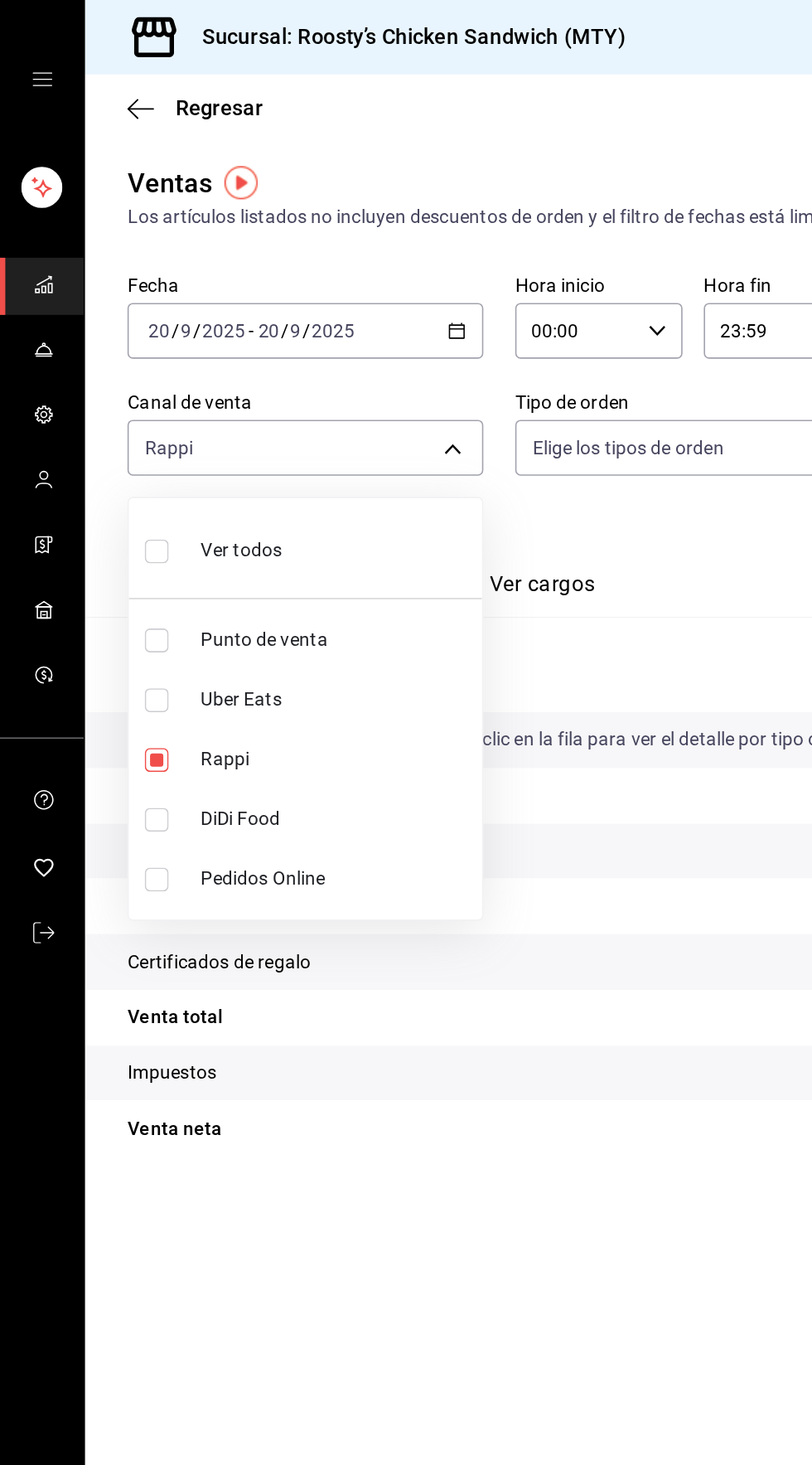
click at [109, 341] on label at bounding box center [101, 343] width 22 height 24
click at [105, 341] on input "checkbox" at bounding box center [97, 343] width 15 height 15
checkbox input "false"
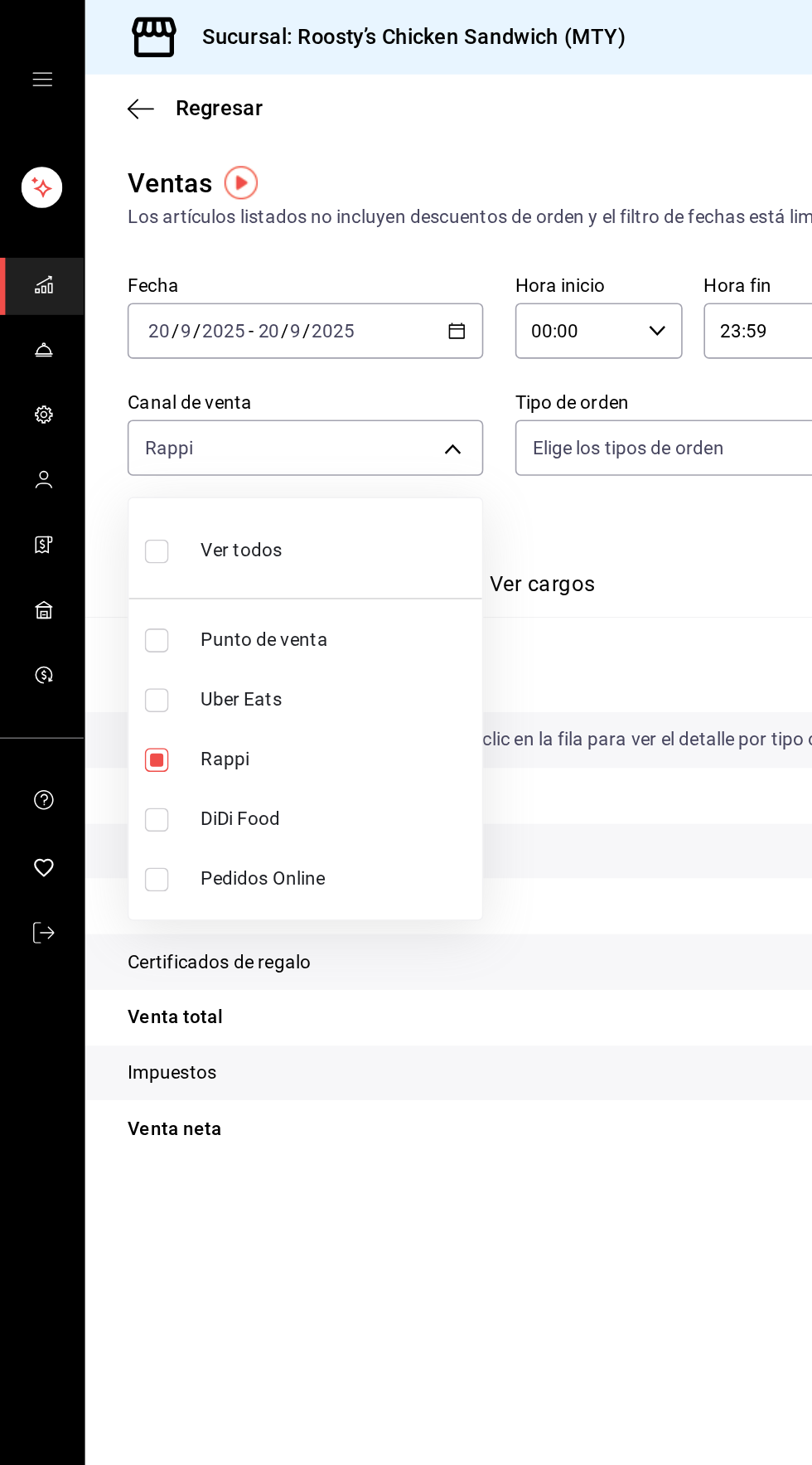
checkbox input "false"
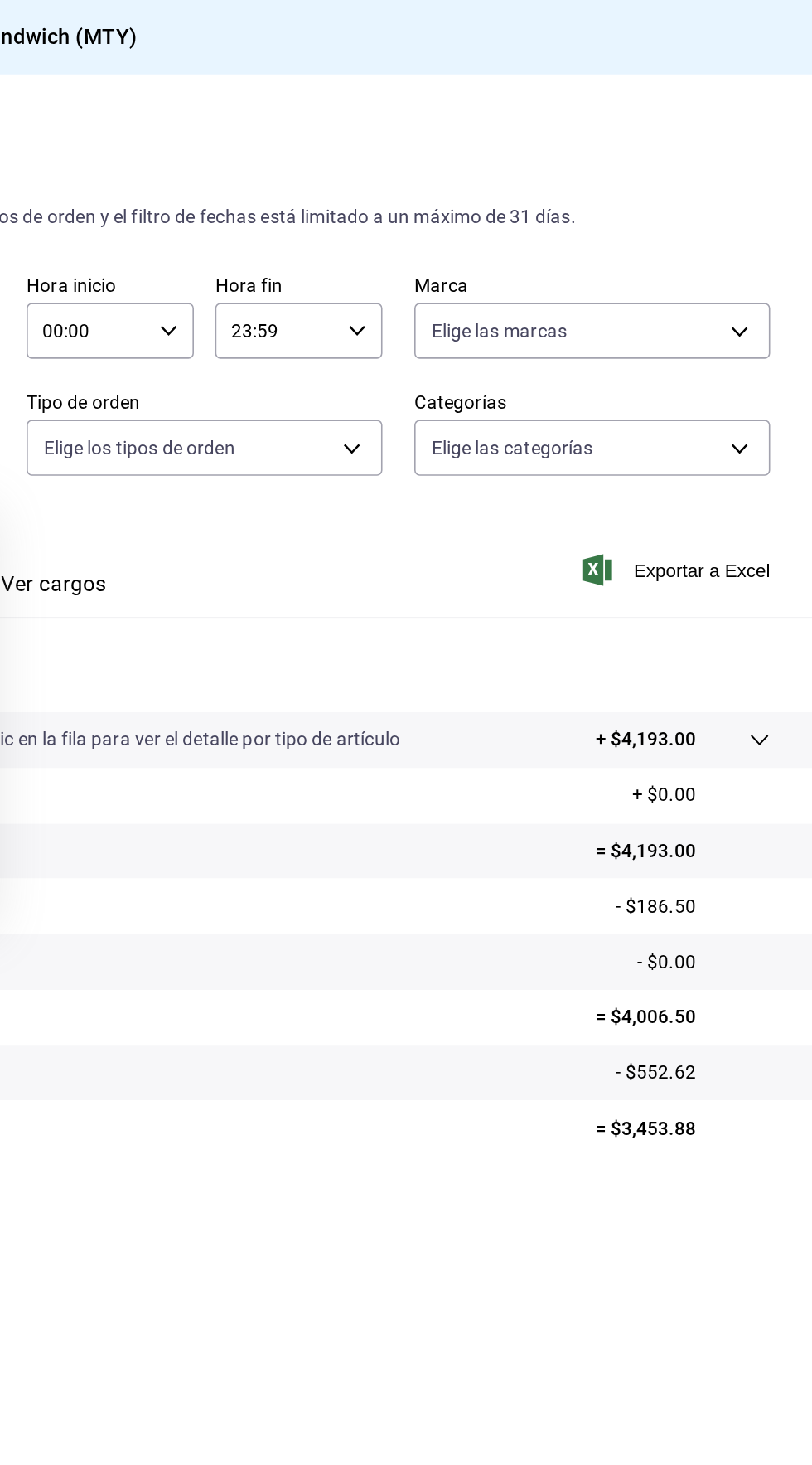
click at [627, 766] on div at bounding box center [406, 732] width 812 height 1465
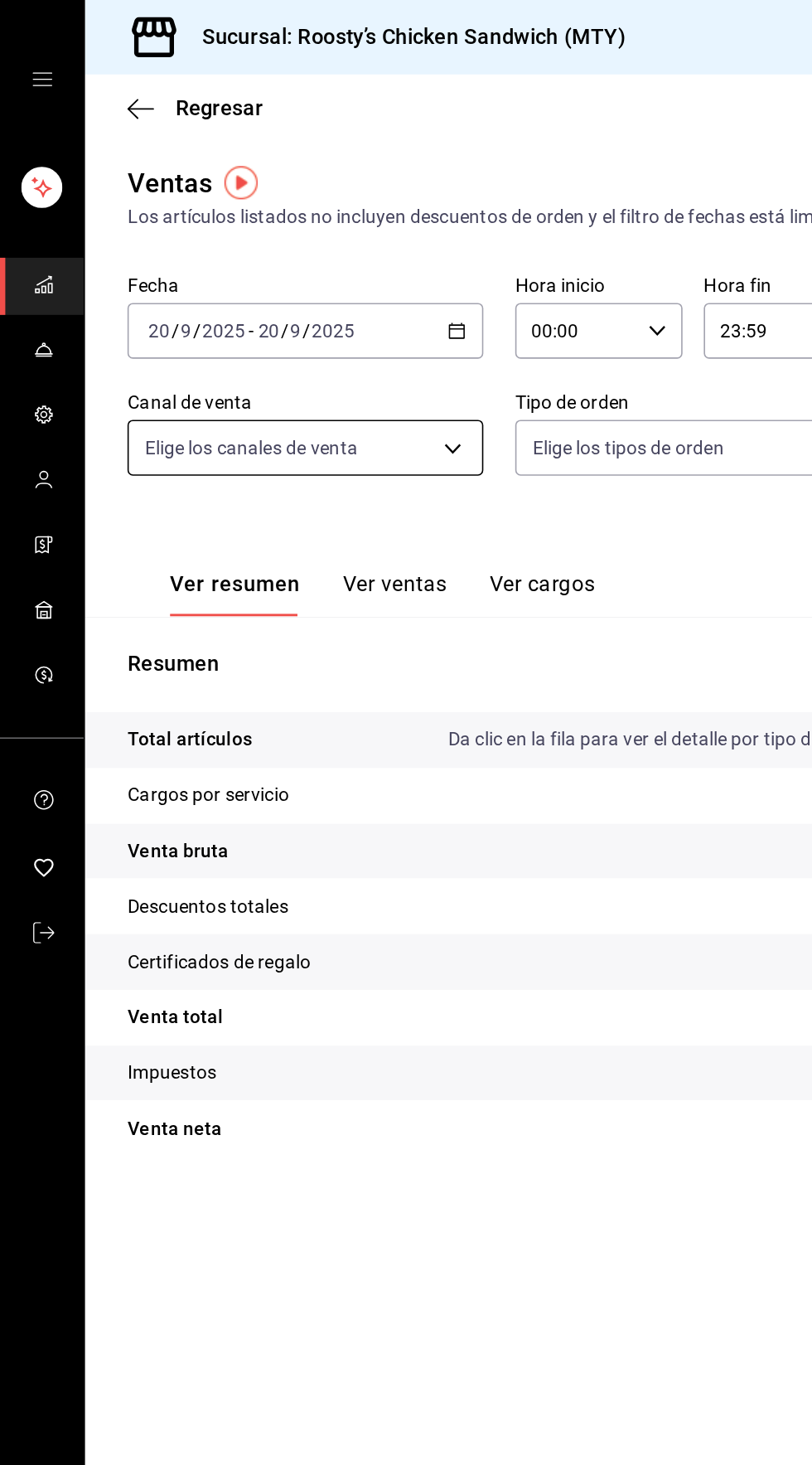
click at [235, 269] on body "Sucursal: Roosty’s Chicken Sandwich (MTY) Regresar Ventas Los artículos listado…" at bounding box center [406, 732] width 812 height 1465
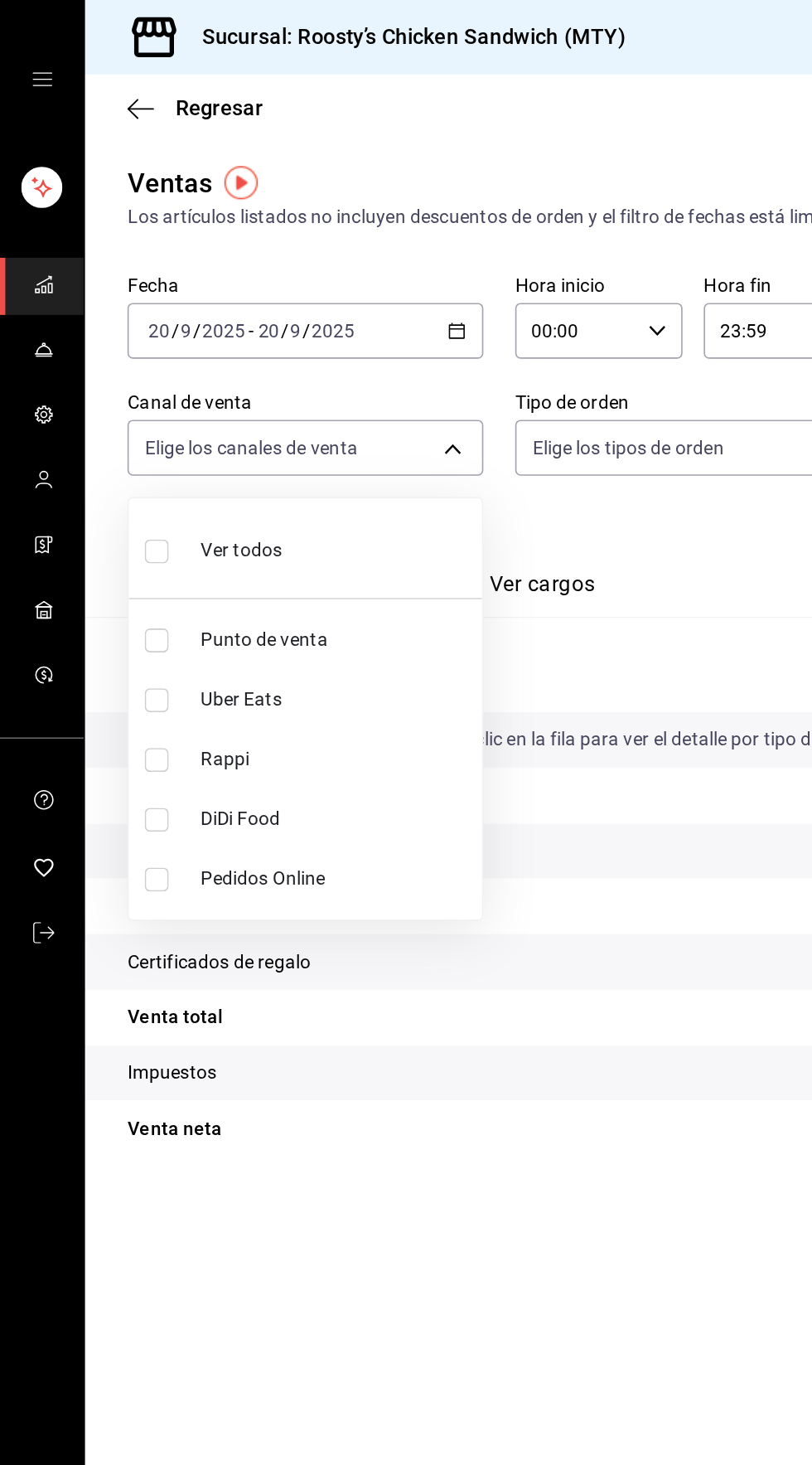
click at [94, 514] on input "checkbox" at bounding box center [97, 511] width 15 height 15
checkbox input "true"
type input "DIDI_FOOD"
click at [366, 801] on div at bounding box center [406, 732] width 812 height 1465
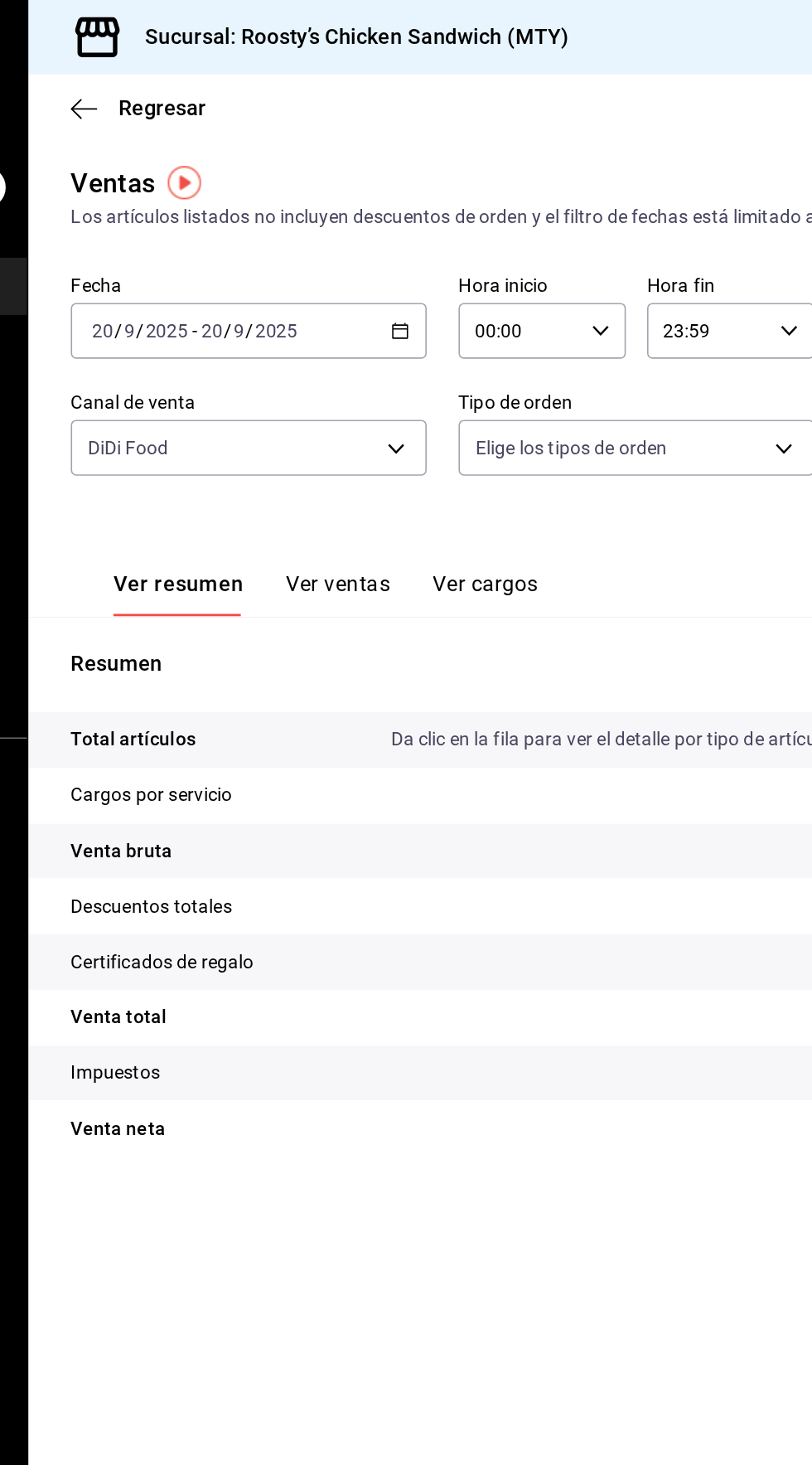
click at [265, 194] on div "[DATE] [DATE] - [DATE] [DATE]" at bounding box center [190, 206] width 222 height 35
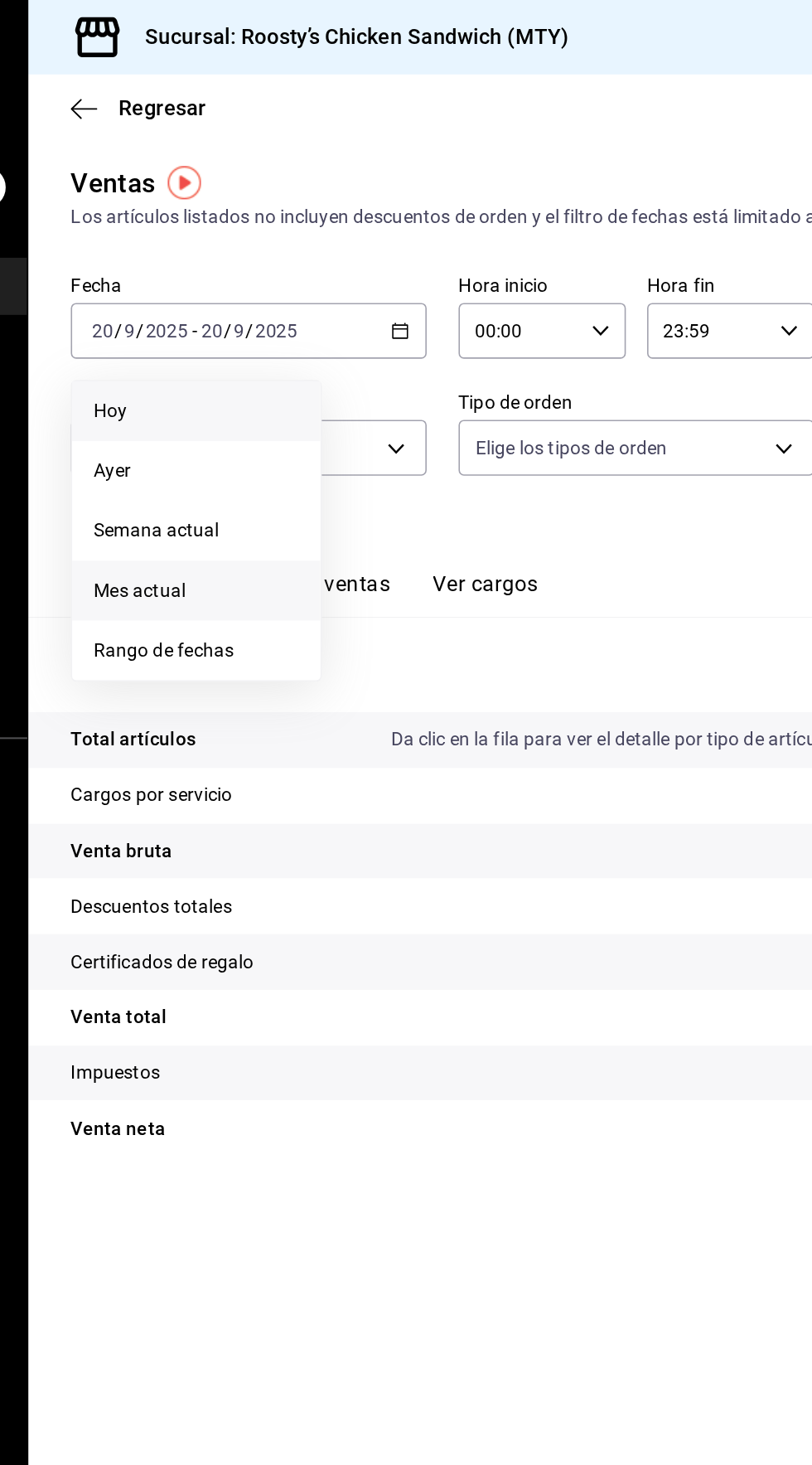
click at [104, 367] on span "Mes actual" at bounding box center [158, 369] width 129 height 18
